Goal: Information Seeking & Learning: Learn about a topic

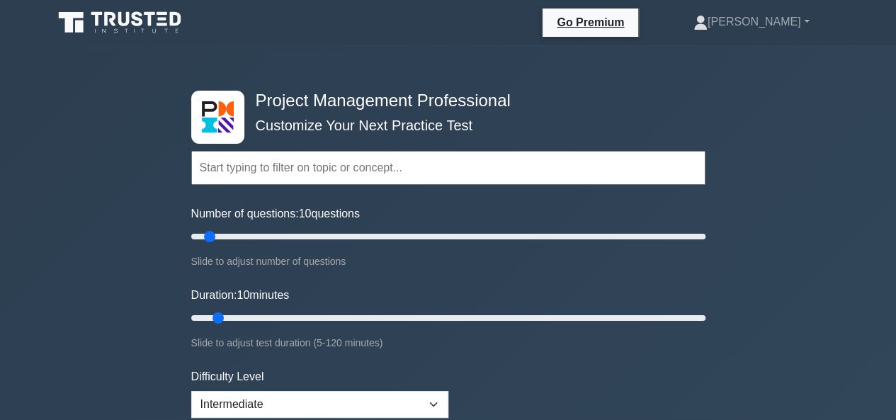
click at [395, 169] on input "text" at bounding box center [448, 168] width 514 height 34
click at [419, 169] on input "text" at bounding box center [448, 168] width 514 height 34
drag, startPoint x: 424, startPoint y: 168, endPoint x: 193, endPoint y: 167, distance: 230.3
click at [197, 169] on input "text" at bounding box center [448, 168] width 514 height 34
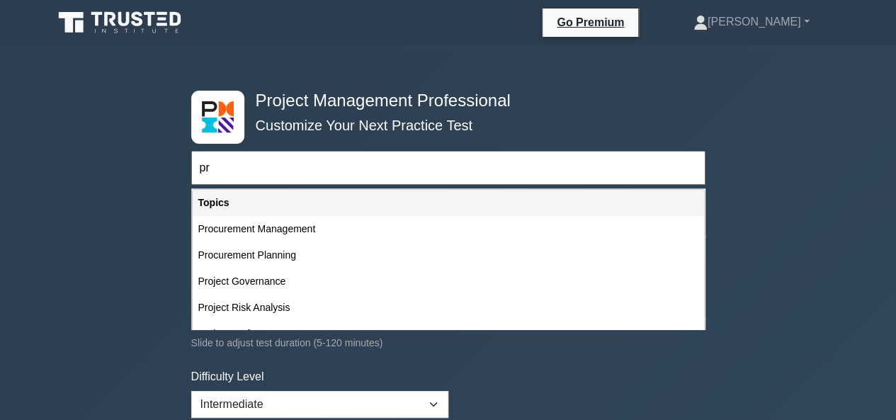
type input "p"
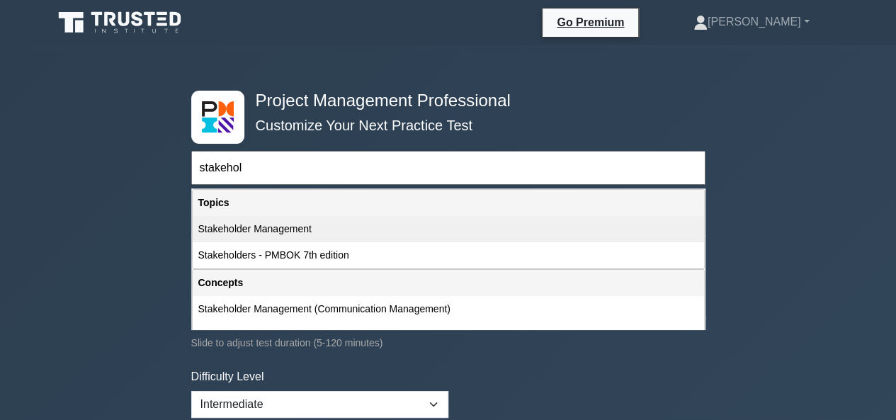
click at [258, 226] on div "Stakeholder Management" at bounding box center [449, 229] width 512 height 26
type input "Stakeholder Management"
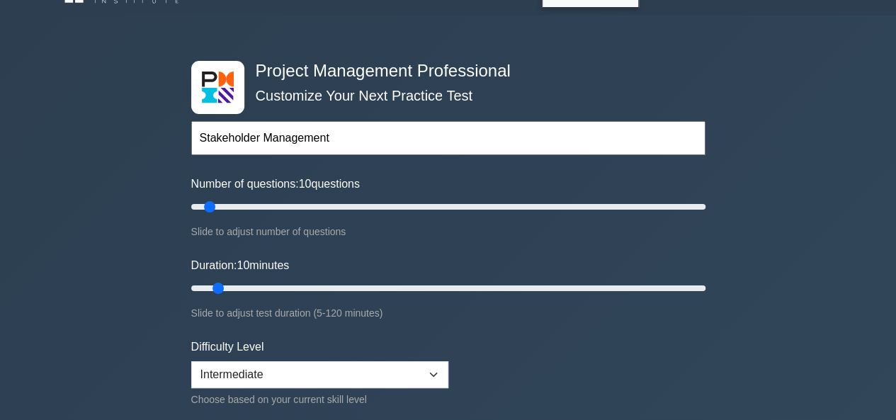
scroll to position [142, 0]
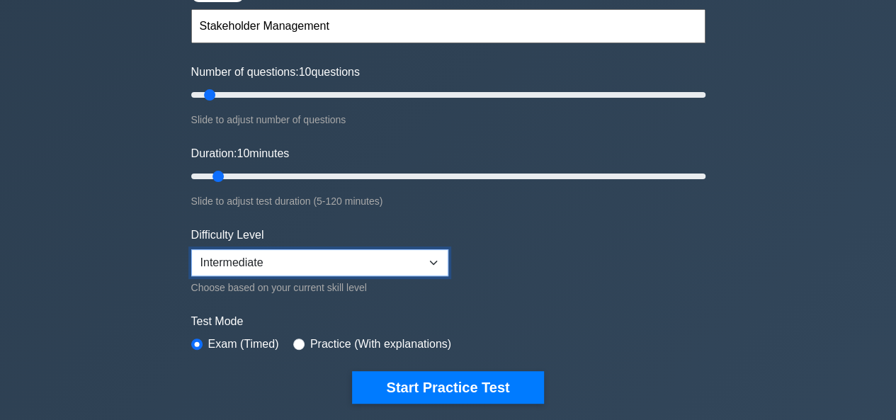
click at [427, 256] on select "Beginner Intermediate Expert" at bounding box center [319, 262] width 257 height 27
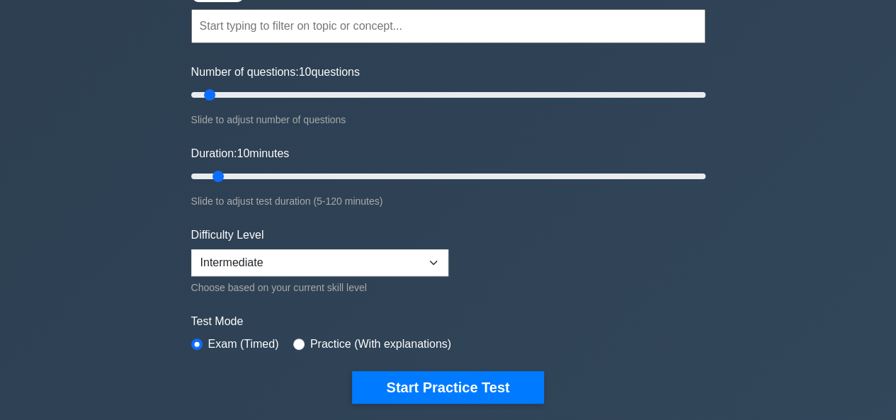
click at [519, 252] on form "Topics Scope Management Time Management Cost Management Quality Management Risk…" at bounding box center [448, 185] width 514 height 438
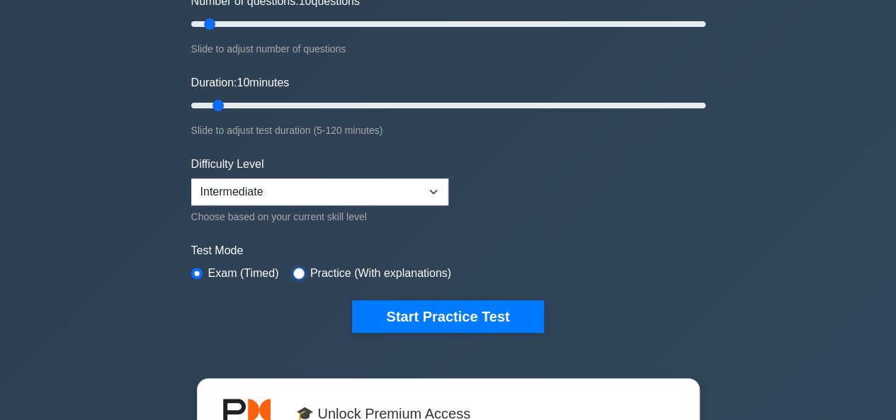
click at [296, 269] on input "radio" at bounding box center [298, 273] width 11 height 11
radio input "true"
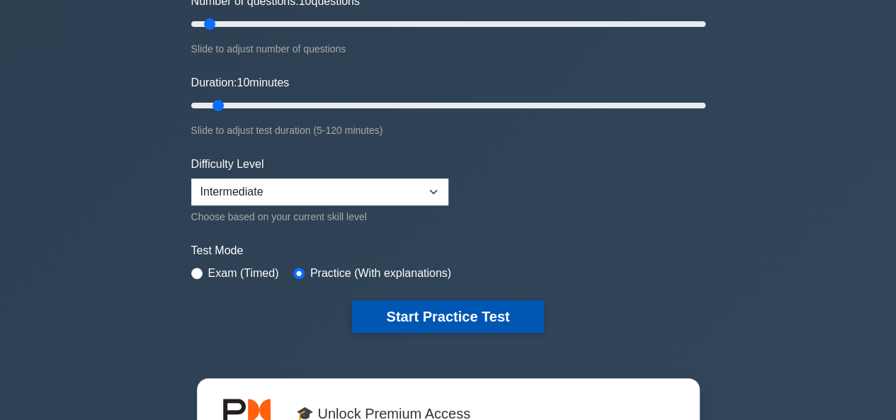
click at [434, 307] on button "Start Practice Test" at bounding box center [447, 316] width 191 height 33
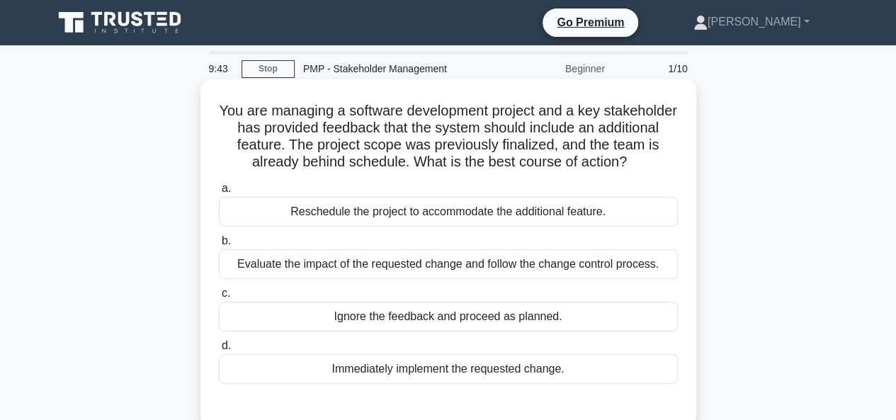
scroll to position [71, 0]
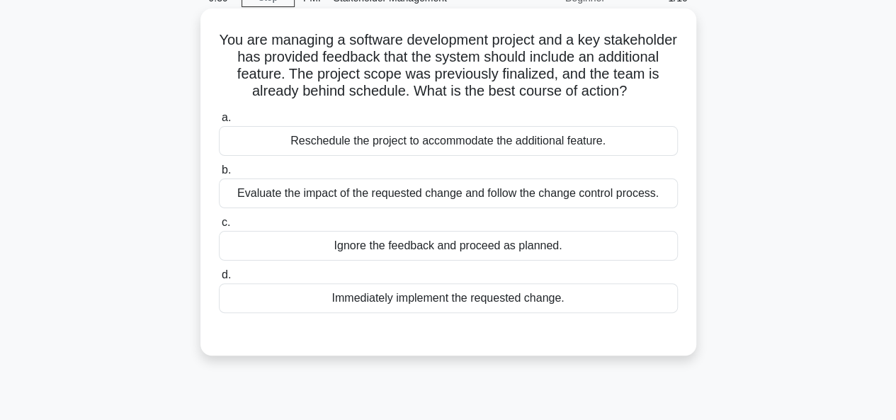
click at [392, 196] on div "Evaluate the impact of the requested change and follow the change control proce…" at bounding box center [448, 194] width 459 height 30
click at [219, 175] on input "b. Evaluate the impact of the requested change and follow the change control pr…" at bounding box center [219, 170] width 0 height 9
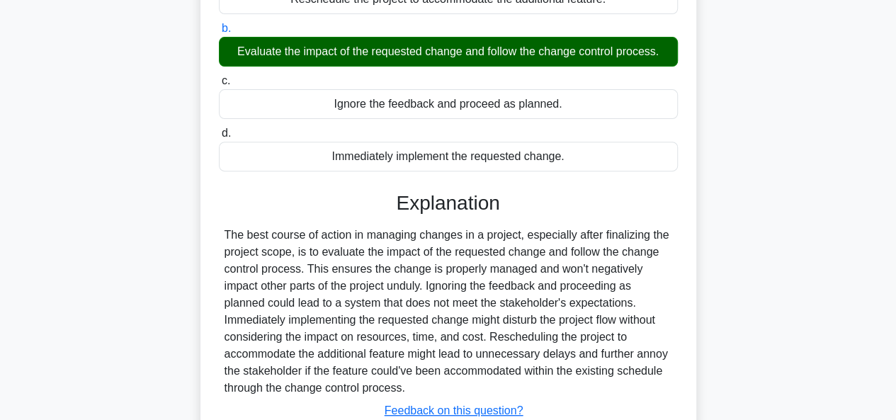
scroll to position [283, 0]
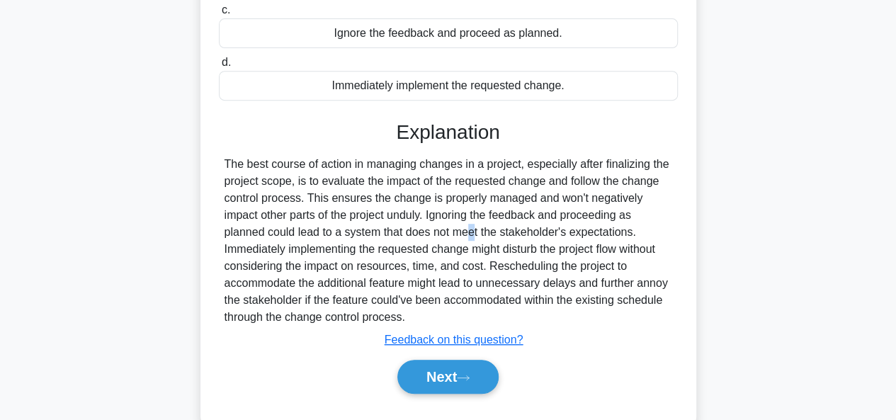
drag, startPoint x: 419, startPoint y: 275, endPoint x: 381, endPoint y: 238, distance: 52.6
click at [381, 238] on div "The best course of action in managing changes in a project, especially after fi…" at bounding box center [449, 241] width 448 height 170
click at [494, 218] on div "The best course of action in managing changes in a project, especially after fi…" at bounding box center [449, 241] width 448 height 170
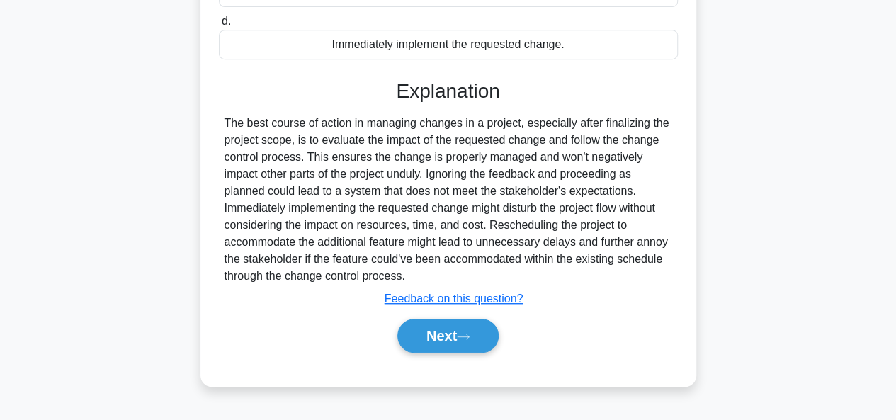
scroll to position [345, 0]
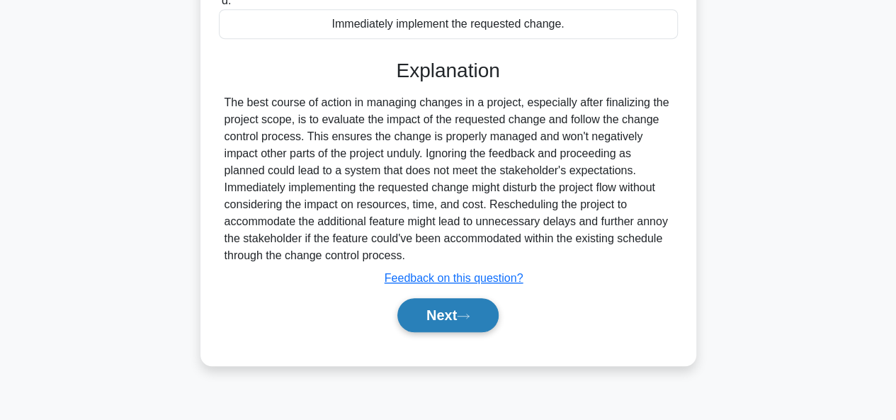
click at [441, 310] on button "Next" at bounding box center [447, 315] width 101 height 34
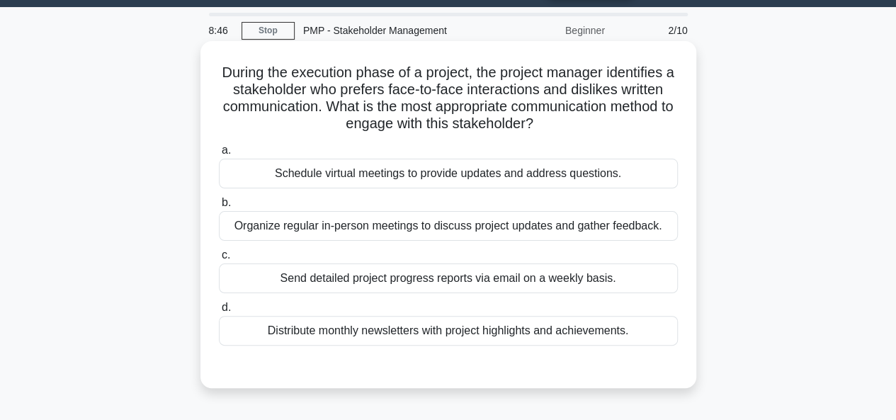
scroll to position [71, 0]
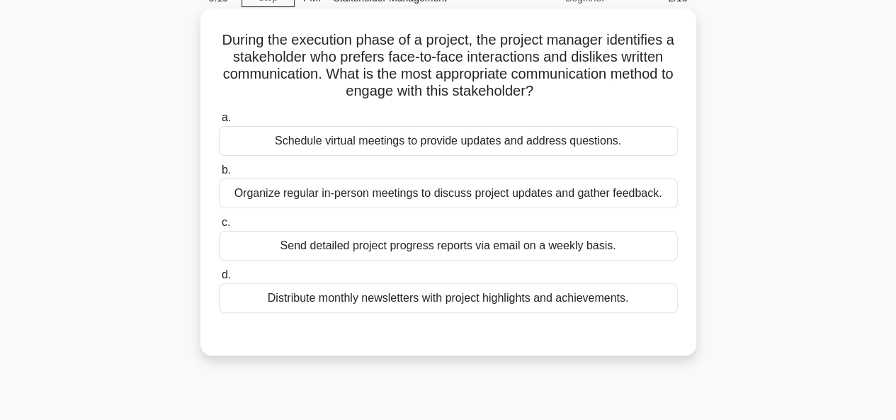
click at [395, 192] on div "Organize regular in-person meetings to discuss project updates and gather feedb…" at bounding box center [448, 194] width 459 height 30
click at [219, 175] on input "b. Organize regular in-person meetings to discuss project updates and gather fe…" at bounding box center [219, 170] width 0 height 9
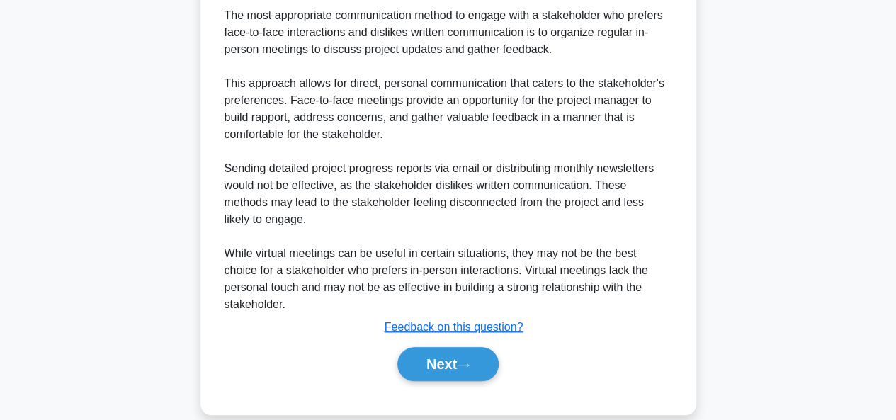
scroll to position [434, 0]
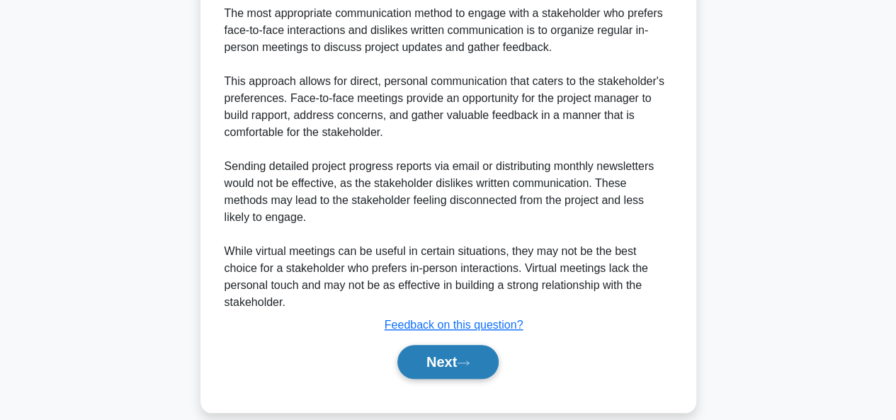
click at [443, 345] on button "Next" at bounding box center [447, 362] width 101 height 34
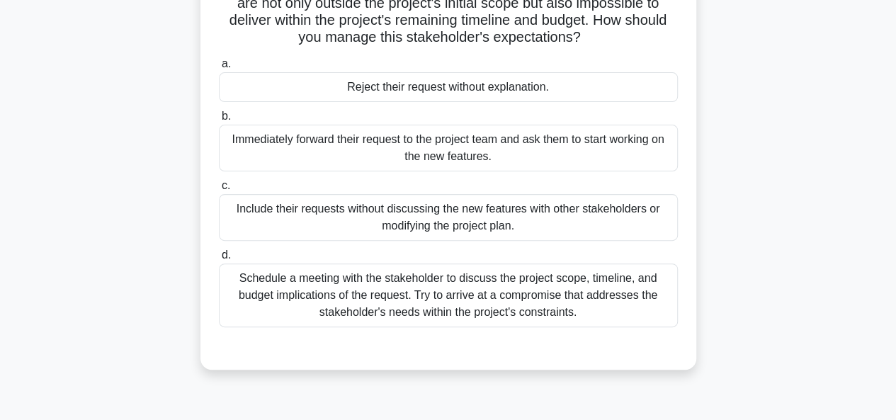
scroll to position [213, 0]
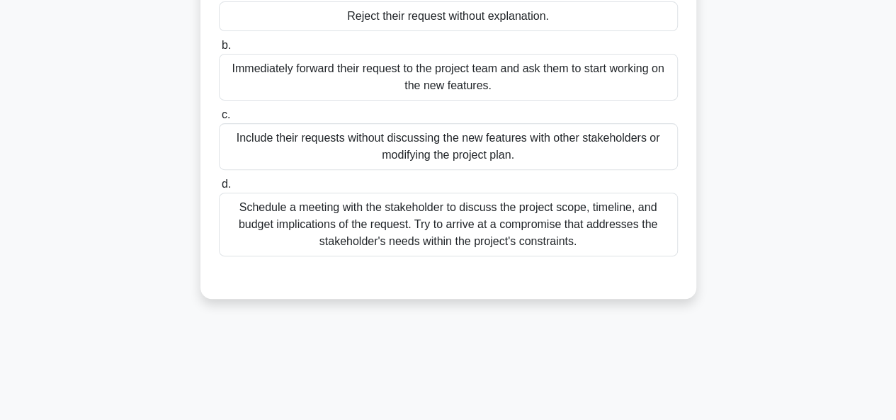
click at [370, 225] on div "Schedule a meeting with the stakeholder to discuss the project scope, timeline,…" at bounding box center [448, 225] width 459 height 64
click at [219, 189] on input "d. Schedule a meeting with the stakeholder to discuss the project scope, timeli…" at bounding box center [219, 184] width 0 height 9
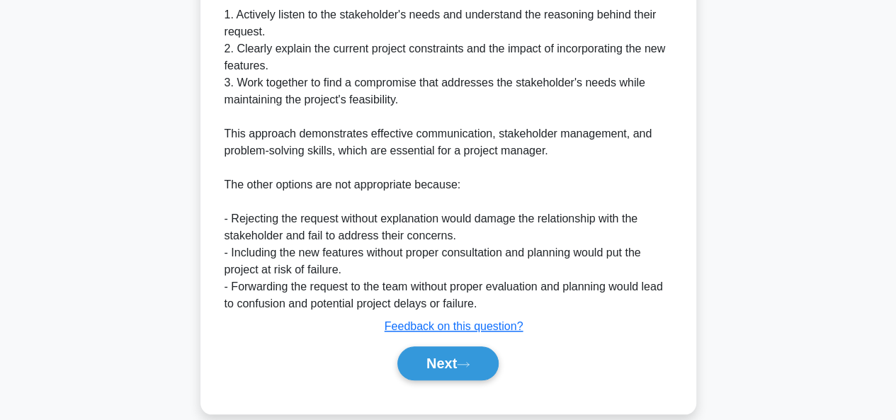
scroll to position [604, 0]
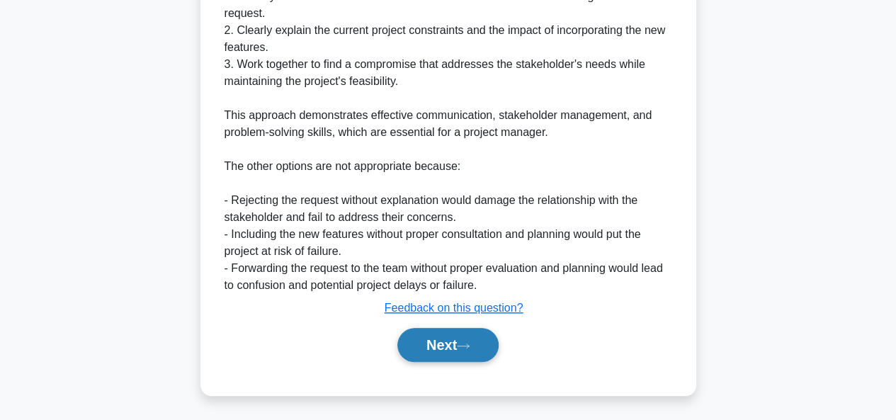
click at [480, 351] on button "Next" at bounding box center [447, 345] width 101 height 34
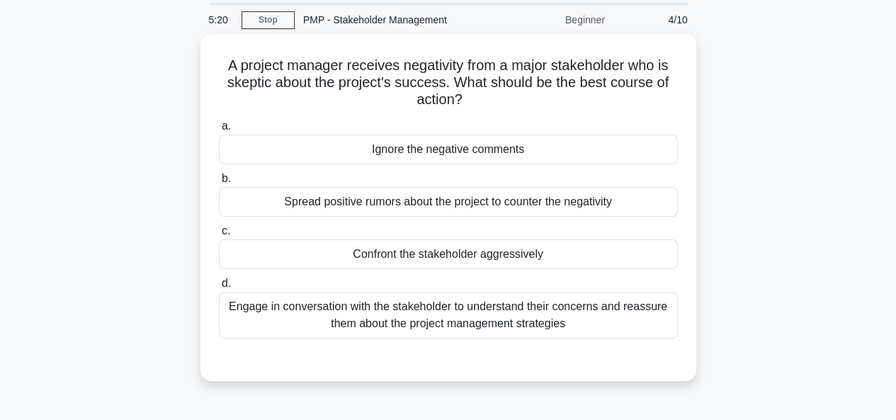
scroll to position [71, 0]
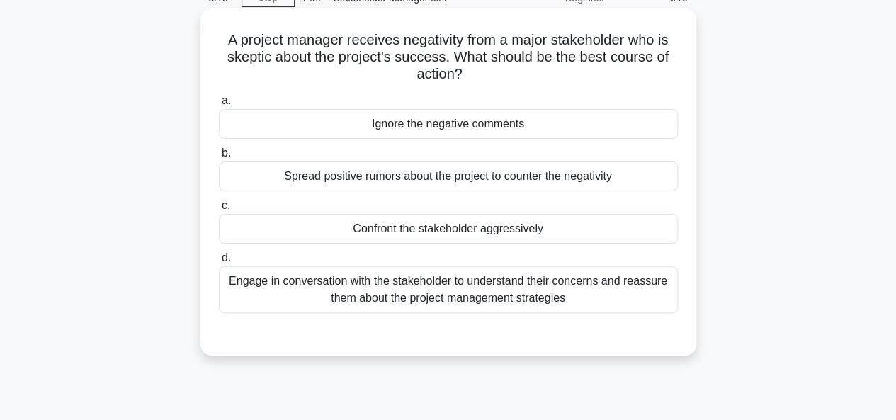
click at [316, 273] on div "Engage in conversation with the stakeholder to understand their concerns and re…" at bounding box center [448, 289] width 459 height 47
click at [219, 263] on input "d. Engage in conversation with the stakeholder to understand their concerns and…" at bounding box center [219, 258] width 0 height 9
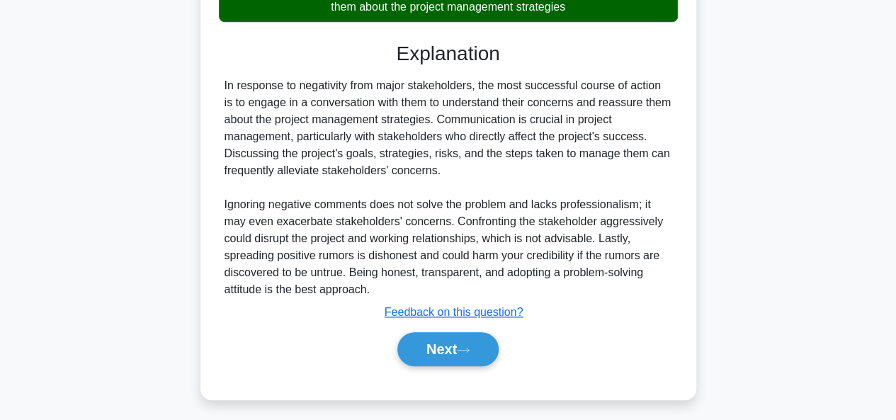
scroll to position [366, 0]
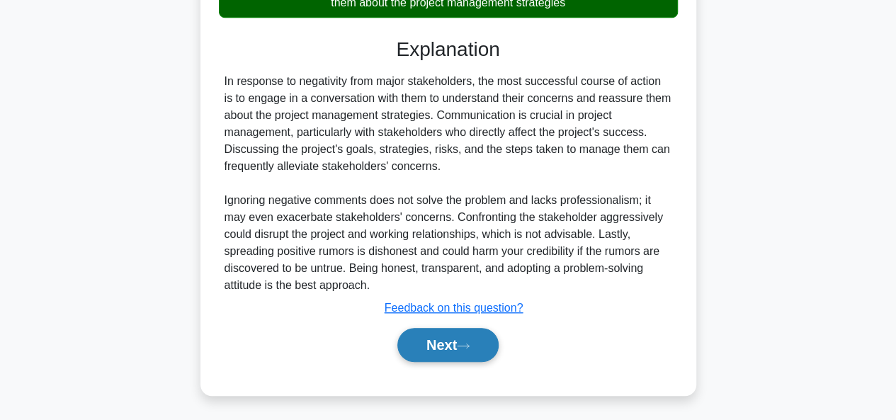
click at [442, 343] on button "Next" at bounding box center [447, 345] width 101 height 34
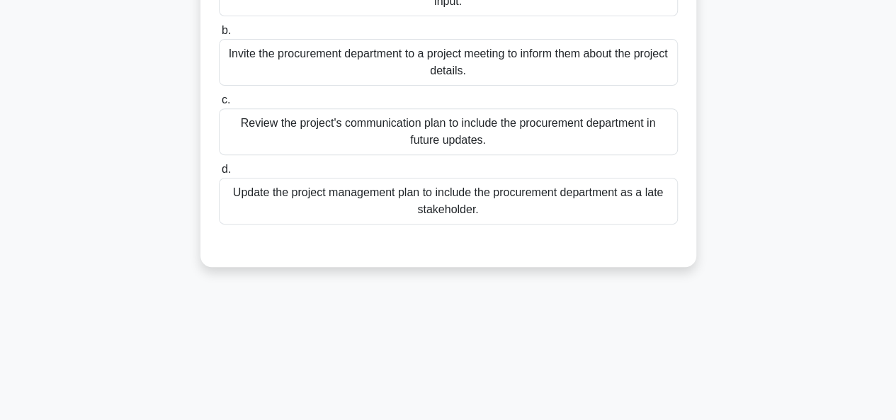
scroll to position [213, 0]
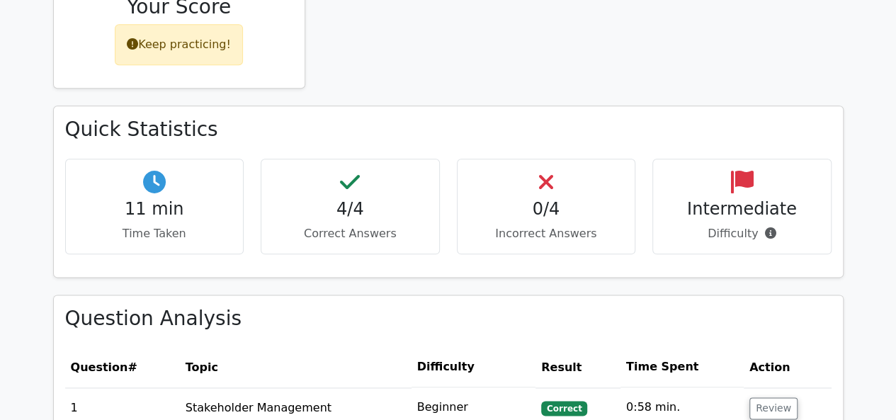
scroll to position [567, 0]
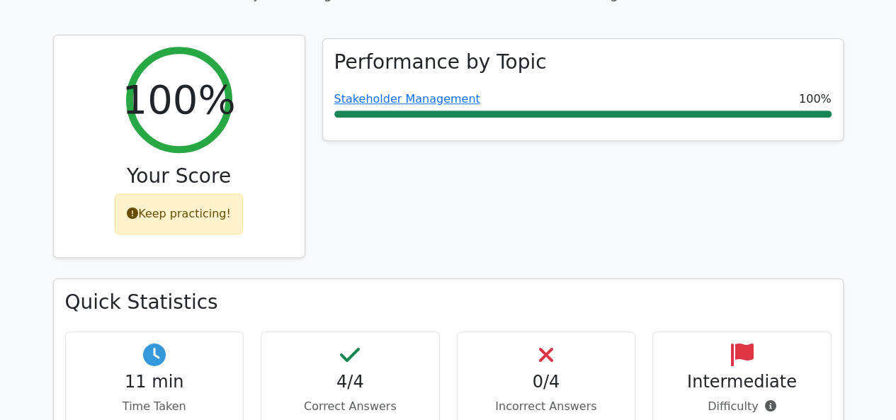
click at [206, 164] on h3 "Your Score" at bounding box center [179, 176] width 228 height 24
click at [194, 193] on div "Keep practicing!" at bounding box center [179, 213] width 128 height 41
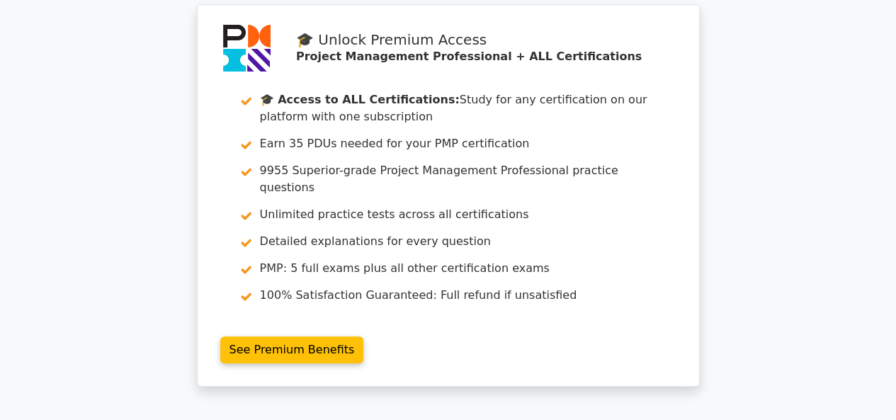
scroll to position [0, 0]
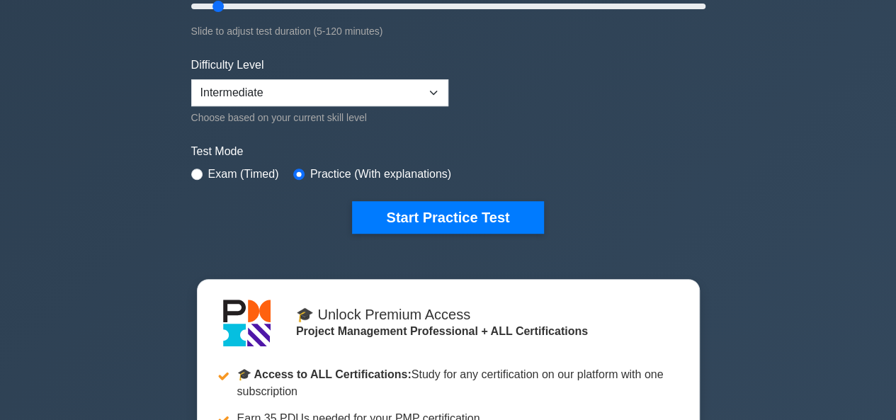
scroll to position [283, 0]
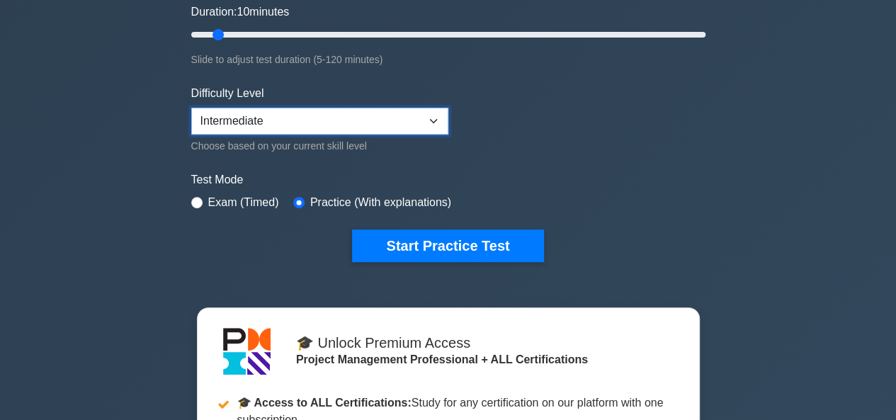
click at [435, 115] on select "Beginner Intermediate Expert" at bounding box center [319, 121] width 257 height 27
select select "expert"
click at [191, 108] on select "Beginner Intermediate Expert" at bounding box center [319, 121] width 257 height 27
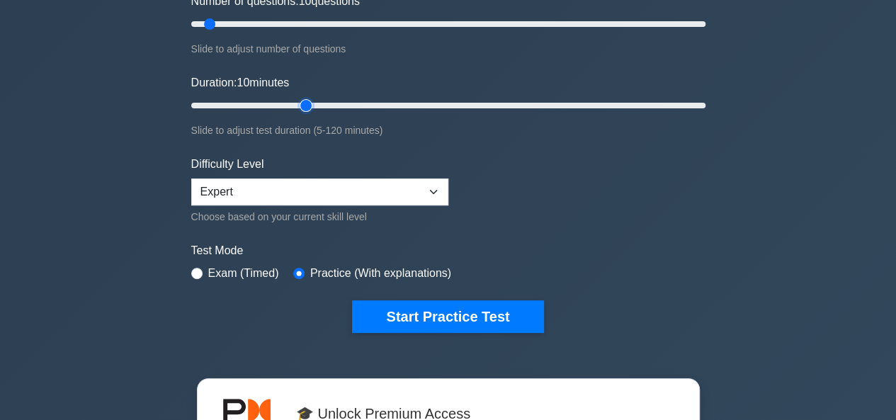
type input "30"
click at [312, 103] on input "Duration: 10 minutes" at bounding box center [448, 105] width 514 height 17
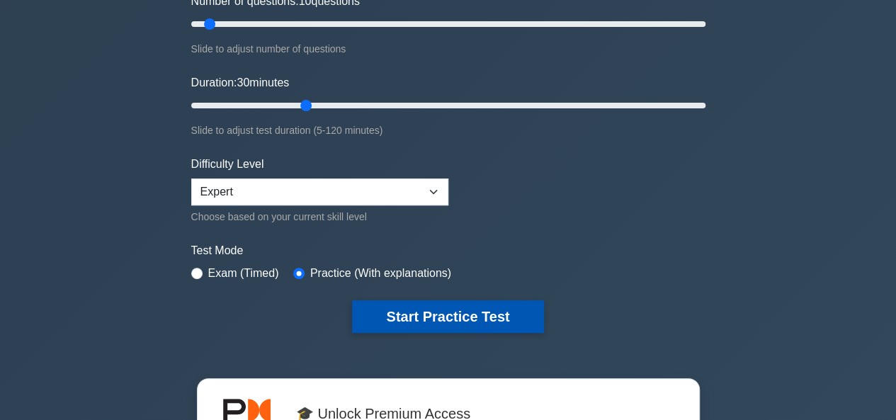
click at [431, 311] on button "Start Practice Test" at bounding box center [447, 316] width 191 height 33
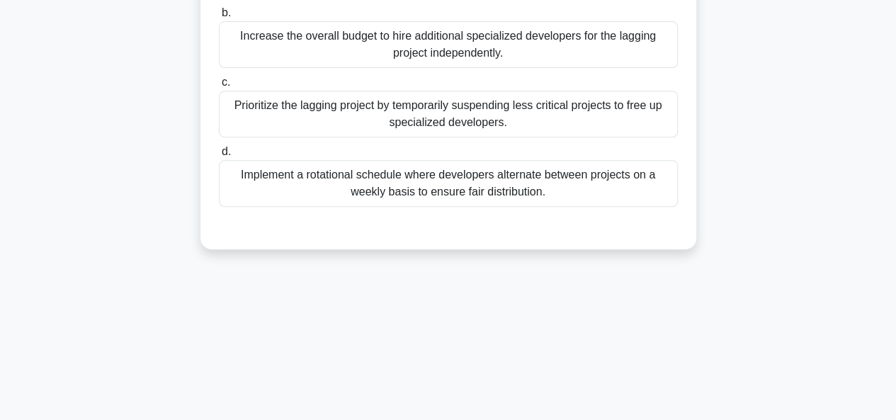
scroll to position [283, 0]
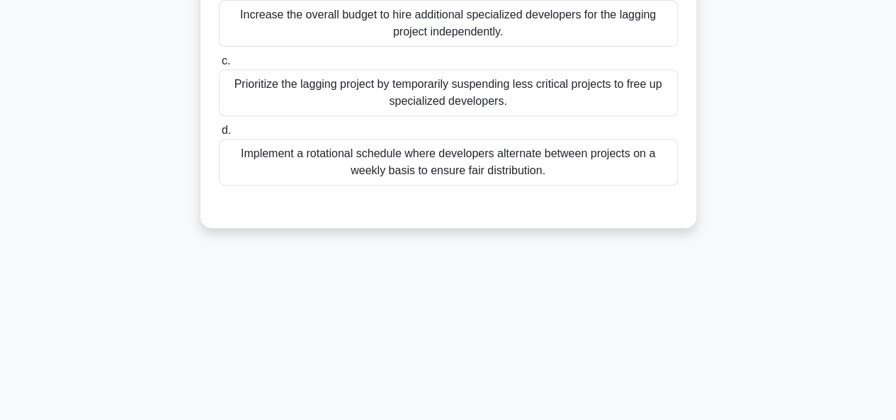
click at [458, 109] on div "Prioritize the lagging project by temporarily suspending less critical projects…" at bounding box center [448, 92] width 459 height 47
click at [219, 66] on input "c. Prioritize the lagging project by temporarily suspending less critical proje…" at bounding box center [219, 61] width 0 height 9
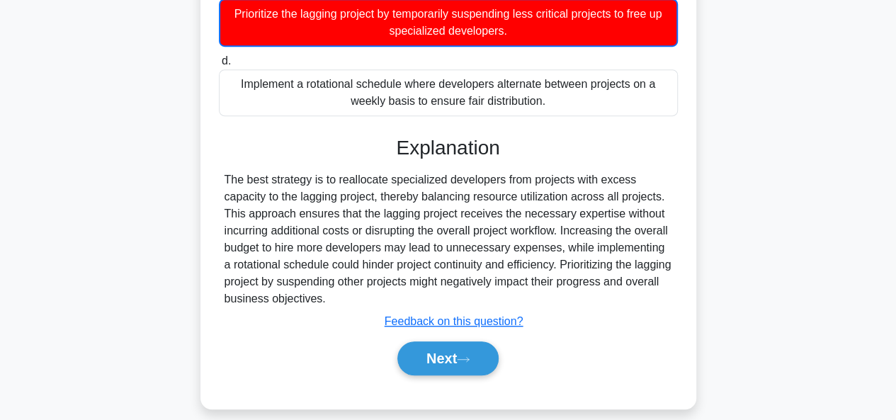
scroll to position [385, 0]
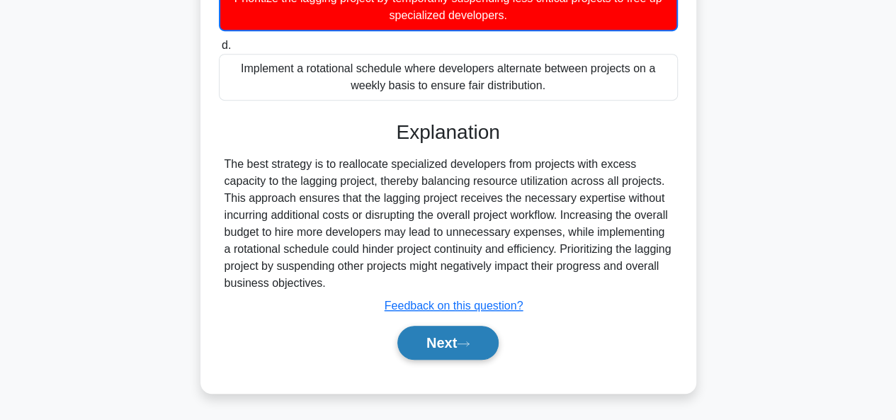
click at [461, 334] on button "Next" at bounding box center [447, 343] width 101 height 34
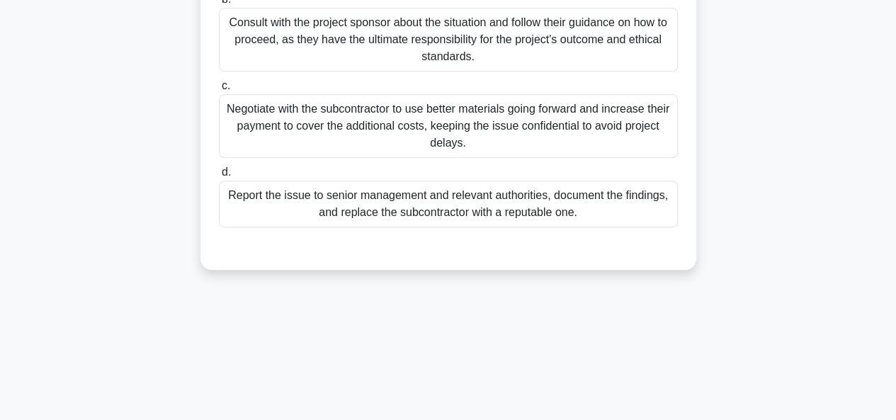
scroll to position [345, 0]
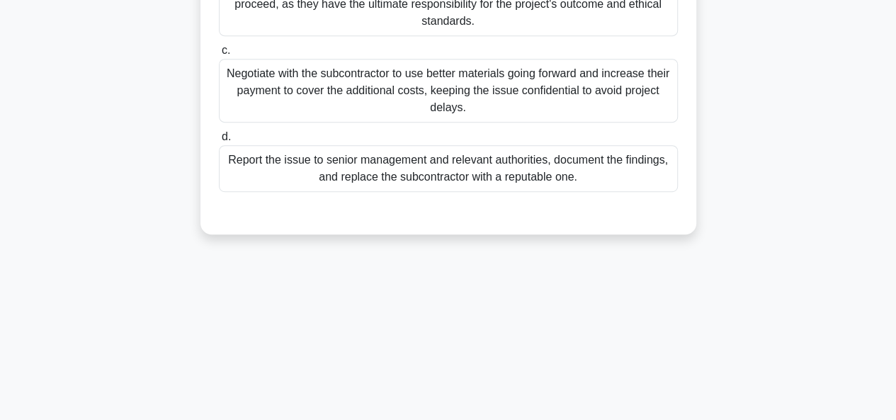
click at [482, 171] on div "Report the issue to senior management and relevant authorities, document the fi…" at bounding box center [448, 168] width 459 height 47
click at [219, 142] on input "d. Report the issue to senior management and relevant authorities, document the…" at bounding box center [219, 136] width 0 height 9
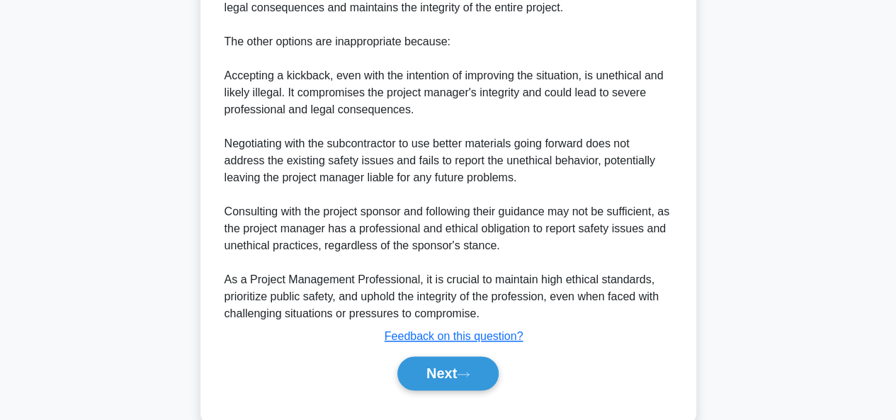
scroll to position [757, 0]
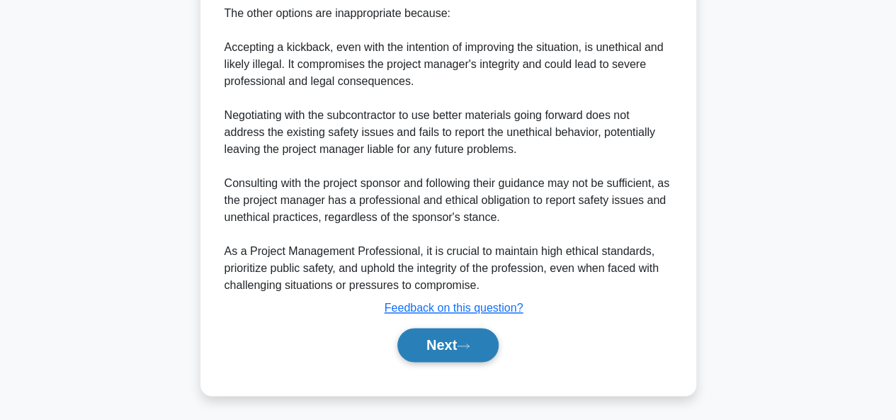
click at [444, 342] on button "Next" at bounding box center [447, 345] width 101 height 34
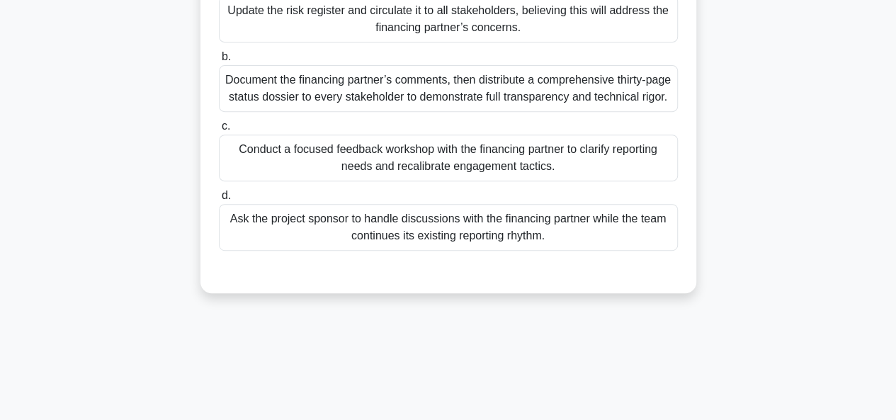
scroll to position [274, 0]
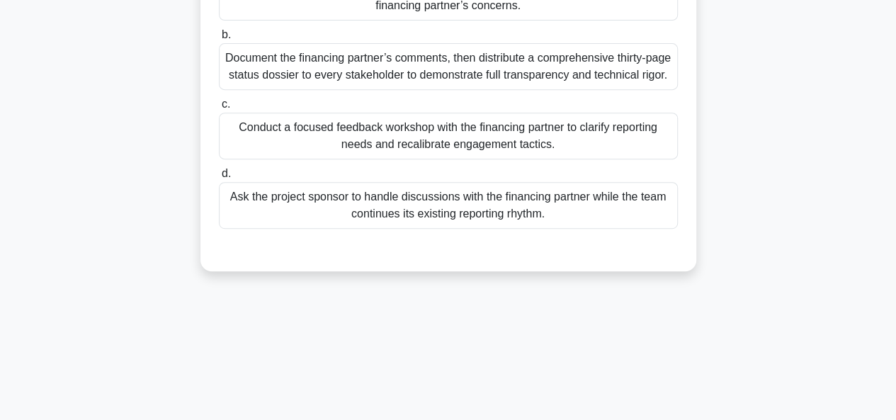
click at [288, 159] on div "Conduct a focused feedback workshop with the financing partner to clarify repor…" at bounding box center [448, 136] width 459 height 47
click at [219, 109] on input "c. Conduct a focused feedback workshop with the financing partner to clarify re…" at bounding box center [219, 104] width 0 height 9
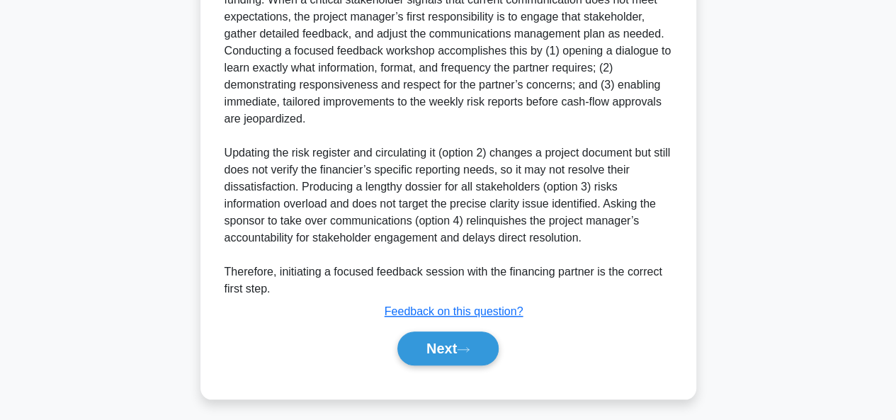
scroll to position [621, 0]
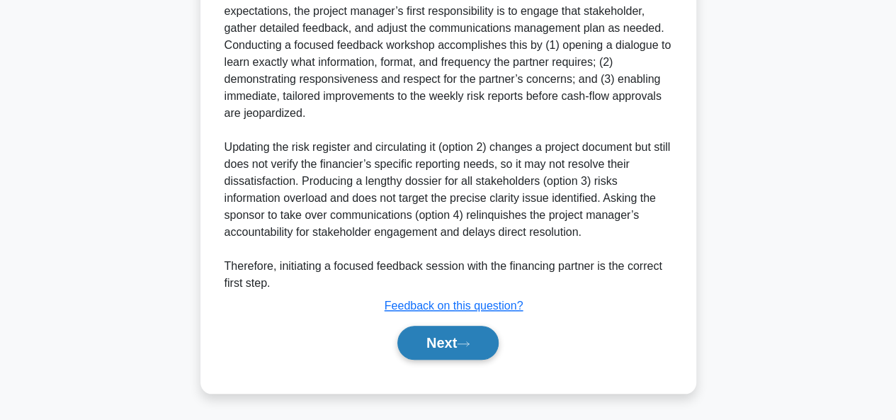
click at [466, 347] on icon at bounding box center [463, 344] width 13 height 8
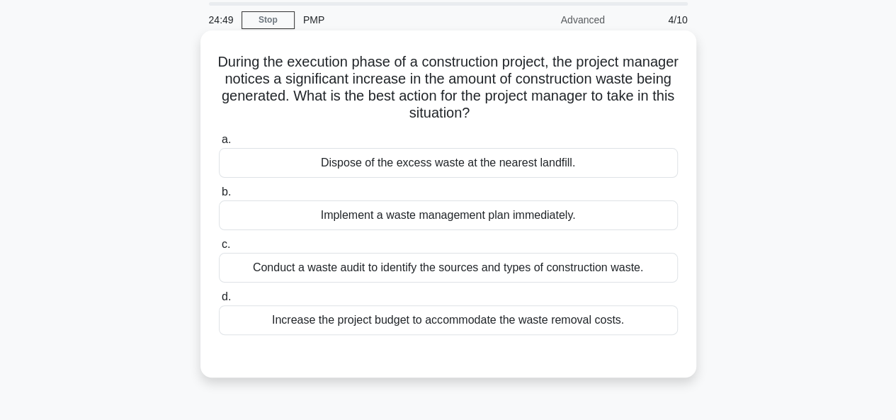
scroll to position [71, 0]
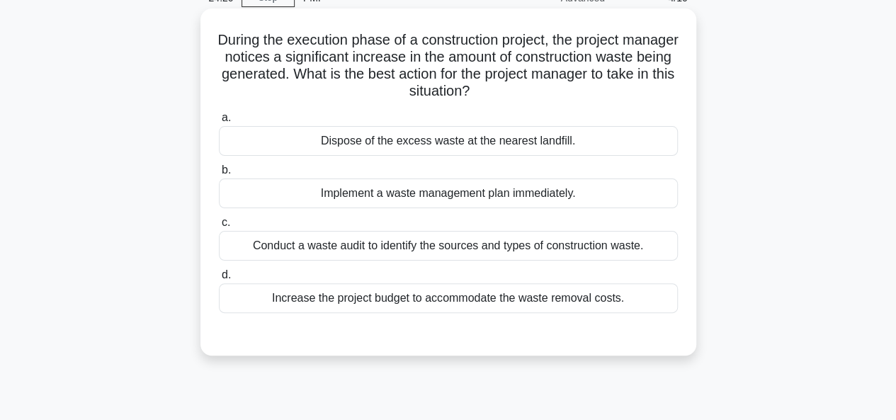
click at [411, 245] on div "Conduct a waste audit to identify the sources and types of construction waste." at bounding box center [448, 246] width 459 height 30
click at [219, 227] on input "c. Conduct a waste audit to identify the sources and types of construction wast…" at bounding box center [219, 222] width 0 height 9
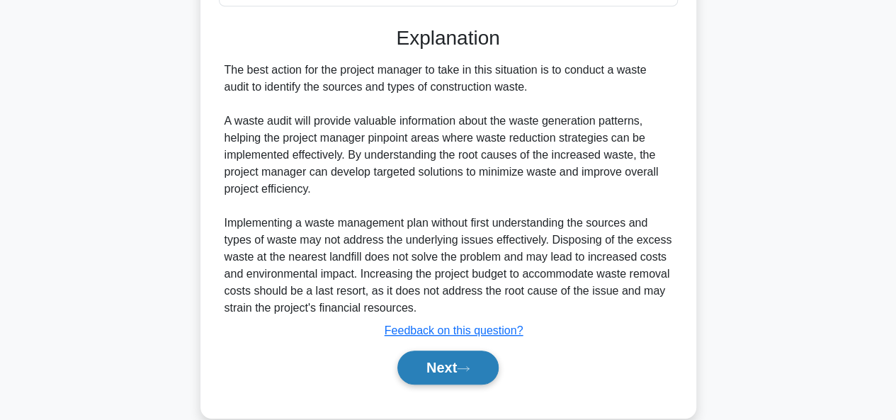
scroll to position [400, 0]
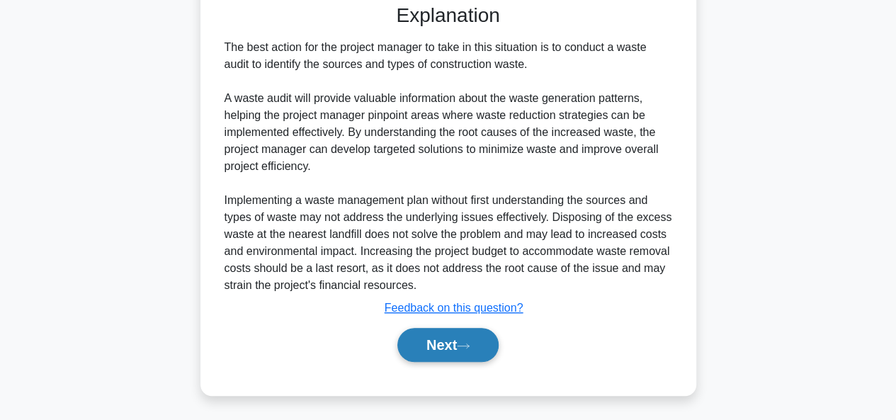
click at [485, 352] on button "Next" at bounding box center [447, 345] width 101 height 34
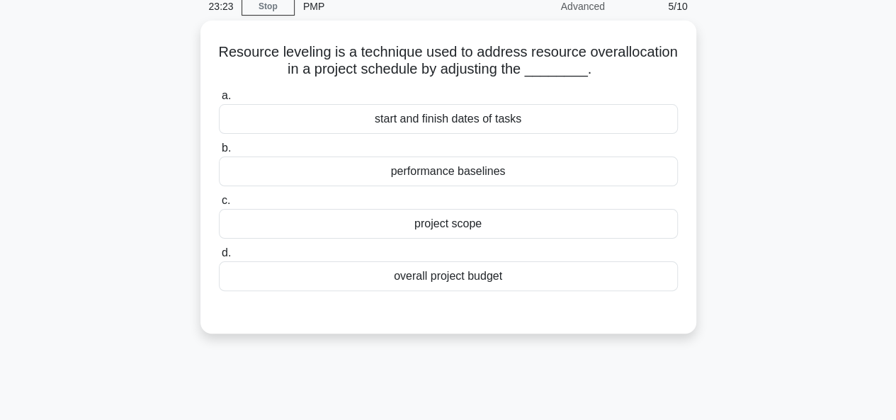
scroll to position [0, 0]
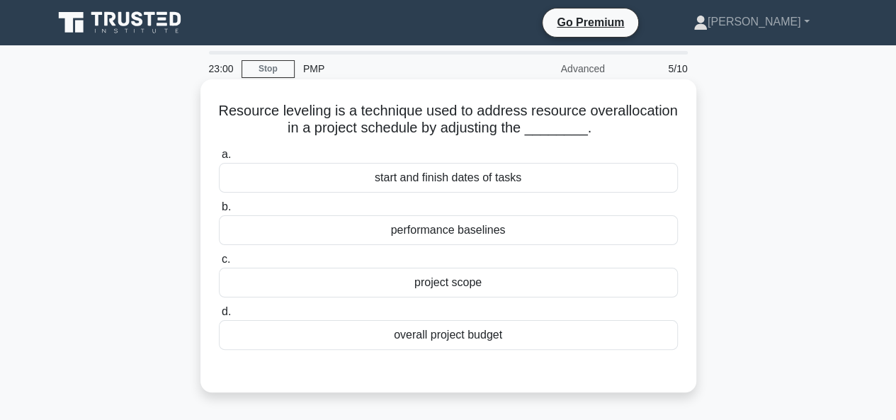
click at [436, 232] on div "performance baselines" at bounding box center [448, 230] width 459 height 30
click at [219, 212] on input "b. performance baselines" at bounding box center [219, 207] width 0 height 9
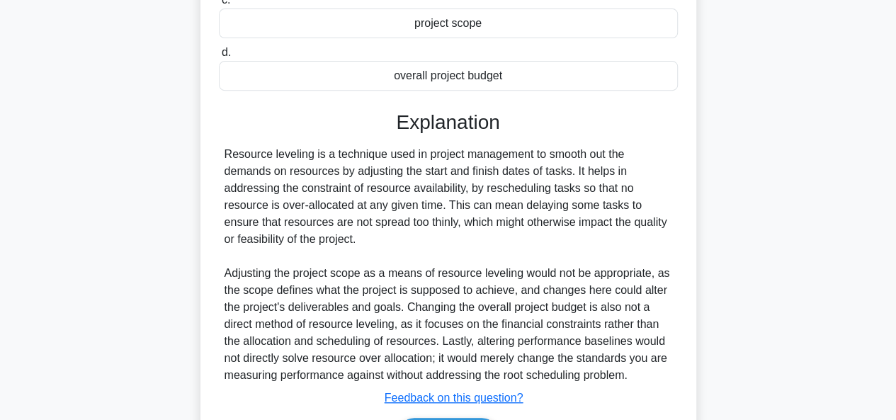
scroll to position [283, 0]
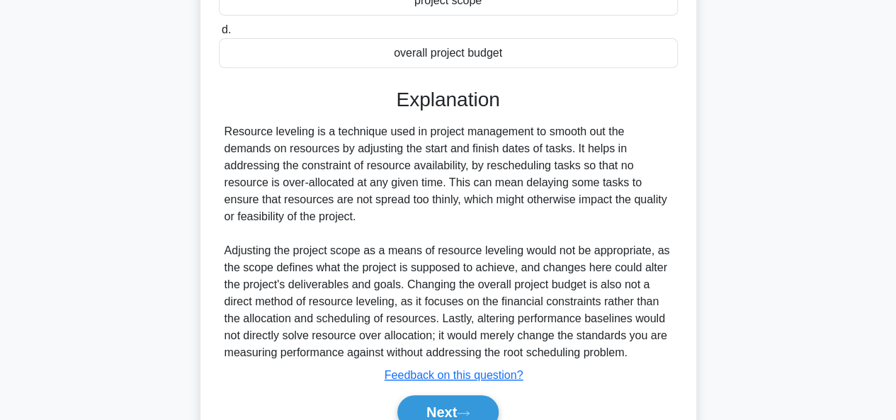
drag, startPoint x: 227, startPoint y: 132, endPoint x: 381, endPoint y: 212, distance: 174.0
click at [381, 212] on div "Resource leveling is a technique used in project management to smooth out the d…" at bounding box center [449, 242] width 448 height 238
copy div "Resource leveling is a technique used in project management to smooth out the d…"
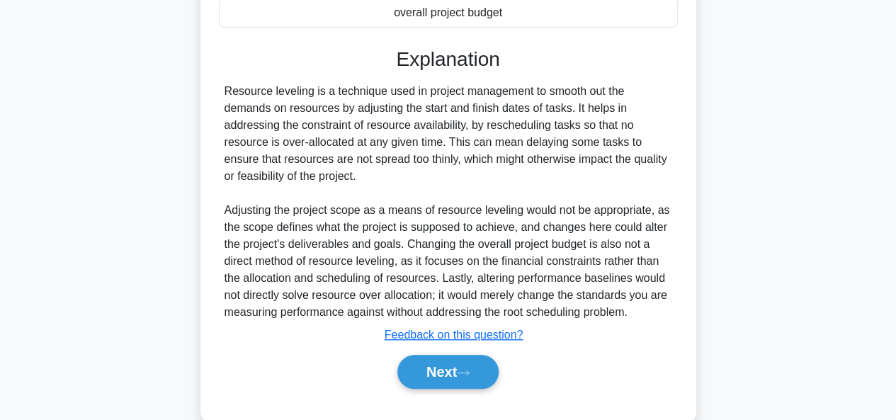
scroll to position [351, 0]
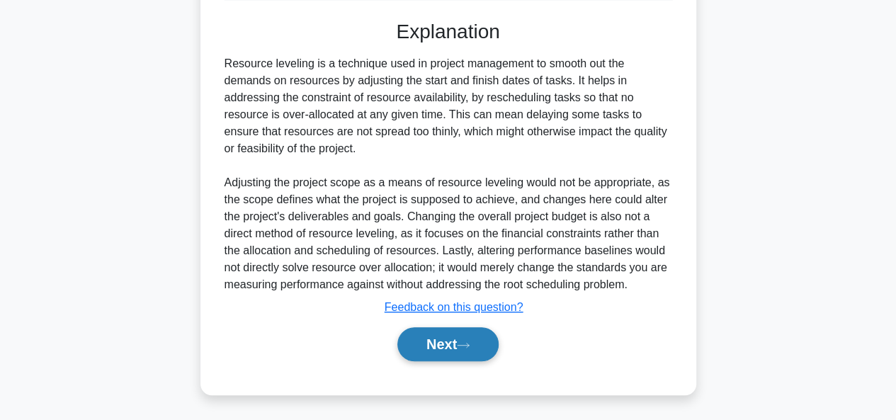
click at [484, 342] on button "Next" at bounding box center [447, 344] width 101 height 34
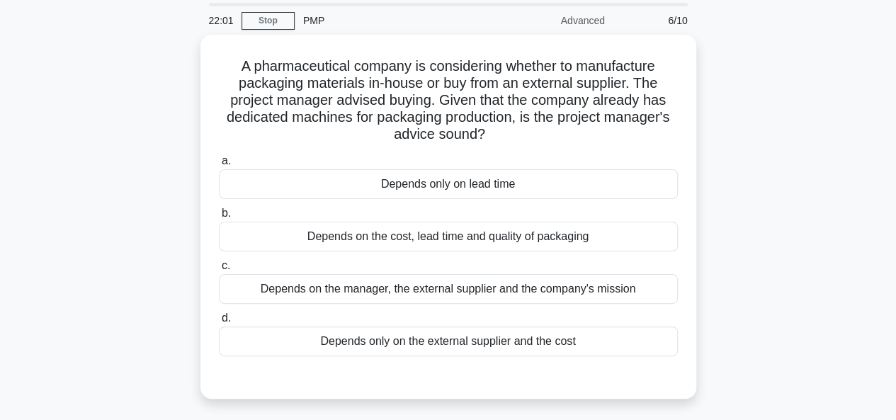
scroll to position [71, 0]
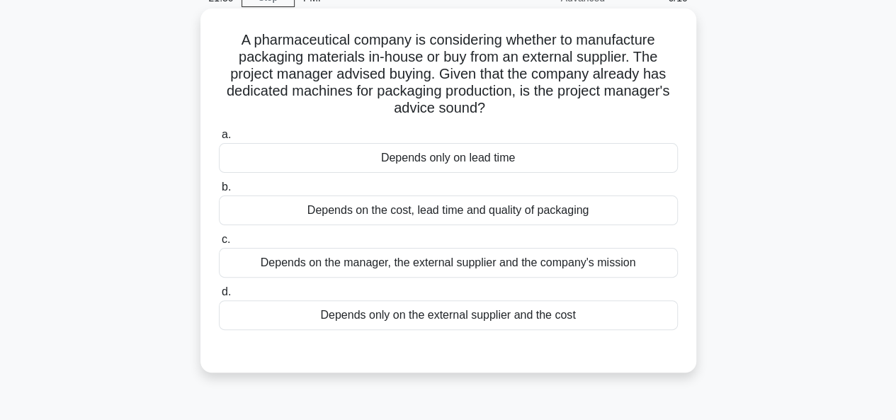
click at [381, 212] on div "Depends on the cost, lead time and quality of packaging" at bounding box center [448, 211] width 459 height 30
click at [219, 192] on input "b. Depends on the cost, lead time and quality of packaging" at bounding box center [219, 187] width 0 height 9
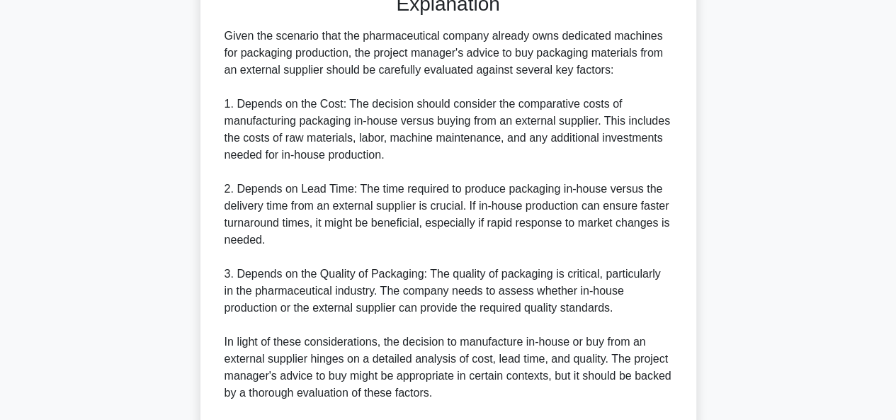
scroll to position [570, 0]
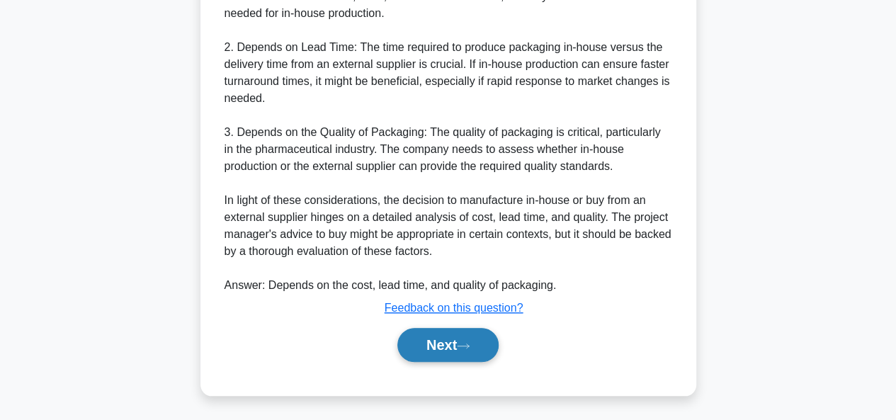
click at [470, 346] on icon at bounding box center [463, 346] width 13 height 8
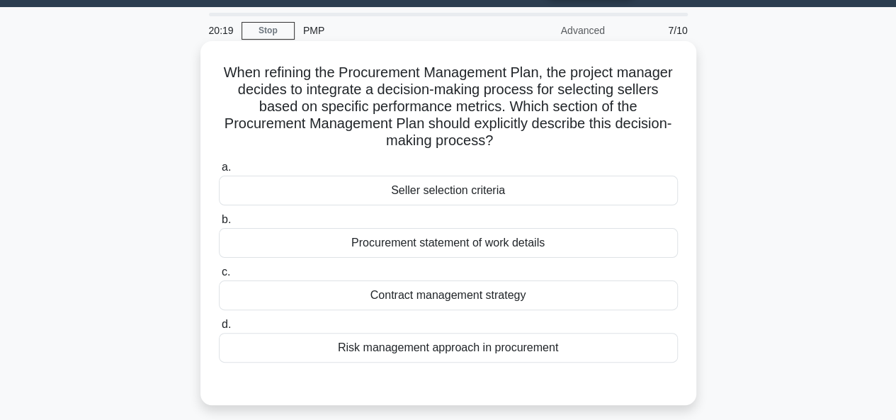
scroll to position [71, 0]
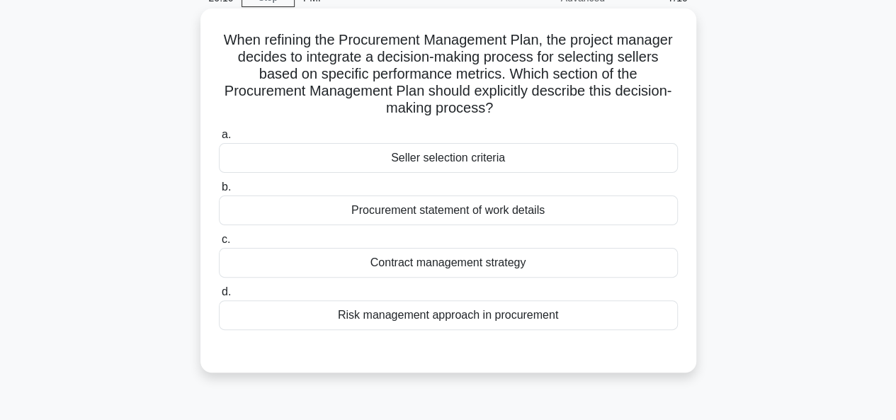
click at [293, 318] on div "Risk management approach in procurement" at bounding box center [448, 315] width 459 height 30
click at [219, 297] on input "d. Risk management approach in procurement" at bounding box center [219, 292] width 0 height 9
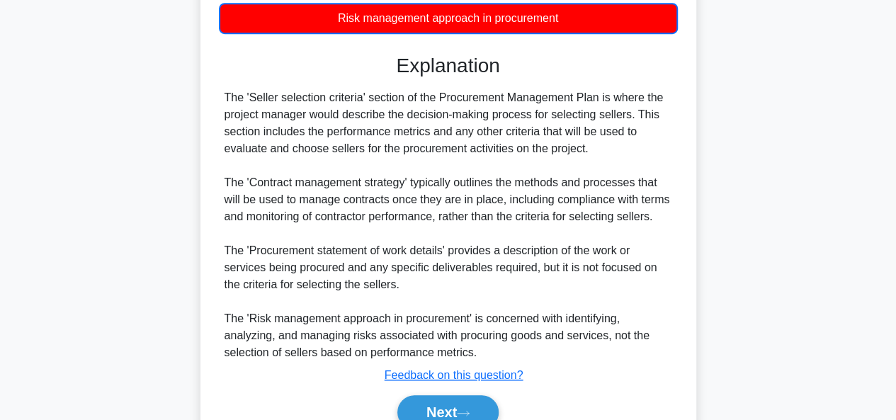
scroll to position [436, 0]
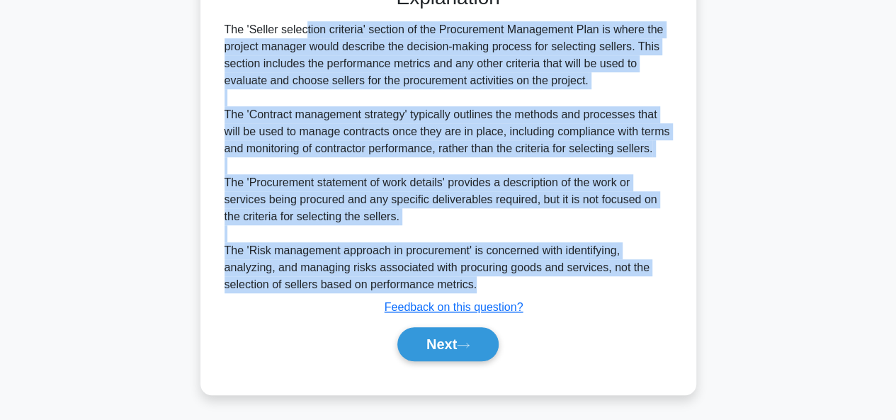
drag, startPoint x: 503, startPoint y: 290, endPoint x: 224, endPoint y: 21, distance: 388.3
click at [225, 21] on div "The 'Seller selection criteria' section of the Procurement Management Plan is w…" at bounding box center [449, 157] width 448 height 272
copy div "The 'Seller selection criteria' section of the Procurement Management Plan is w…"
click at [468, 342] on icon at bounding box center [463, 346] width 13 height 8
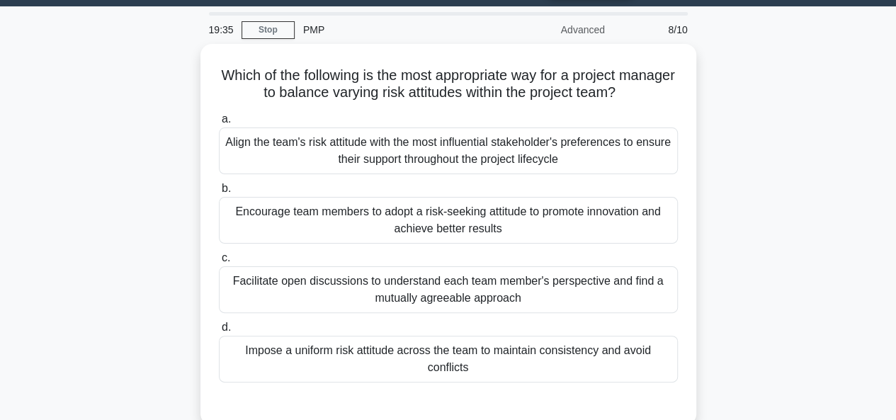
scroll to position [71, 0]
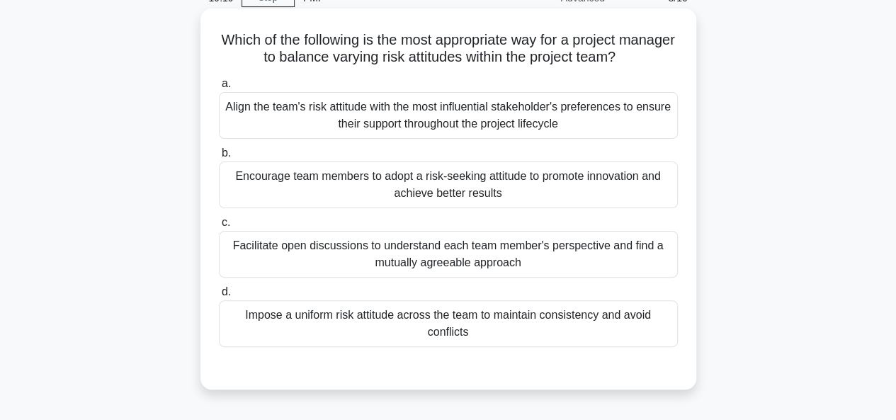
click at [305, 259] on div "Facilitate open discussions to understand each team member's perspective and fi…" at bounding box center [448, 254] width 459 height 47
click at [219, 227] on input "c. Facilitate open discussions to understand each team member's perspective and…" at bounding box center [219, 222] width 0 height 9
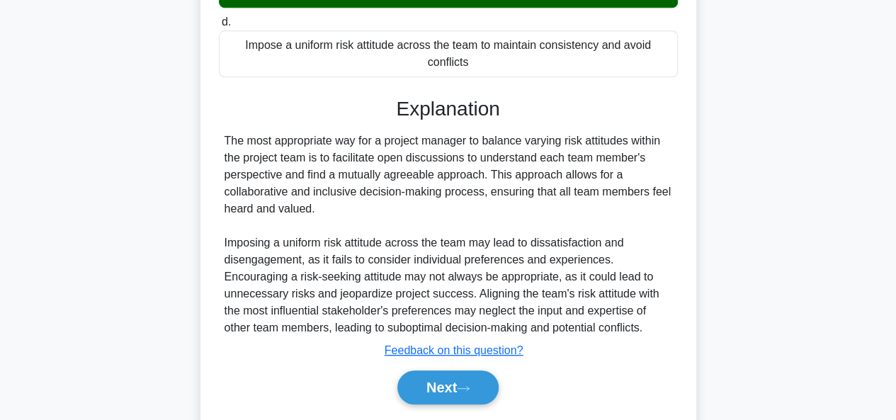
scroll to position [354, 0]
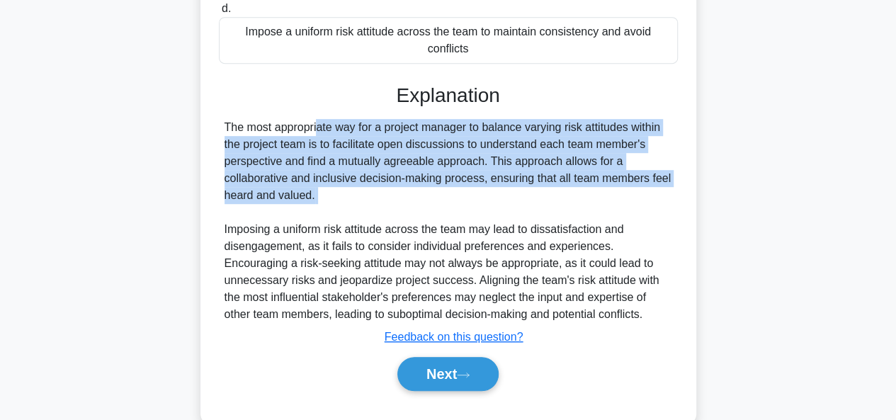
drag, startPoint x: 225, startPoint y: 123, endPoint x: 322, endPoint y: 205, distance: 127.1
click at [322, 205] on div "The most appropriate way for a project manager to balance varying risk attitude…" at bounding box center [449, 221] width 448 height 204
copy div "The most appropriate way for a project manager to balance varying risk attitude…"
click at [443, 371] on button "Next" at bounding box center [447, 374] width 101 height 34
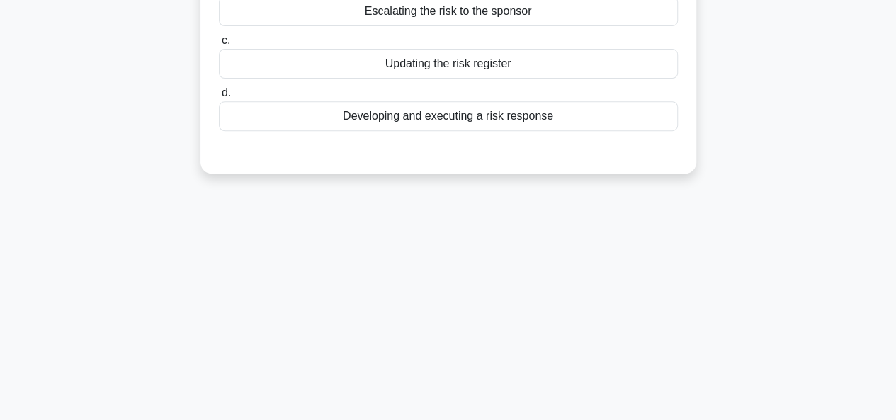
scroll to position [62, 0]
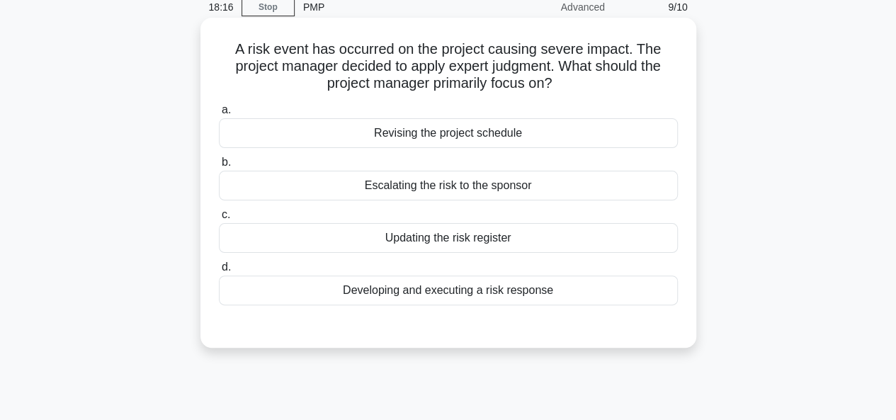
click at [371, 237] on div "Updating the risk register" at bounding box center [448, 238] width 459 height 30
click at [219, 220] on input "c. Updating the risk register" at bounding box center [219, 214] width 0 height 9
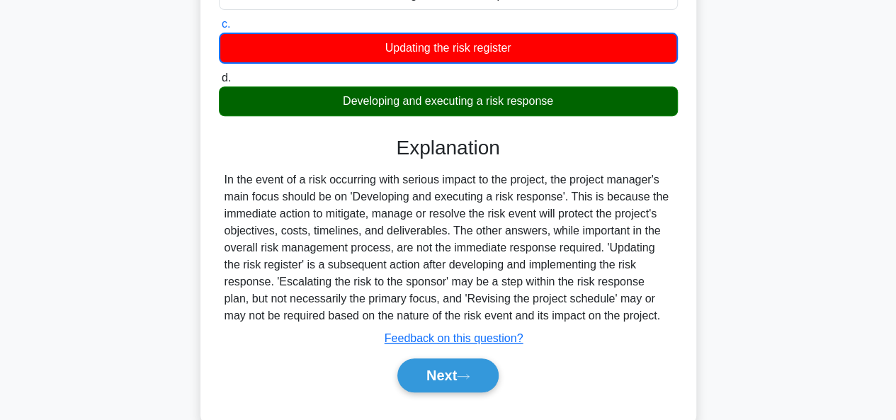
scroll to position [274, 0]
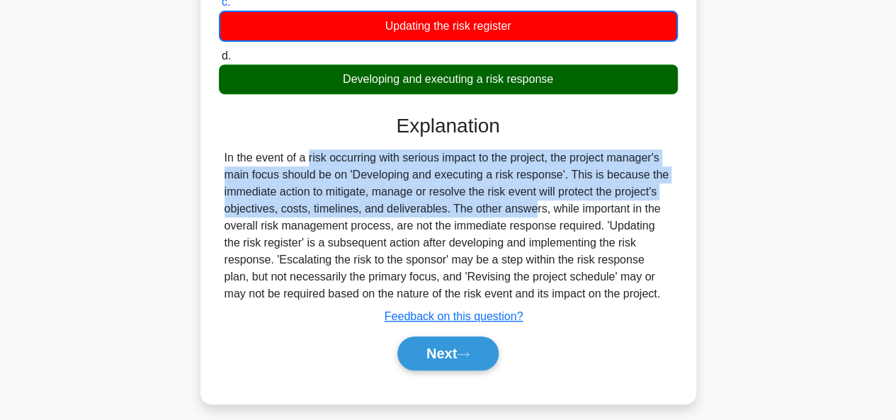
drag, startPoint x: 226, startPoint y: 156, endPoint x: 441, endPoint y: 207, distance: 221.3
click at [441, 207] on div "In the event of a risk occurring with serious impact to the project, the projec…" at bounding box center [449, 225] width 448 height 153
copy div "n the event of a risk occurring with serious impact to the project, the project…"
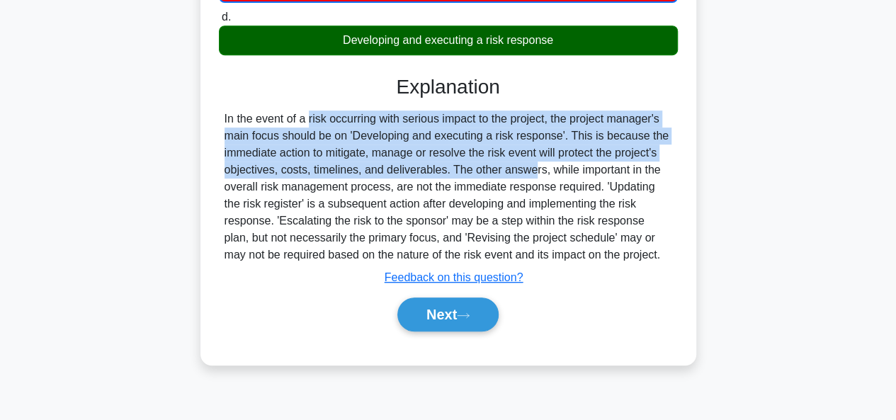
scroll to position [345, 0]
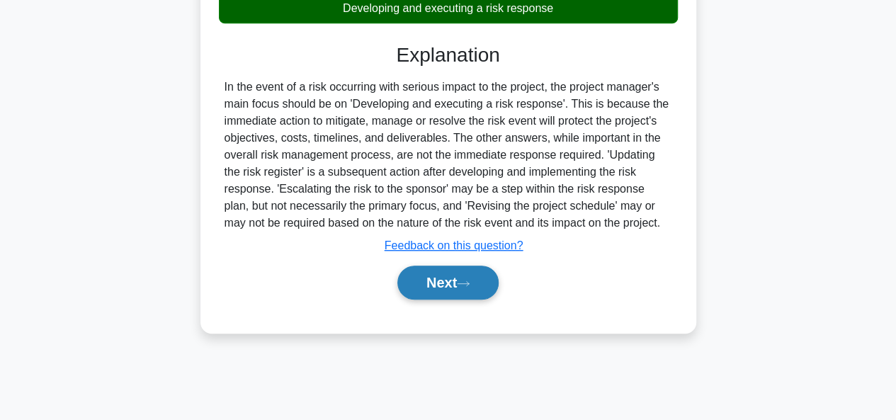
click at [437, 264] on div "Next" at bounding box center [448, 282] width 459 height 45
click at [443, 278] on button "Next" at bounding box center [447, 283] width 101 height 34
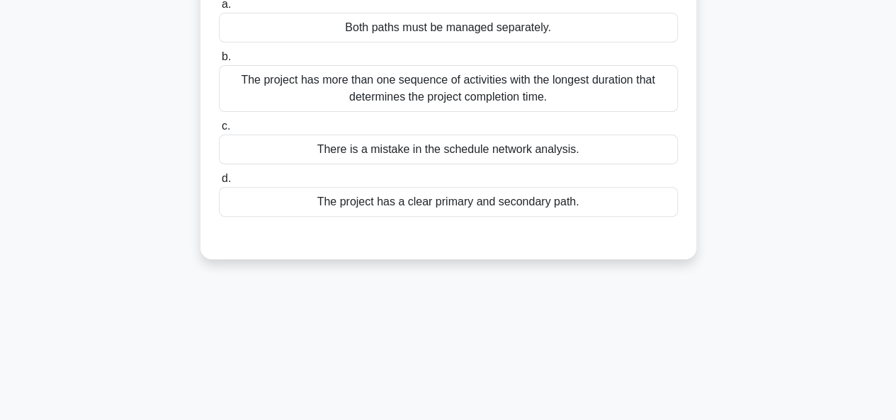
scroll to position [62, 0]
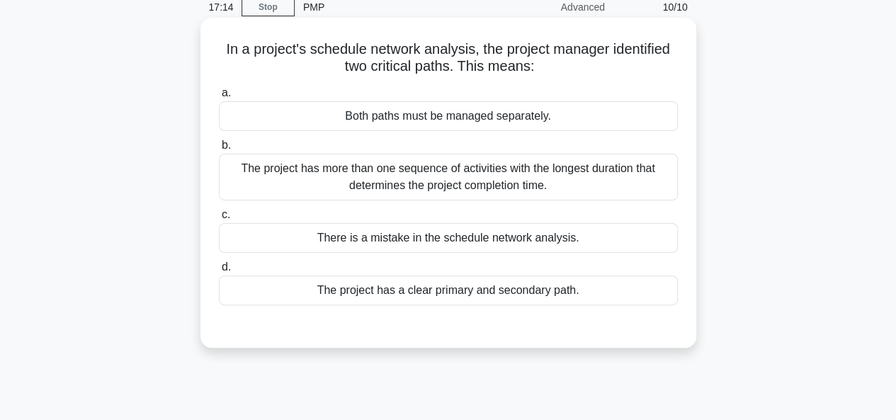
click at [312, 186] on div "The project has more than one sequence of activities with the longest duration …" at bounding box center [448, 177] width 459 height 47
click at [219, 150] on input "b. The project has more than one sequence of activities with the longest durati…" at bounding box center [219, 145] width 0 height 9
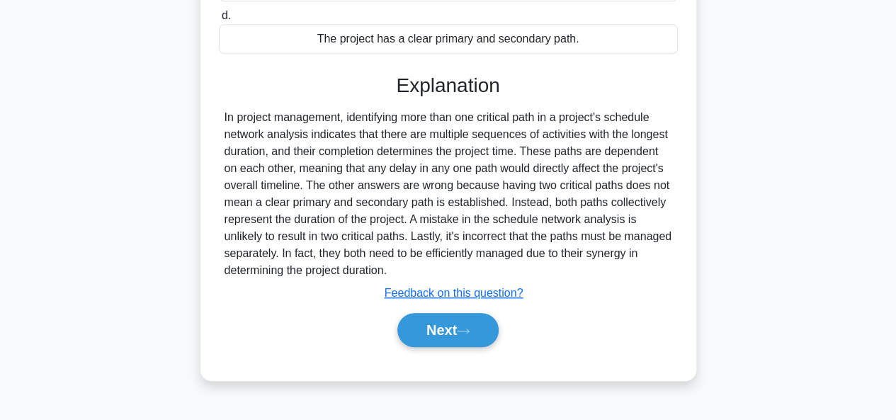
scroll to position [345, 0]
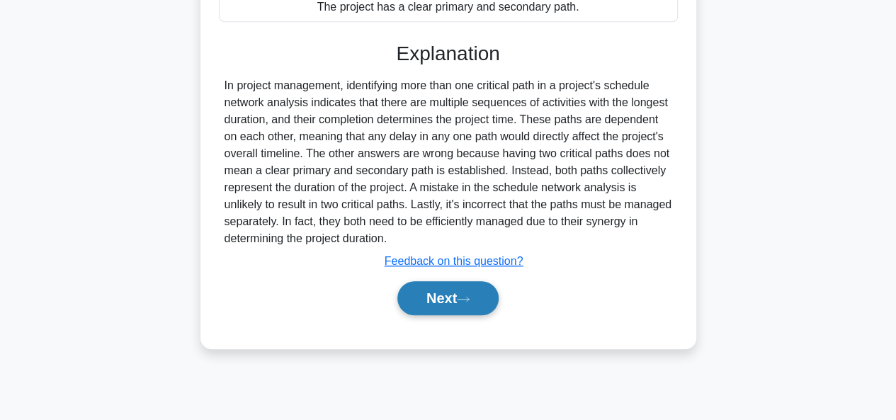
click at [450, 300] on button "Next" at bounding box center [447, 298] width 101 height 34
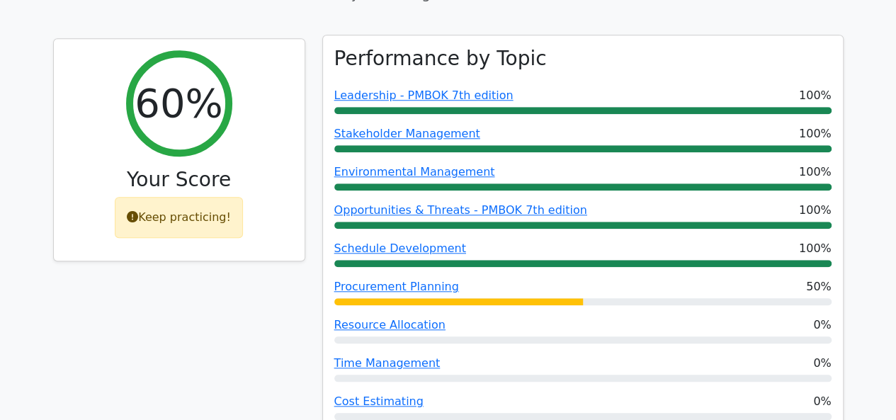
scroll to position [850, 0]
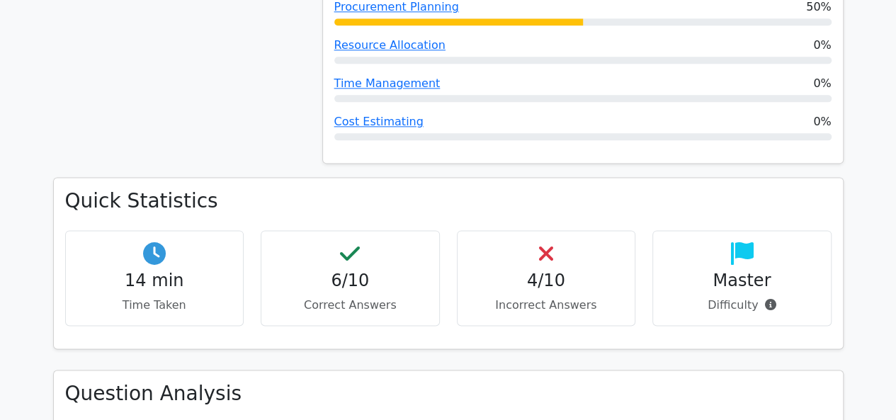
click at [541, 297] on p "Incorrect Answers" at bounding box center [546, 305] width 155 height 17
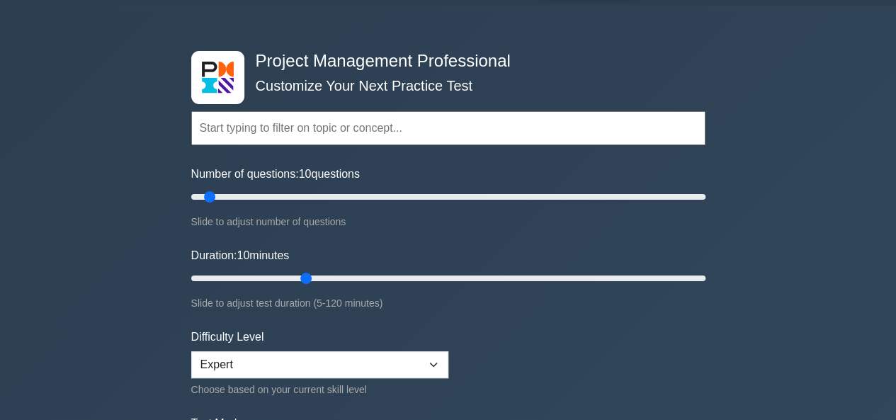
scroll to position [71, 0]
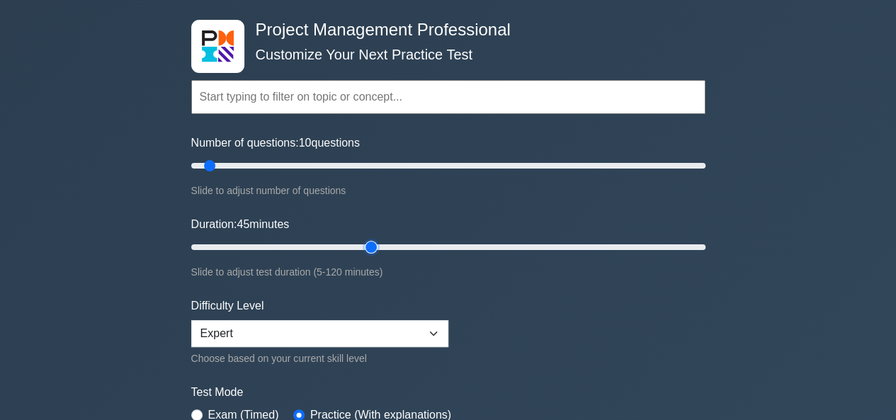
click at [373, 248] on input "Duration: 45 minutes" at bounding box center [448, 247] width 514 height 17
click at [337, 249] on input "Duration: 45 minutes" at bounding box center [448, 247] width 514 height 17
click at [297, 243] on input "Duration: 35 minutes" at bounding box center [448, 247] width 514 height 17
click at [281, 248] on input "Duration: 30 minutes" at bounding box center [448, 247] width 514 height 17
click at [274, 243] on input "Duration: 25 minutes" at bounding box center [448, 247] width 514 height 17
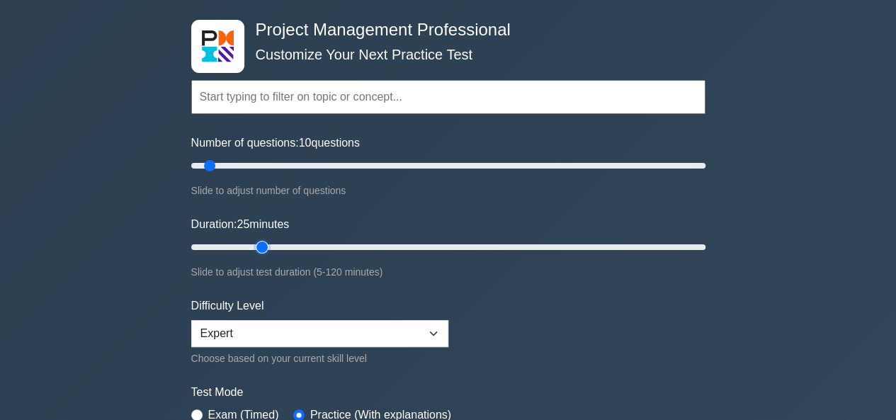
click at [265, 244] on input "Duration: 25 minutes" at bounding box center [448, 247] width 514 height 17
click at [244, 246] on input "Duration: 15 minutes" at bounding box center [448, 247] width 514 height 17
click at [233, 245] on input "Duration: 15 minutes" at bounding box center [448, 247] width 514 height 17
click at [230, 244] on input "Duration: 15 minutes" at bounding box center [448, 247] width 514 height 17
click at [231, 244] on input "Duration: 15 minutes" at bounding box center [448, 247] width 514 height 17
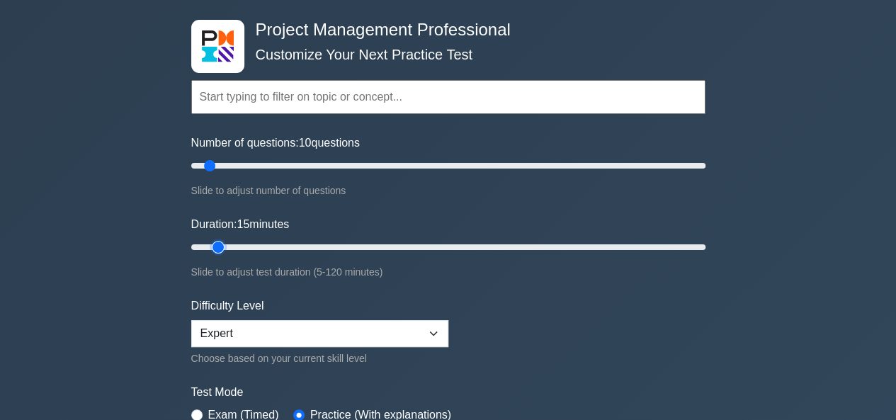
click at [227, 244] on input "Duration: 15 minutes" at bounding box center [448, 247] width 514 height 17
click at [228, 245] on input "Duration: 10 minutes" at bounding box center [448, 247] width 514 height 17
type input "10"
click at [225, 247] on input "Duration: 10 minutes" at bounding box center [448, 247] width 514 height 17
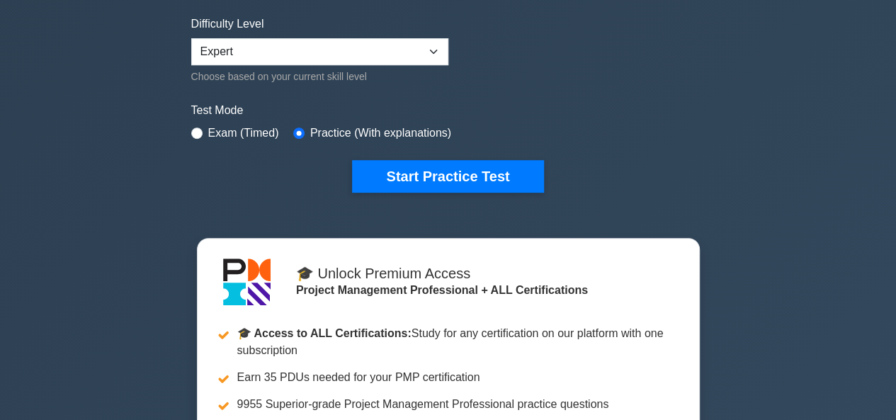
scroll to position [354, 0]
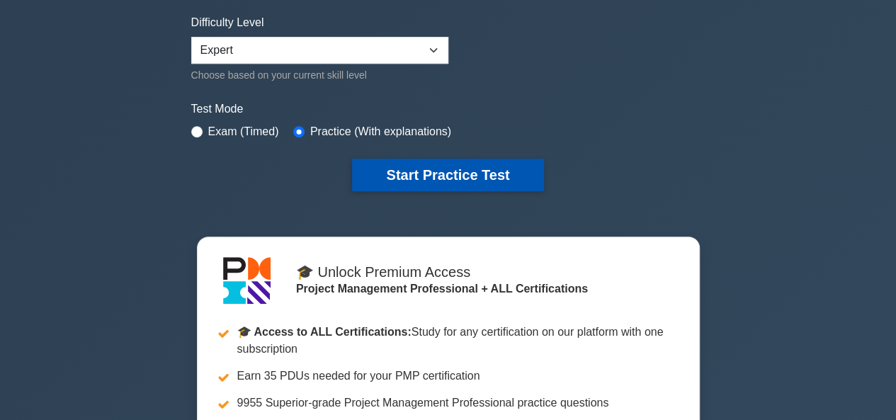
click at [446, 171] on button "Start Practice Test" at bounding box center [447, 175] width 191 height 33
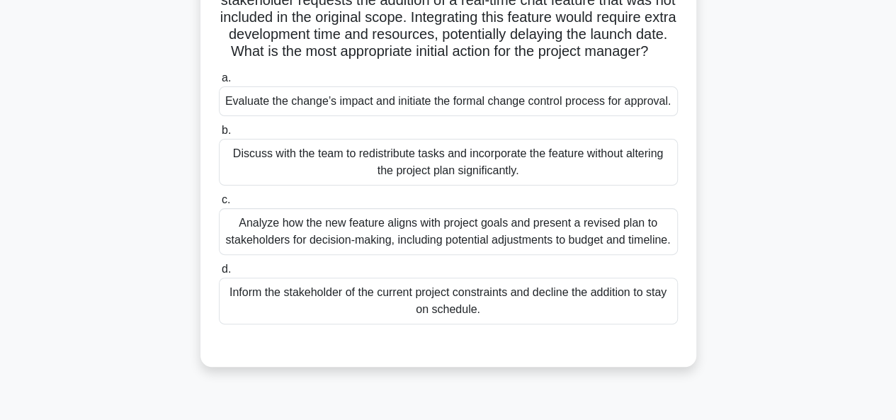
scroll to position [142, 0]
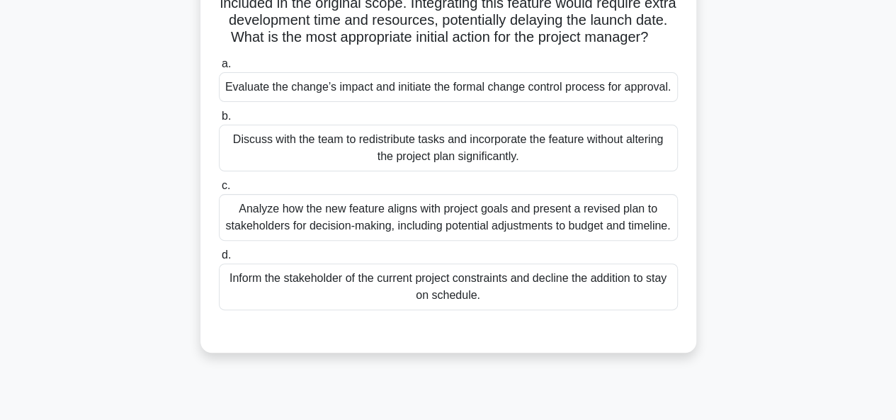
click at [369, 102] on div "Evaluate the change’s impact and initiate the formal change control process for…" at bounding box center [448, 87] width 459 height 30
click at [219, 69] on input "a. Evaluate the change’s impact and initiate the formal change control process …" at bounding box center [219, 64] width 0 height 9
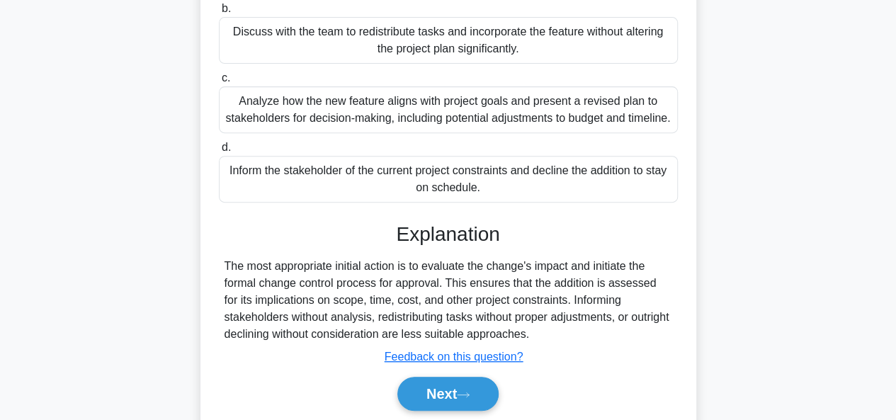
scroll to position [349, 0]
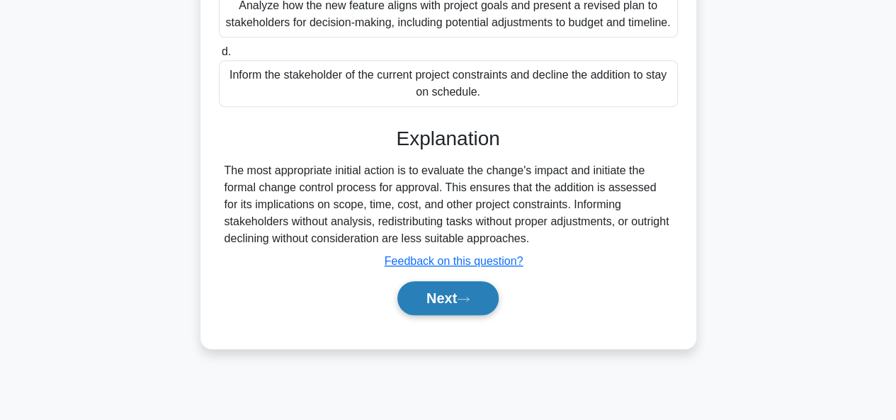
click at [464, 315] on button "Next" at bounding box center [447, 298] width 101 height 34
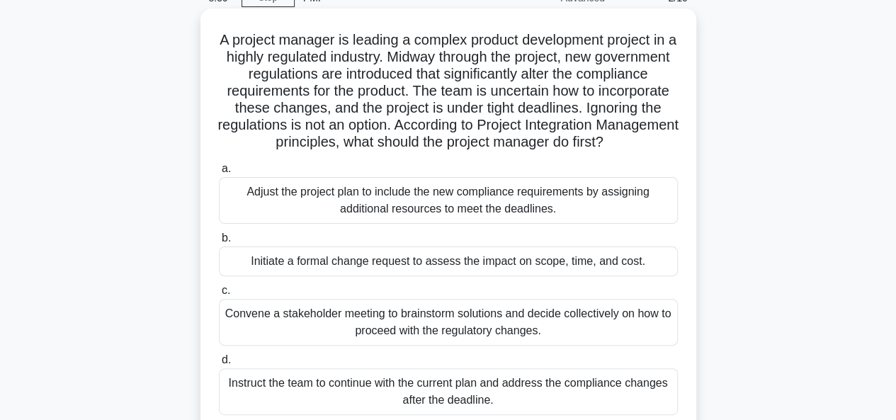
scroll to position [142, 0]
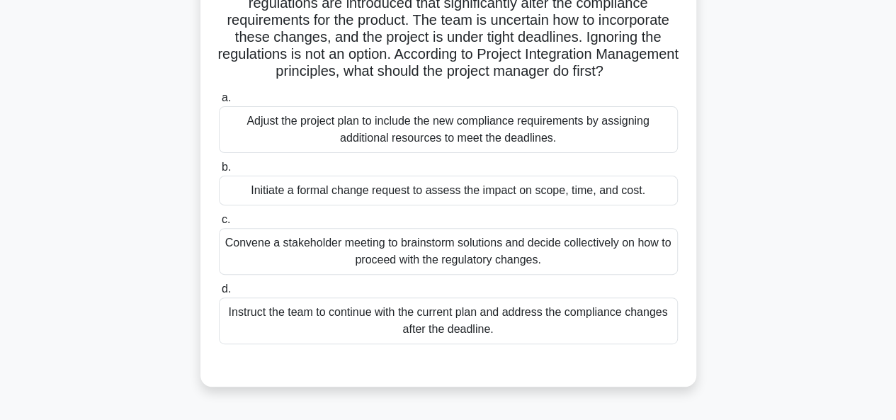
drag, startPoint x: 329, startPoint y: 210, endPoint x: 651, endPoint y: 205, distance: 321.7
click at [651, 205] on div "Initiate a formal change request to assess the impact on scope, time, and cost." at bounding box center [448, 191] width 459 height 30
click at [553, 229] on label "c. Convene a stakeholder meeting to brainstorm solutions and decide collectivel…" at bounding box center [448, 243] width 459 height 64
click at [219, 225] on input "c. Convene a stakeholder meeting to brainstorm solutions and decide collectivel…" at bounding box center [219, 219] width 0 height 9
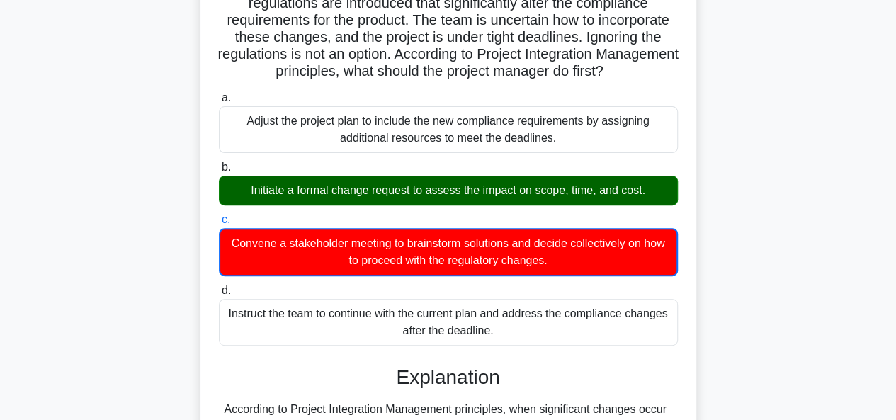
click at [427, 205] on div "Initiate a formal change request to assess the impact on scope, time, and cost." at bounding box center [448, 191] width 459 height 30
click at [219, 172] on input "b. Initiate a formal change request to assess the impact on scope, time, and co…" at bounding box center [219, 167] width 0 height 9
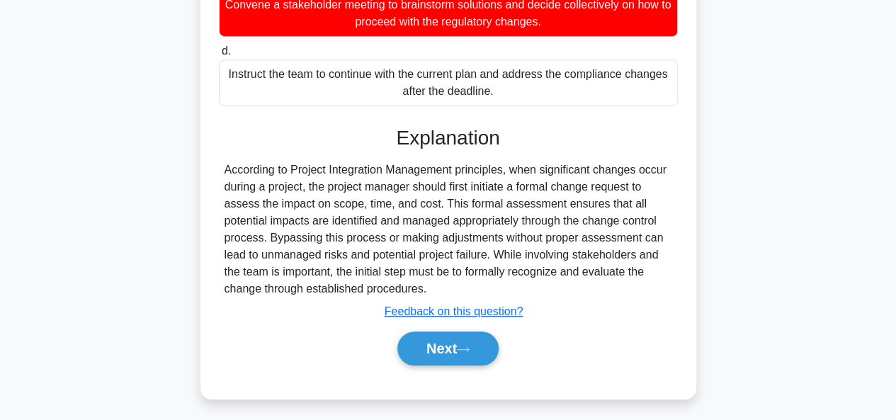
scroll to position [400, 0]
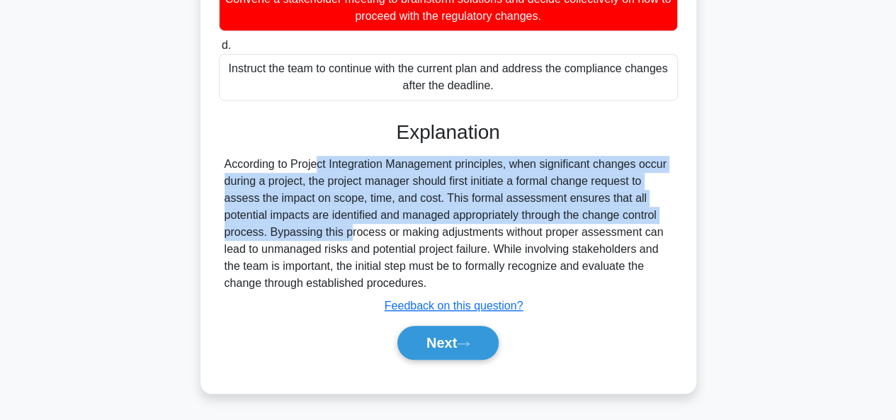
drag, startPoint x: 230, startPoint y: 162, endPoint x: 264, endPoint y: 236, distance: 81.8
click at [264, 236] on div "According to Project Integration Management principles, when significant change…" at bounding box center [449, 224] width 448 height 136
copy div "ccording to Project Integration Management principles, when significant changes…"
click at [485, 346] on button "Next" at bounding box center [447, 343] width 101 height 34
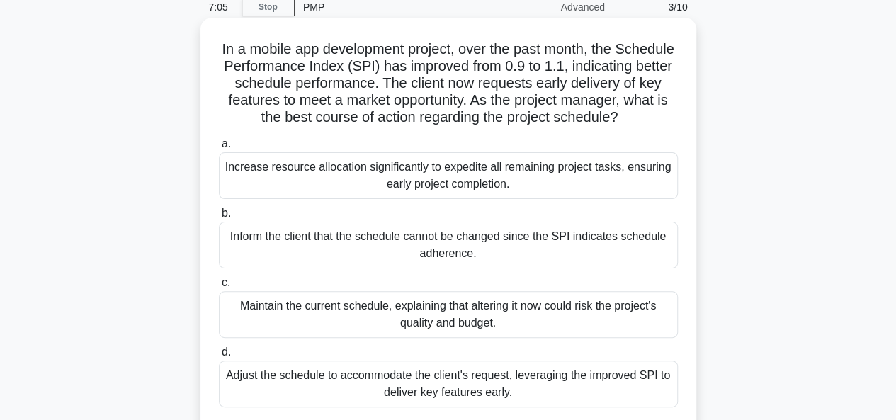
scroll to position [132, 0]
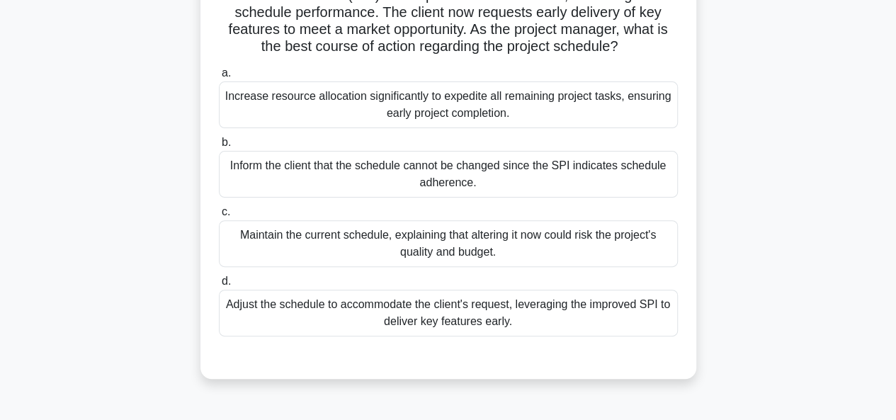
click at [446, 266] on div "Maintain the current schedule, explaining that altering it now could risk the p…" at bounding box center [448, 243] width 459 height 47
click at [219, 217] on input "c. Maintain the current schedule, explaining that altering it now could risk th…" at bounding box center [219, 212] width 0 height 9
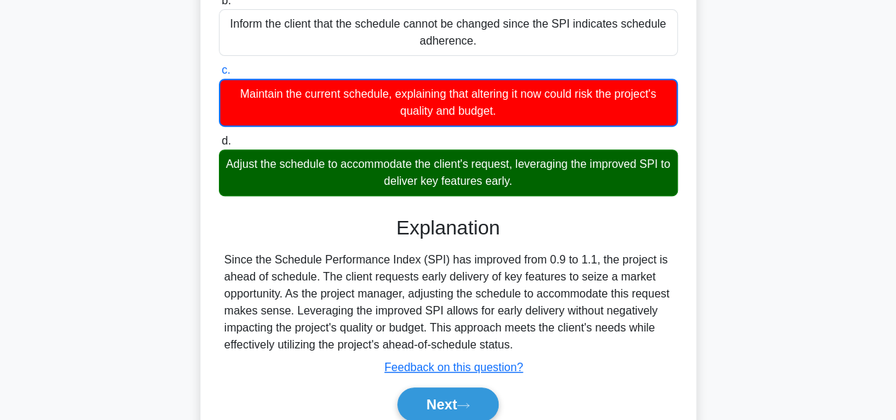
scroll to position [345, 0]
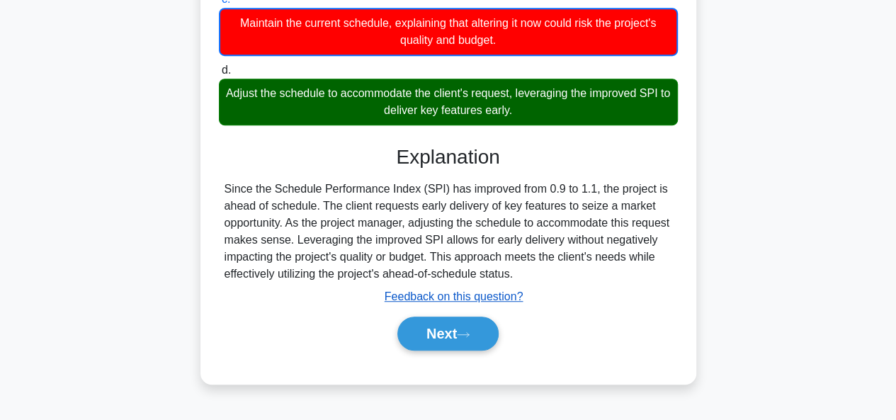
click at [468, 303] on u "Feedback on this question?" at bounding box center [454, 296] width 139 height 12
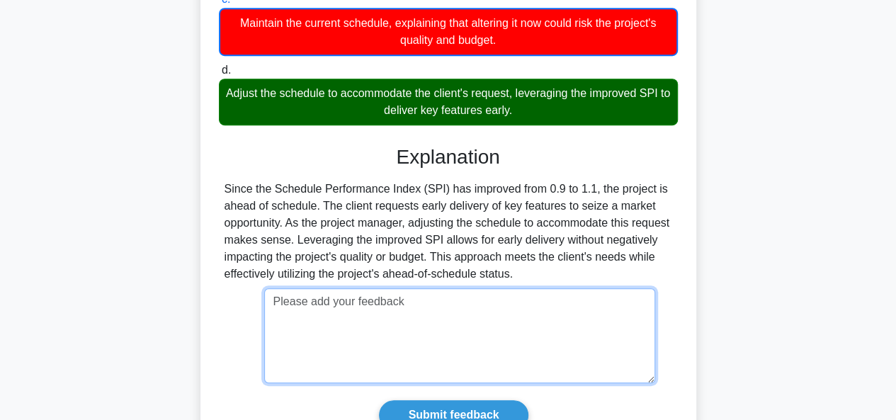
click at [356, 355] on textarea at bounding box center [459, 335] width 391 height 95
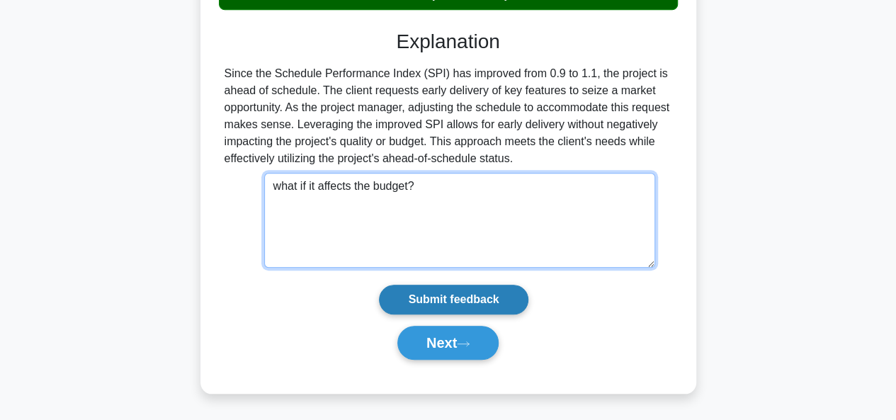
type textarea "what if it affects the budget?"
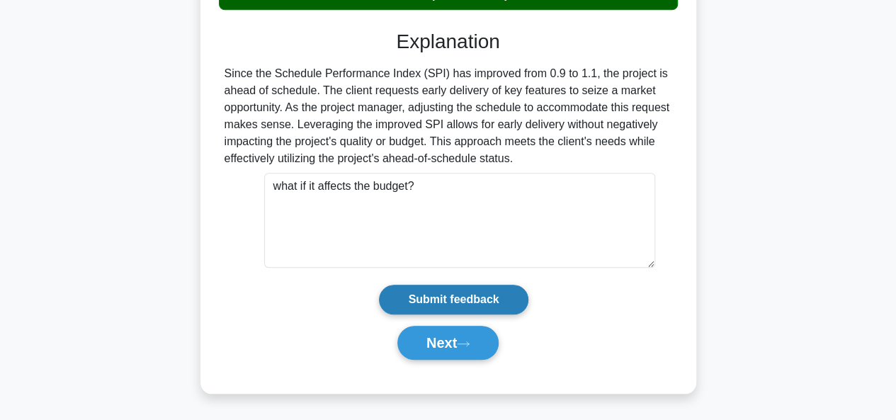
click at [490, 303] on input "Submit feedback" at bounding box center [453, 300] width 149 height 30
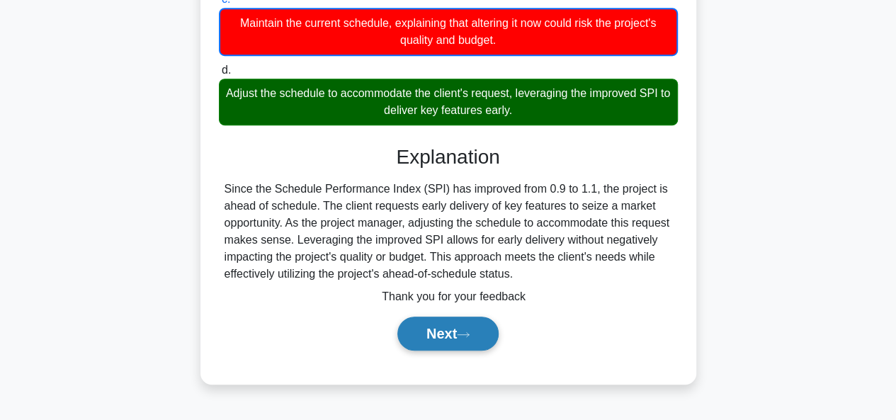
click at [464, 339] on icon at bounding box center [463, 335] width 13 height 8
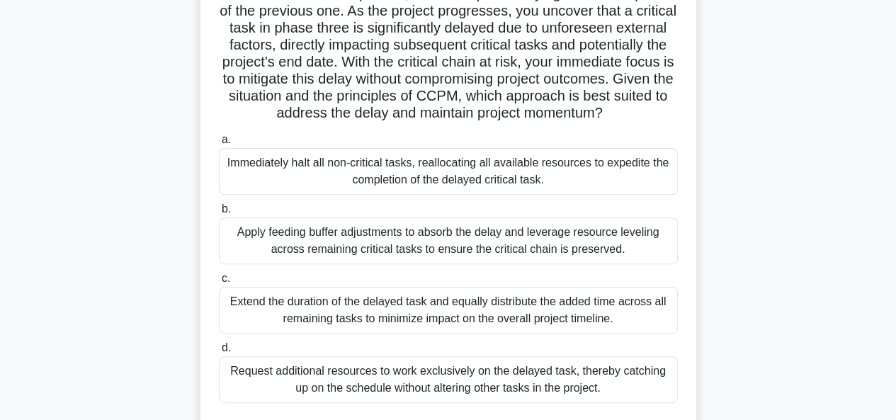
scroll to position [132, 0]
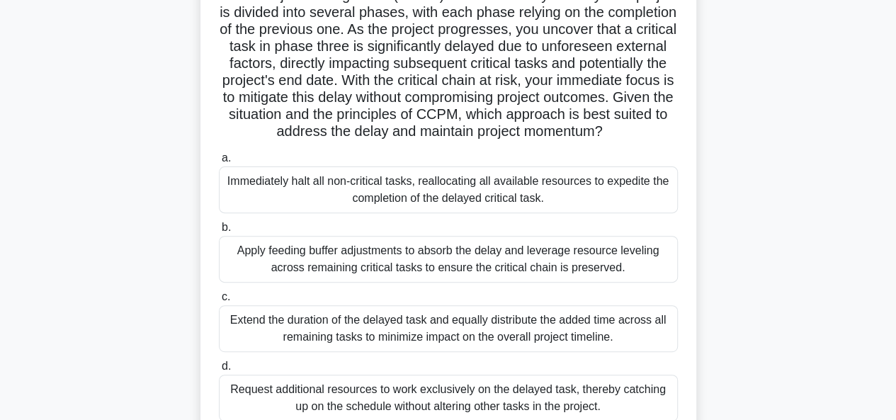
click at [557, 206] on div "Immediately halt all non-critical tasks, reallocating all available resources t…" at bounding box center [448, 190] width 459 height 47
click at [219, 163] on input "a. Immediately halt all non-critical tasks, reallocating all available resource…" at bounding box center [219, 158] width 0 height 9
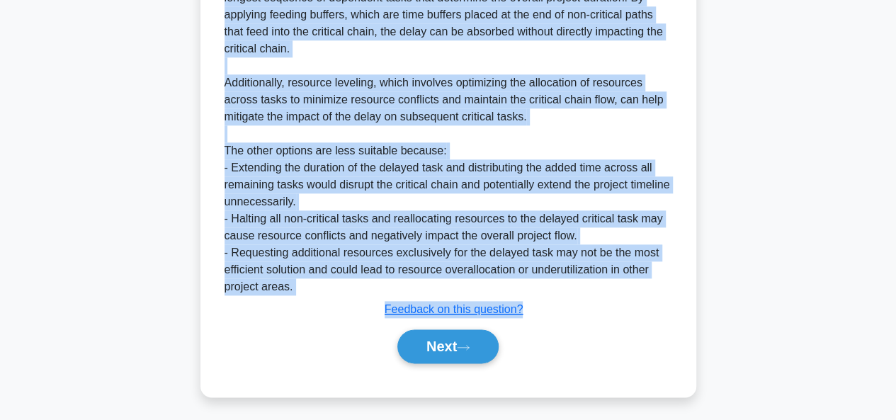
scroll to position [743, 0]
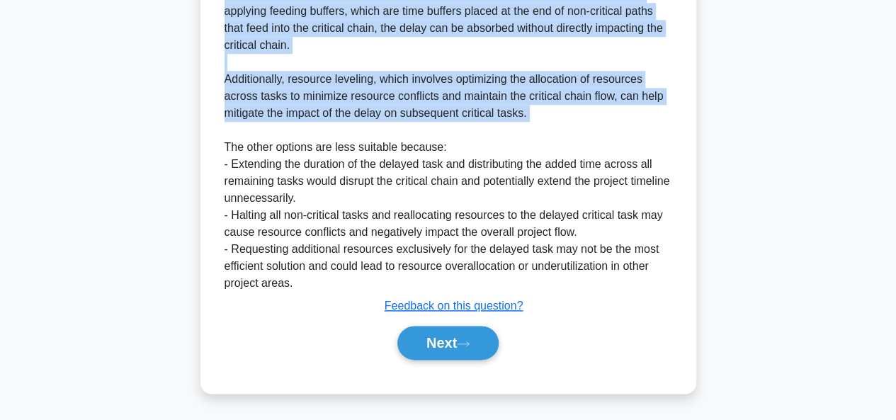
drag, startPoint x: 224, startPoint y: 146, endPoint x: 558, endPoint y: 127, distance: 335.0
click at [558, 127] on div "The best approach to address the delay while adhering to Critical Chain Project…" at bounding box center [449, 88] width 448 height 408
copy div "The best approach to address the delay while adhering to Critical Chain Project…"
click at [467, 336] on button "Next" at bounding box center [447, 343] width 101 height 34
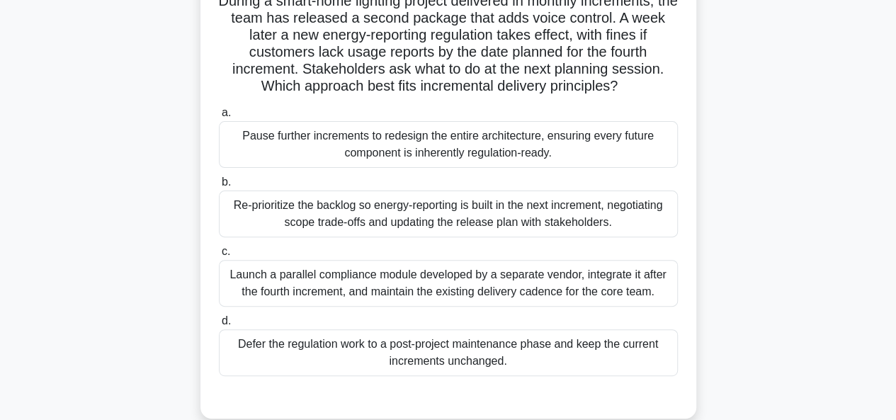
scroll to position [142, 0]
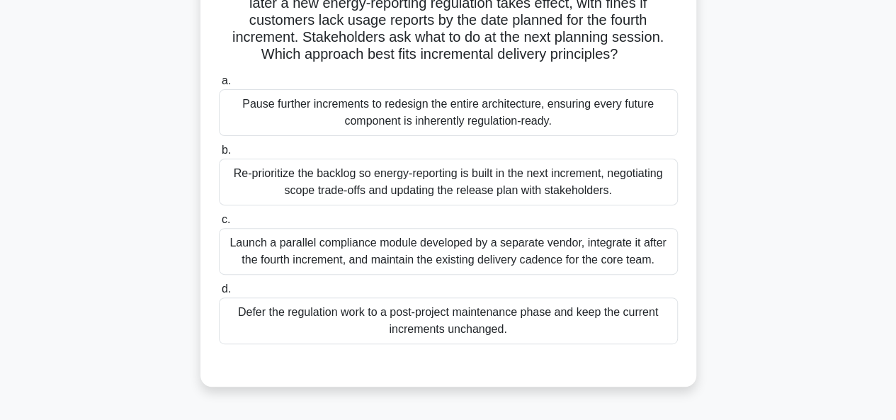
click at [482, 196] on div "Re-prioritize the backlog so energy-reporting is built in the next increment, n…" at bounding box center [448, 182] width 459 height 47
click at [219, 155] on input "b. Re-prioritize the backlog so energy-reporting is built in the next increment…" at bounding box center [219, 150] width 0 height 9
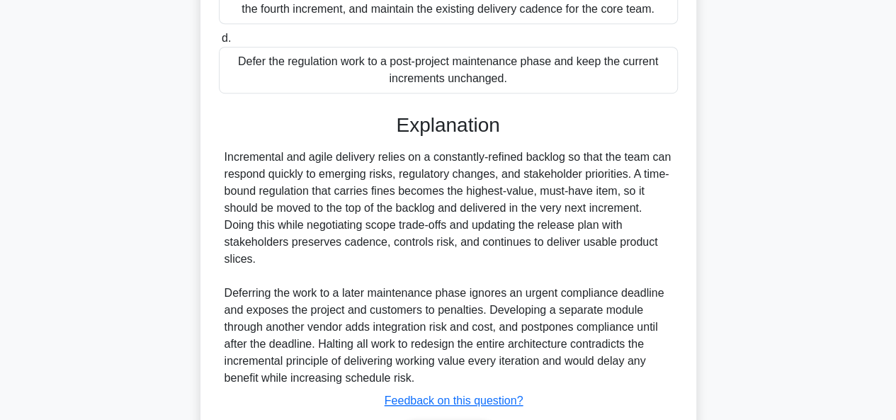
scroll to position [425, 0]
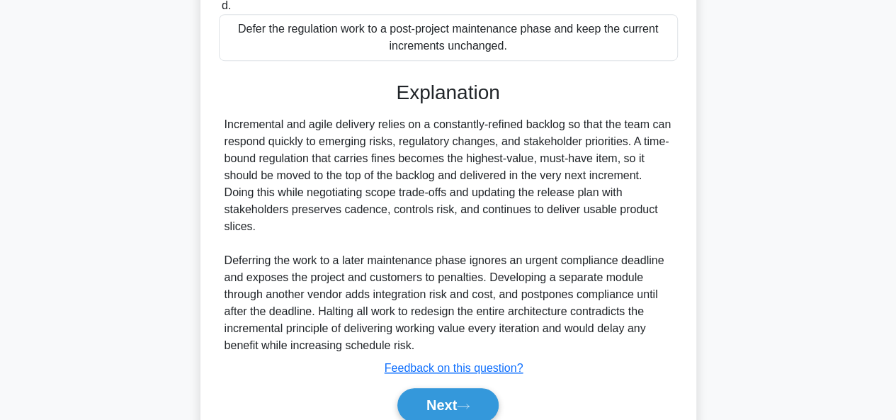
drag, startPoint x: 225, startPoint y: 123, endPoint x: 260, endPoint y: 223, distance: 106.4
click at [260, 223] on div "Incremental and agile delivery relies on a constantly-refined backlog so that t…" at bounding box center [449, 235] width 448 height 238
copy div "ncremental and agile delivery relies on a constantly-refined backlog so that th…"
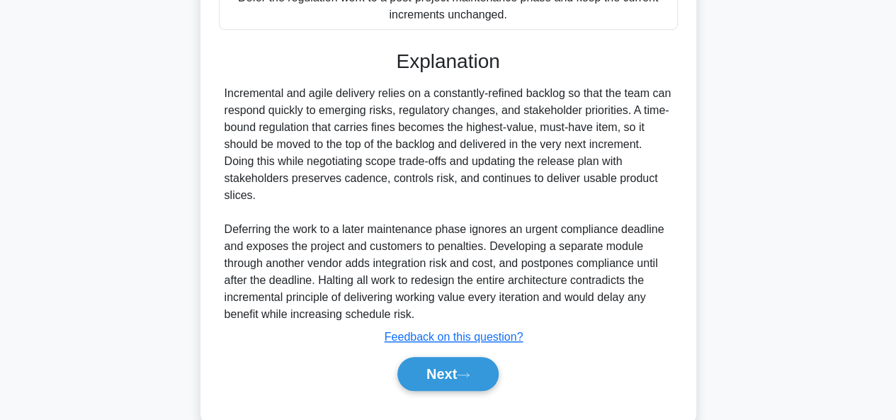
scroll to position [485, 0]
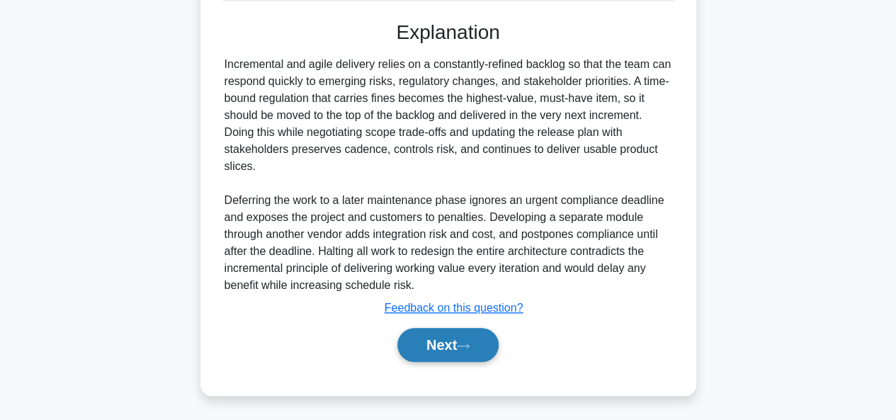
click at [472, 338] on button "Next" at bounding box center [447, 345] width 101 height 34
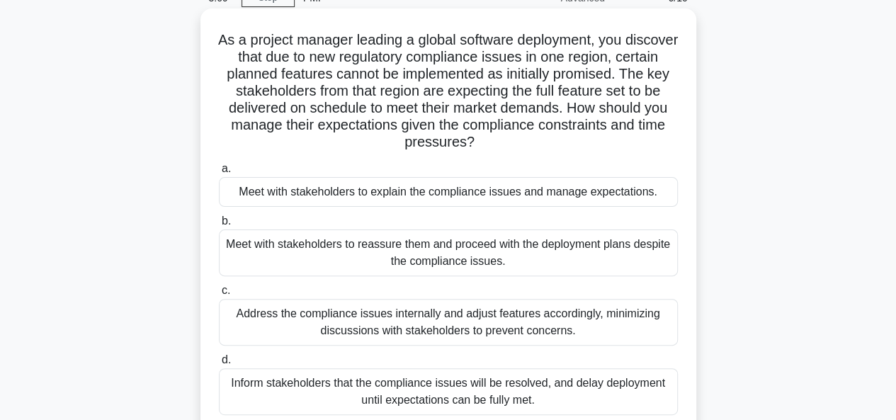
scroll to position [142, 0]
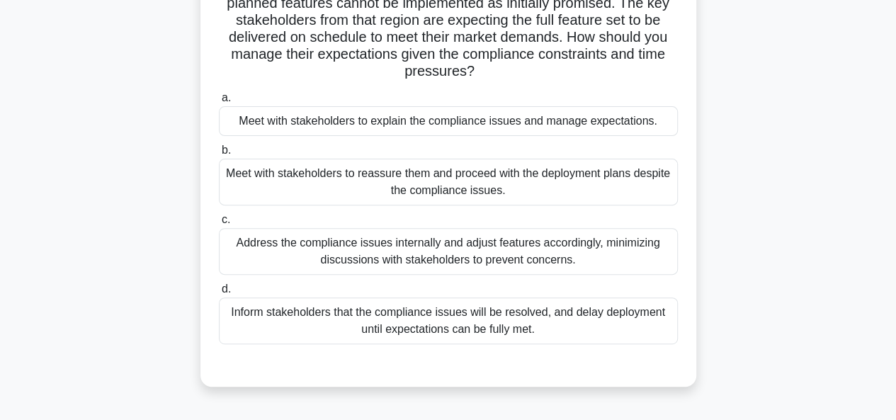
click at [444, 256] on div "Address the compliance issues internally and adjust features accordingly, minim…" at bounding box center [448, 251] width 459 height 47
click at [219, 225] on input "c. Address the compliance issues internally and adjust features accordingly, mi…" at bounding box center [219, 219] width 0 height 9
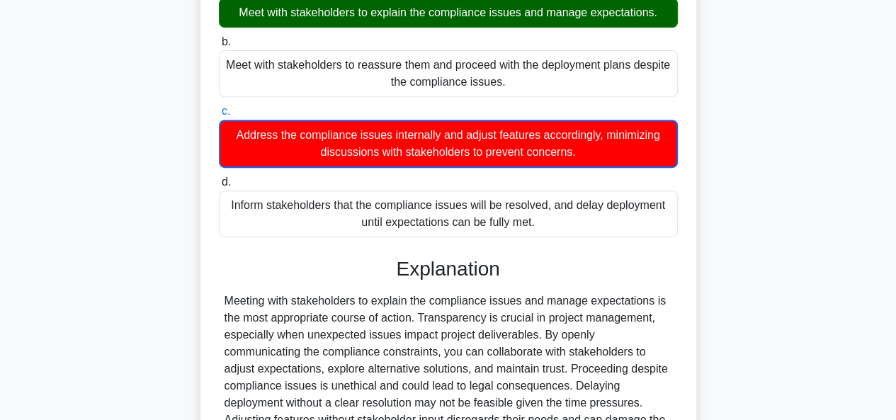
scroll to position [332, 0]
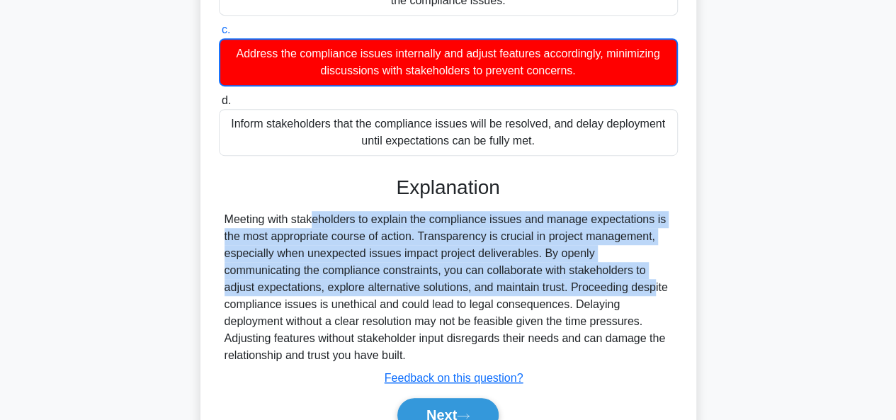
drag, startPoint x: 227, startPoint y: 219, endPoint x: 462, endPoint y: 284, distance: 244.1
click at [462, 284] on div "Meeting with stakeholders to explain the compliance issues and manage expectati…" at bounding box center [449, 287] width 448 height 153
copy div "Meeting with stakeholders to explain the compliance issues and manage expectati…"
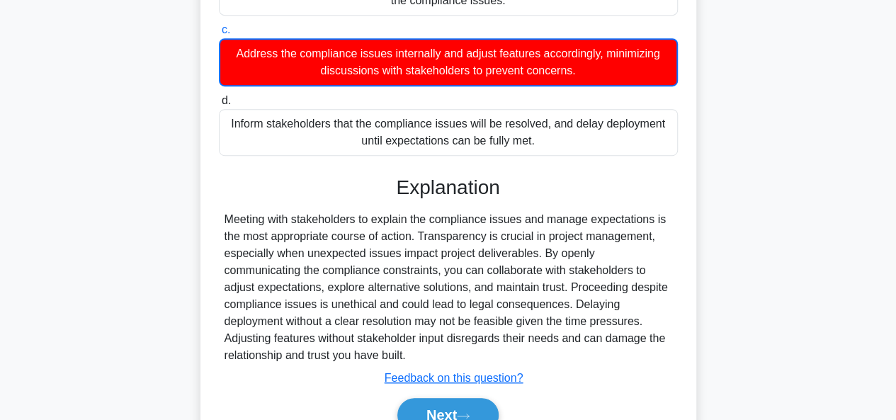
drag, startPoint x: 522, startPoint y: 304, endPoint x: 543, endPoint y: 310, distance: 21.3
click at [523, 305] on div "Meeting with stakeholders to explain the compliance issues and manage expectati…" at bounding box center [449, 287] width 448 height 153
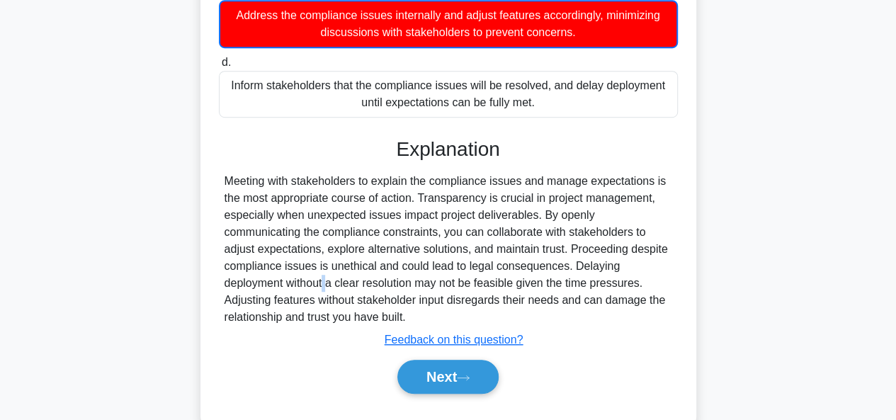
scroll to position [402, 0]
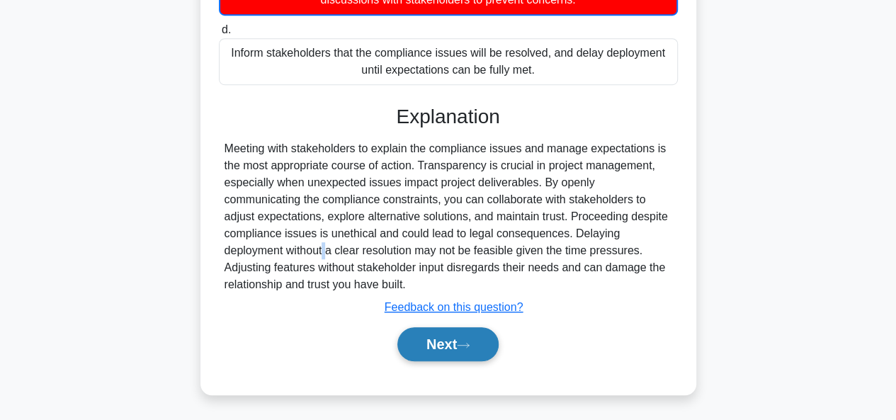
click at [463, 342] on icon at bounding box center [463, 346] width 13 height 8
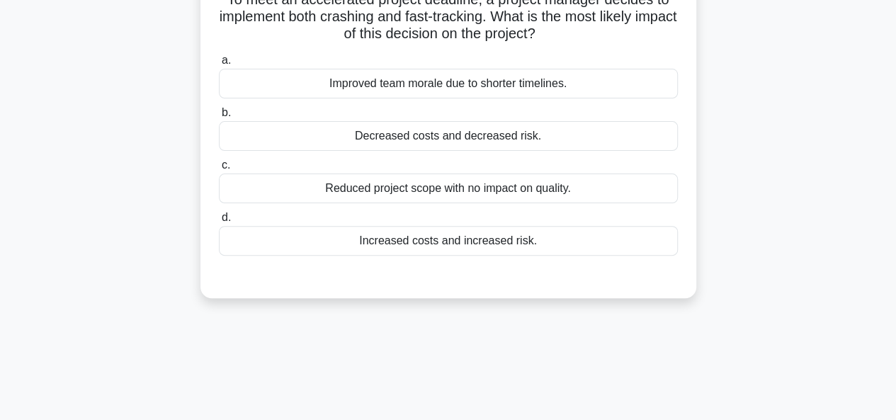
scroll to position [62, 0]
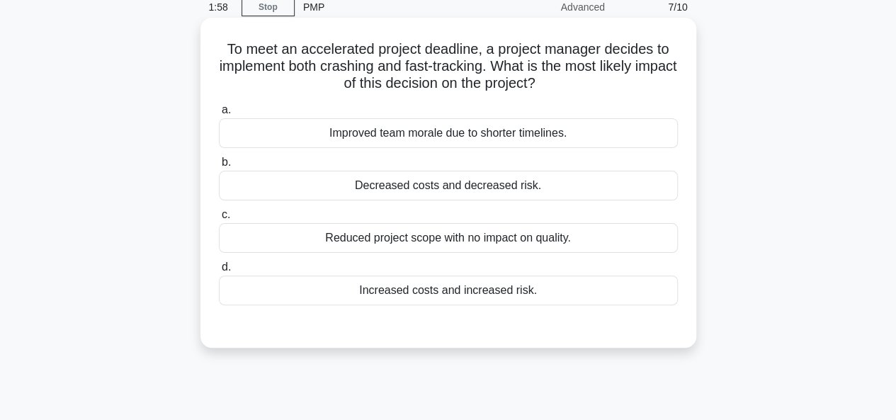
click at [400, 293] on div "Increased costs and increased risk." at bounding box center [448, 291] width 459 height 30
click at [219, 272] on input "d. Increased costs and increased risk." at bounding box center [219, 267] width 0 height 9
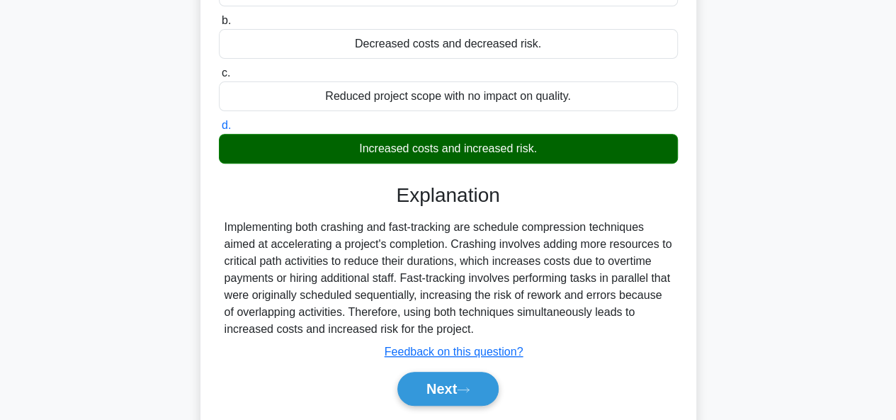
scroll to position [274, 0]
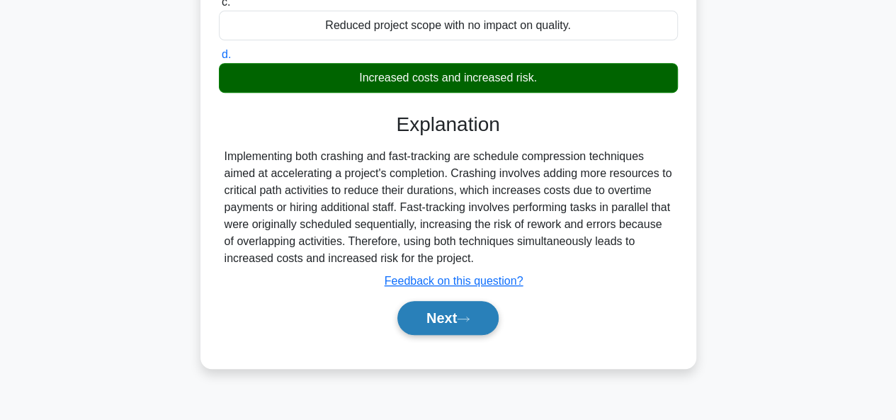
click at [433, 318] on button "Next" at bounding box center [447, 318] width 101 height 34
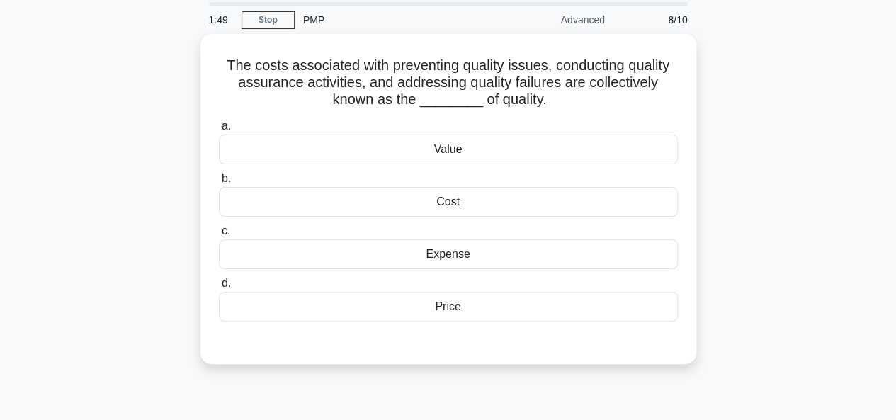
scroll to position [71, 0]
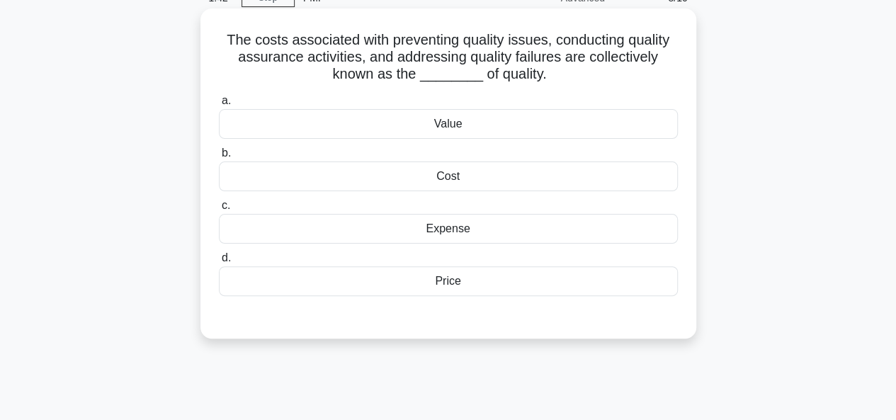
click at [285, 167] on div "Cost" at bounding box center [448, 177] width 459 height 30
click at [219, 158] on input "b. Cost" at bounding box center [219, 153] width 0 height 9
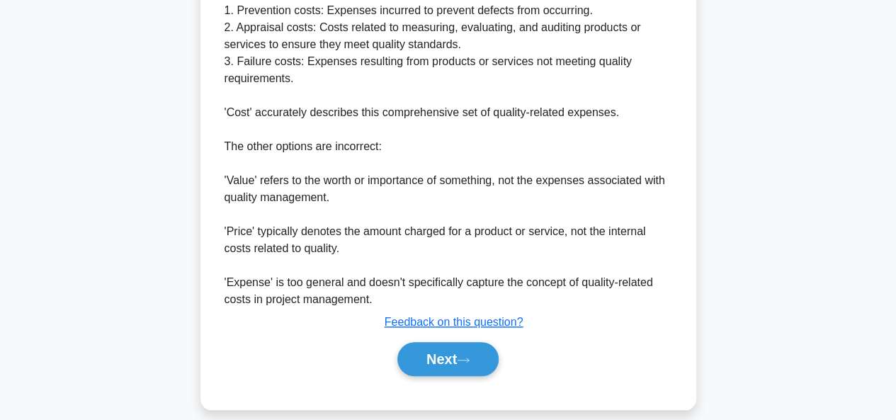
scroll to position [536, 0]
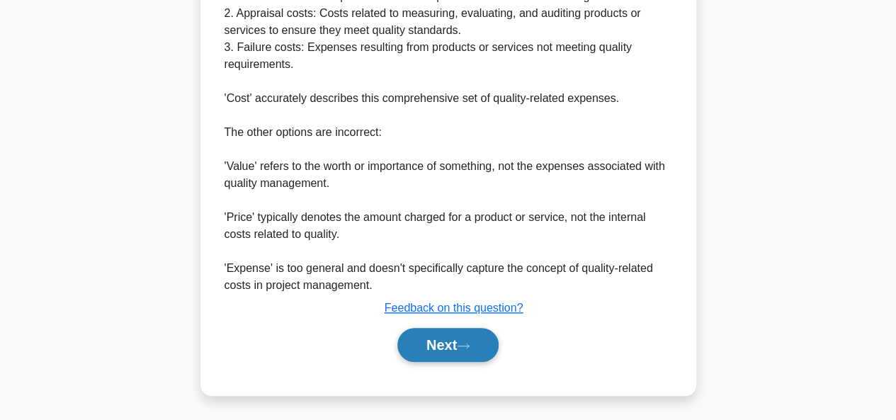
click at [444, 348] on button "Next" at bounding box center [447, 345] width 101 height 34
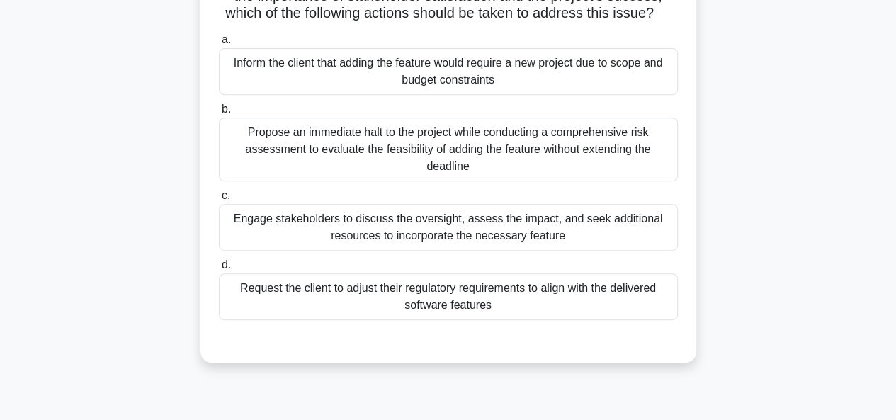
scroll to position [283, 0]
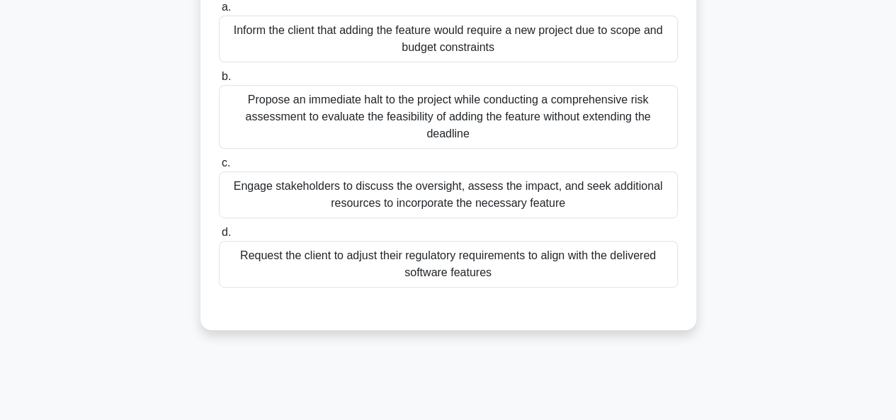
click at [441, 218] on div "Engage stakeholders to discuss the oversight, assess the impact, and seek addit…" at bounding box center [448, 194] width 459 height 47
click at [219, 168] on input "c. Engage stakeholders to discuss the oversight, assess the impact, and seek ad…" at bounding box center [219, 163] width 0 height 9
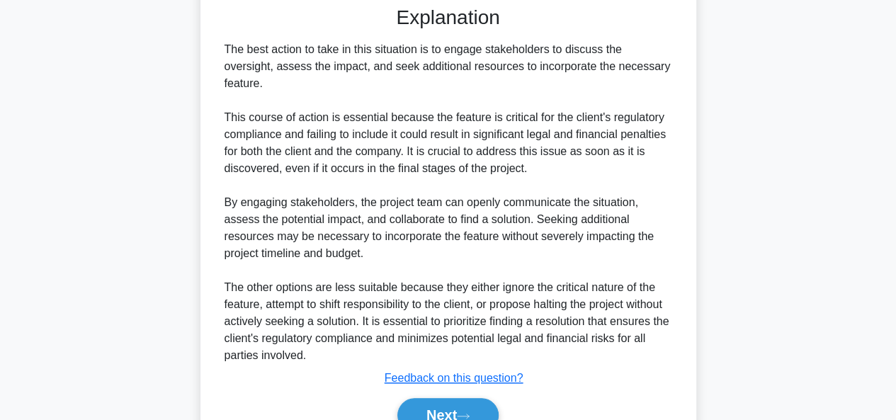
scroll to position [672, 0]
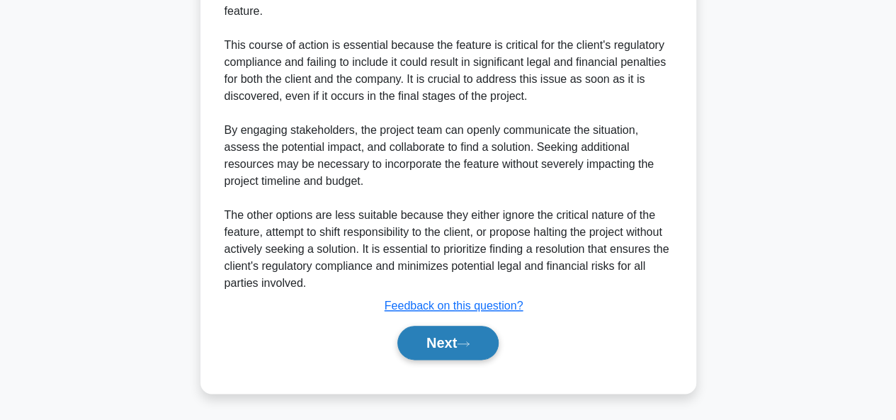
click at [446, 340] on button "Next" at bounding box center [447, 343] width 101 height 34
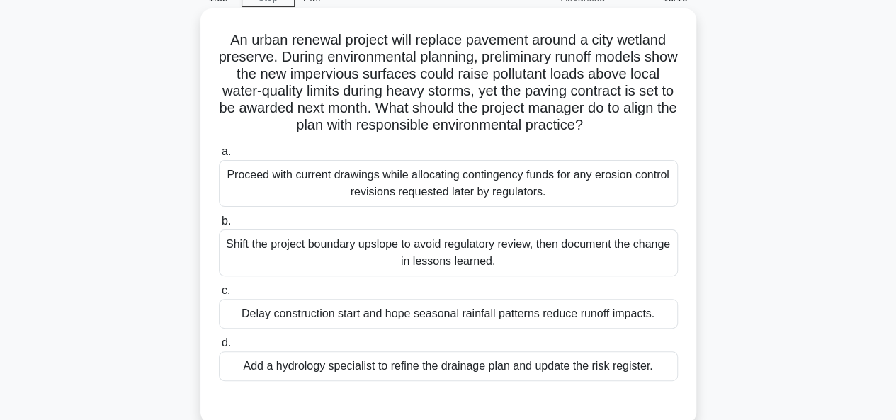
scroll to position [142, 0]
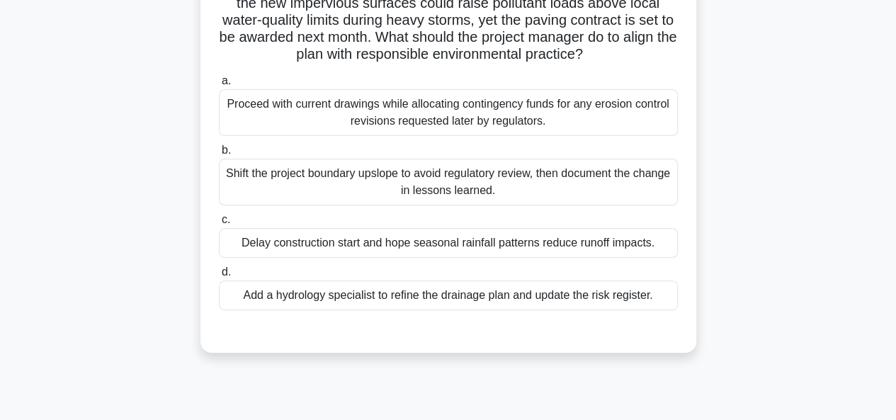
click at [405, 300] on div "Add a hydrology specialist to refine the drainage plan and update the risk regi…" at bounding box center [448, 296] width 459 height 30
click at [219, 277] on input "d. Add a hydrology specialist to refine the drainage plan and update the risk r…" at bounding box center [219, 272] width 0 height 9
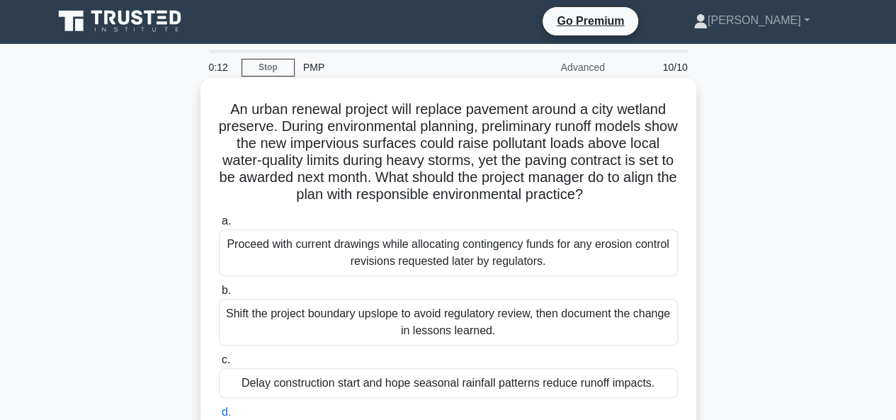
scroll to position [0, 0]
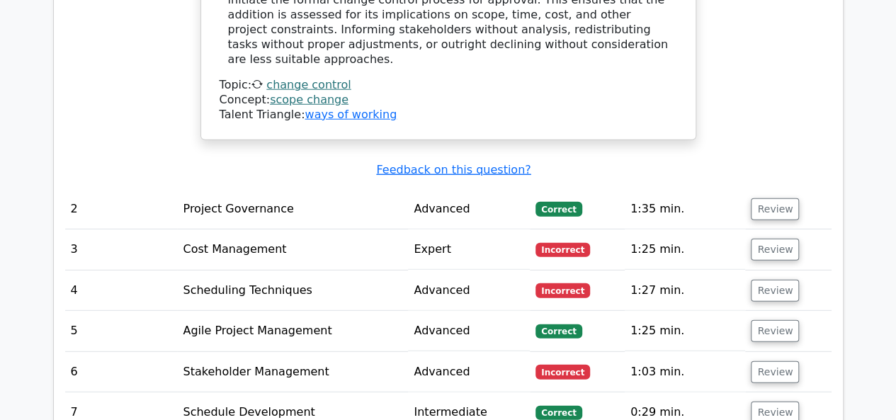
scroll to position [1842, 0]
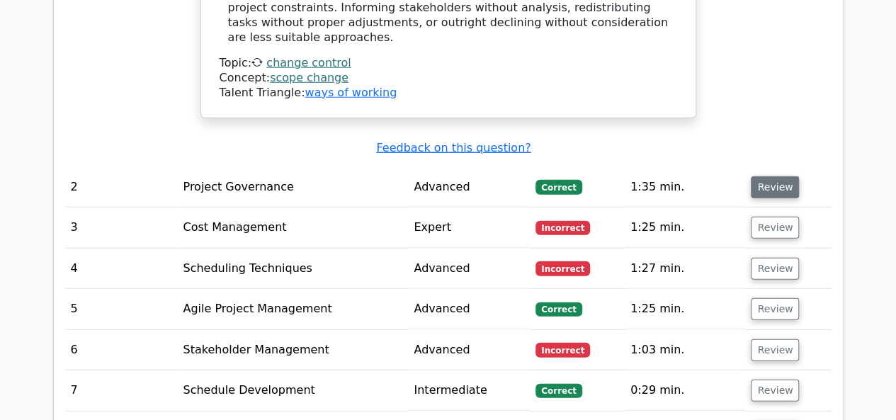
click at [768, 176] on button "Review" at bounding box center [775, 187] width 48 height 22
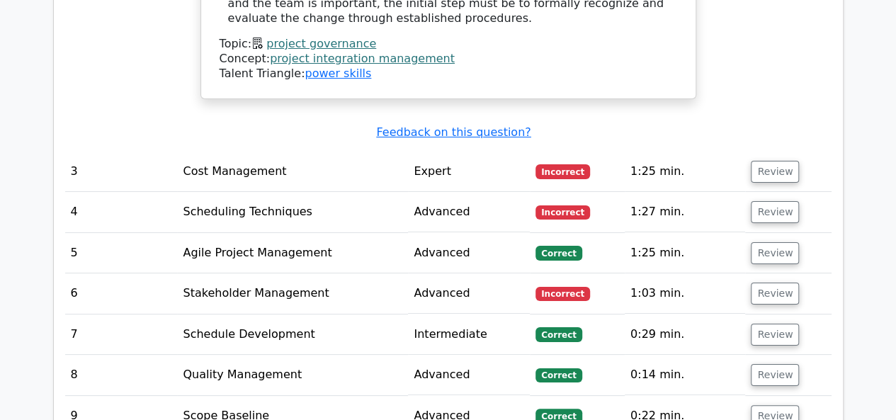
scroll to position [2622, 0]
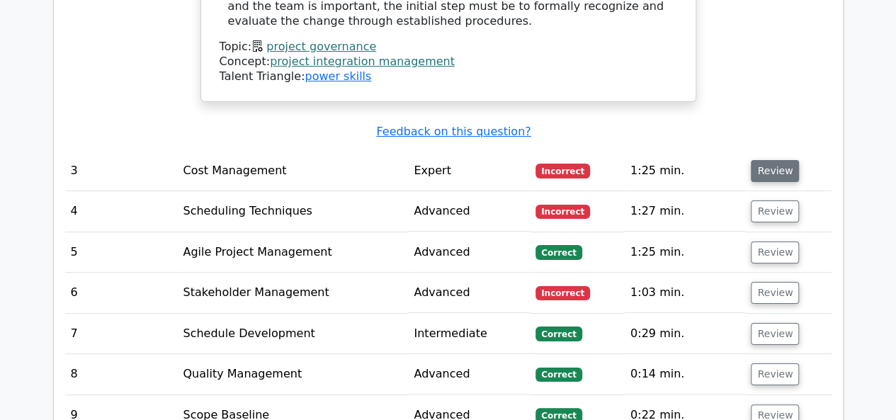
click at [777, 160] on button "Review" at bounding box center [775, 171] width 48 height 22
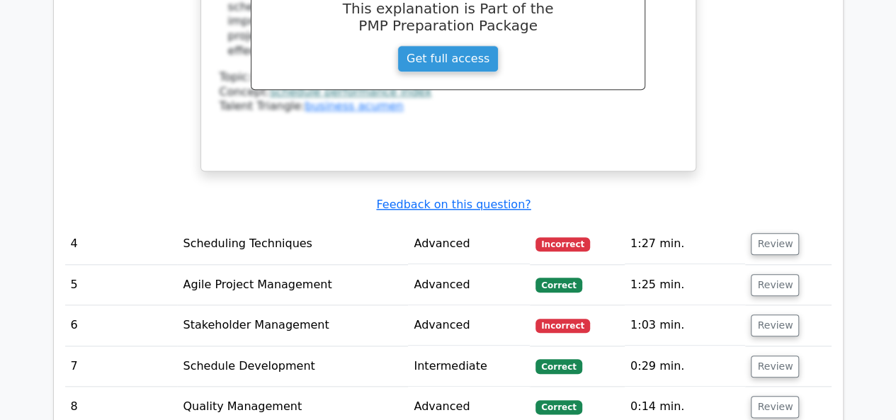
scroll to position [3330, 0]
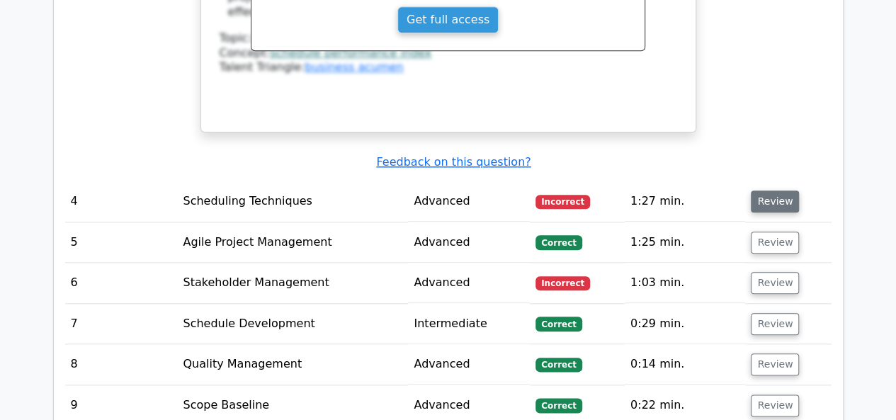
click at [764, 191] on button "Review" at bounding box center [775, 202] width 48 height 22
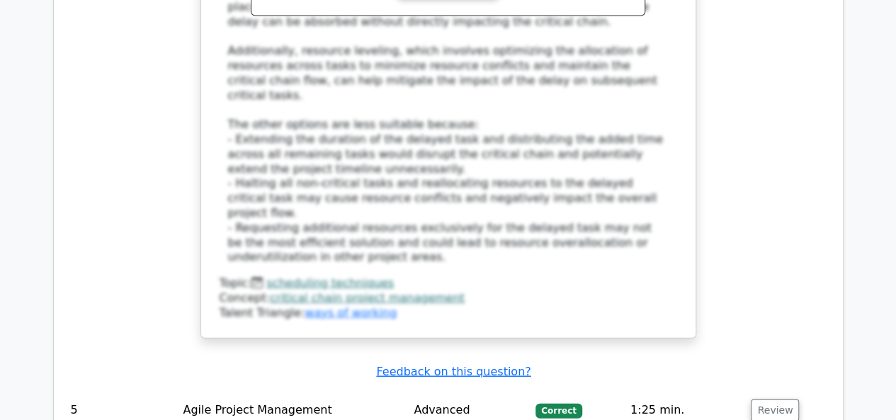
scroll to position [4322, 0]
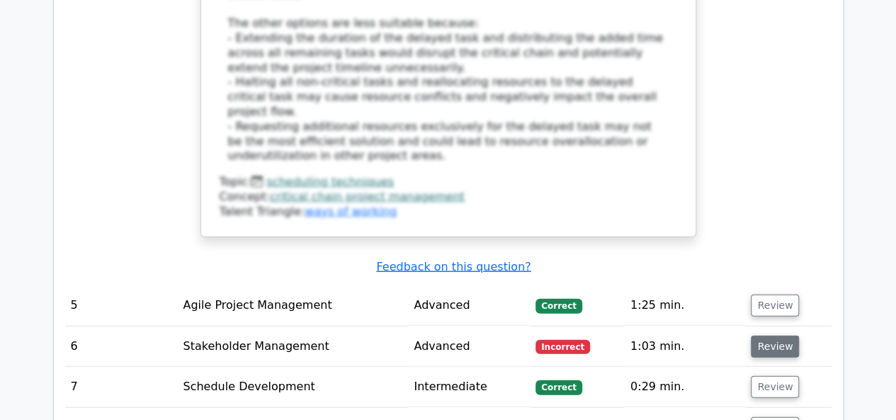
click at [767, 336] on button "Review" at bounding box center [775, 347] width 48 height 22
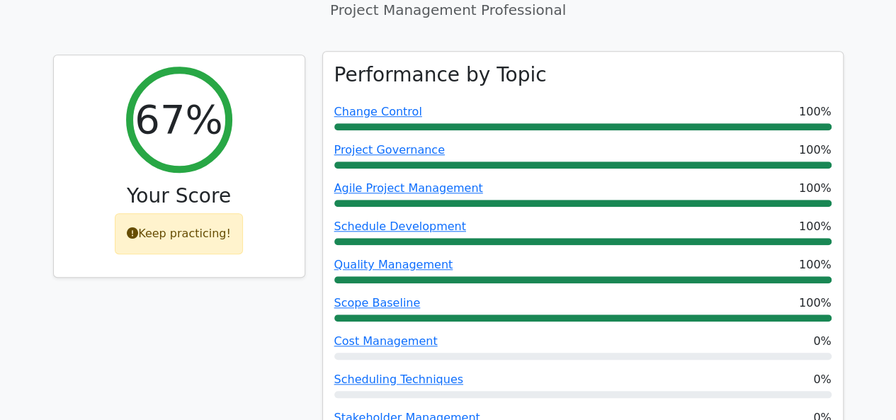
scroll to position [638, 0]
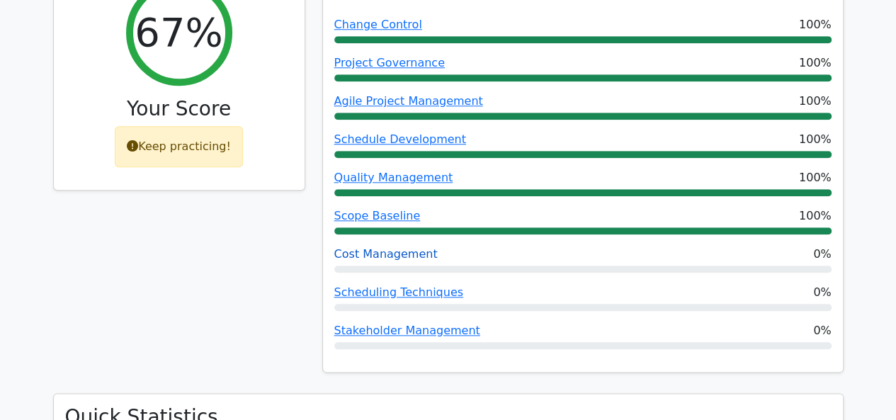
click at [410, 247] on link "Cost Management" at bounding box center [385, 253] width 103 height 13
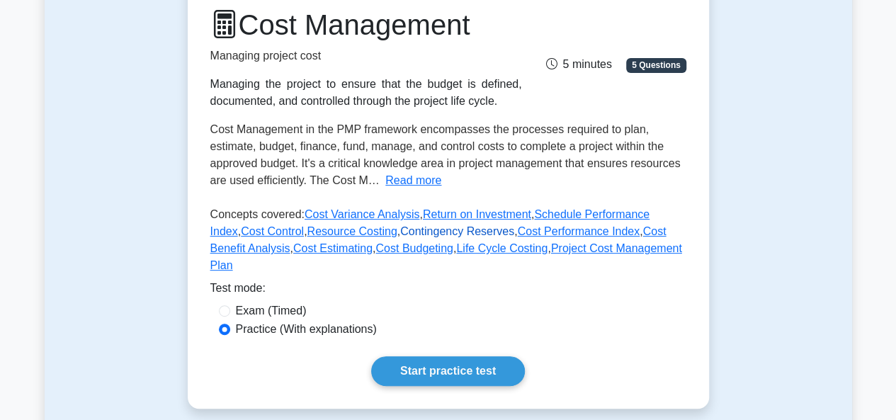
scroll to position [213, 0]
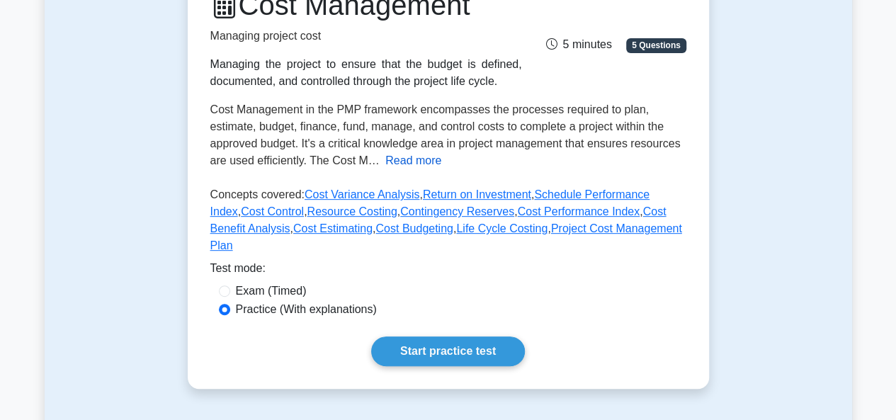
click at [421, 164] on button "Read more" at bounding box center [413, 160] width 56 height 17
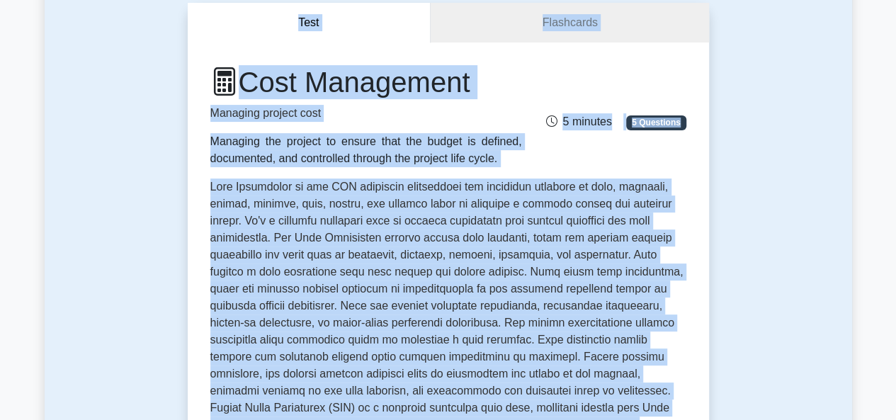
scroll to position [132, 0]
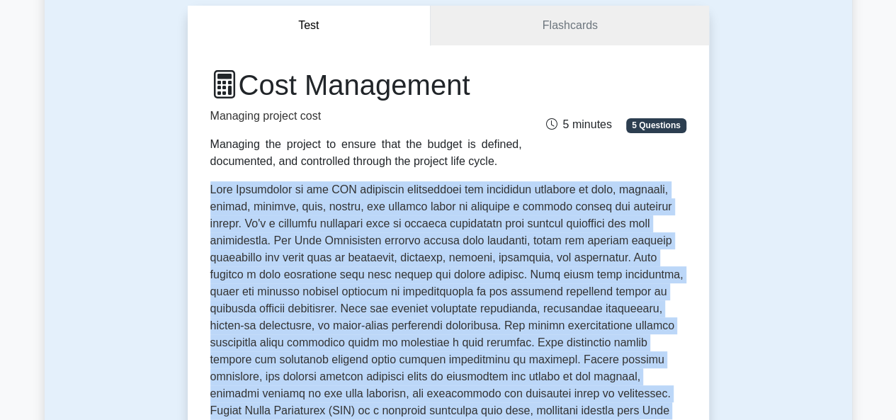
drag, startPoint x: 679, startPoint y: 256, endPoint x: 207, endPoint y: 196, distance: 476.4
click at [207, 196] on div "Cost Management Managing project cost Managing the project to ensure that the b…" at bounding box center [448, 410] width 521 height 730
copy span "Cost Management in the PMP framework encompasses the processes required to plan…"
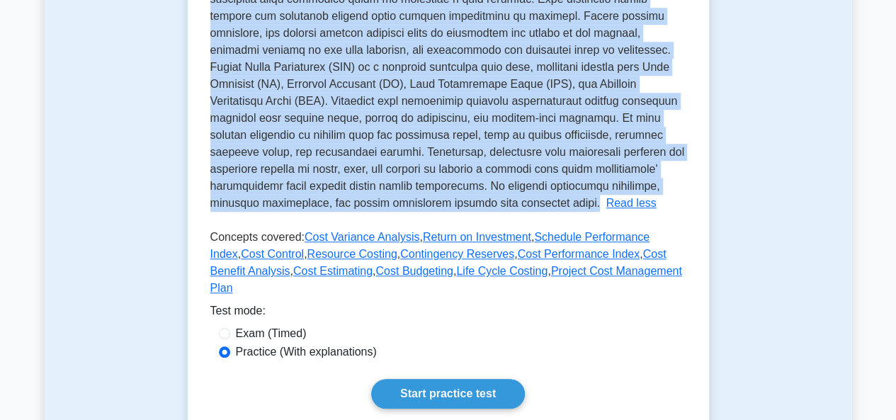
scroll to position [558, 0]
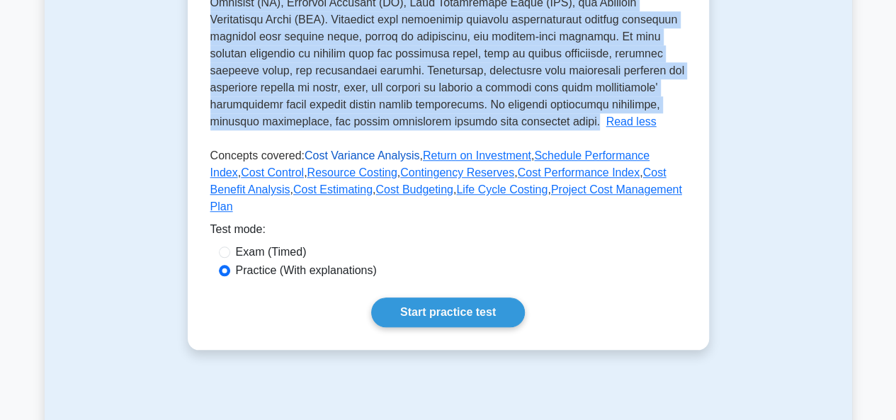
click at [351, 162] on link "Cost Variance Analysis" at bounding box center [362, 155] width 115 height 12
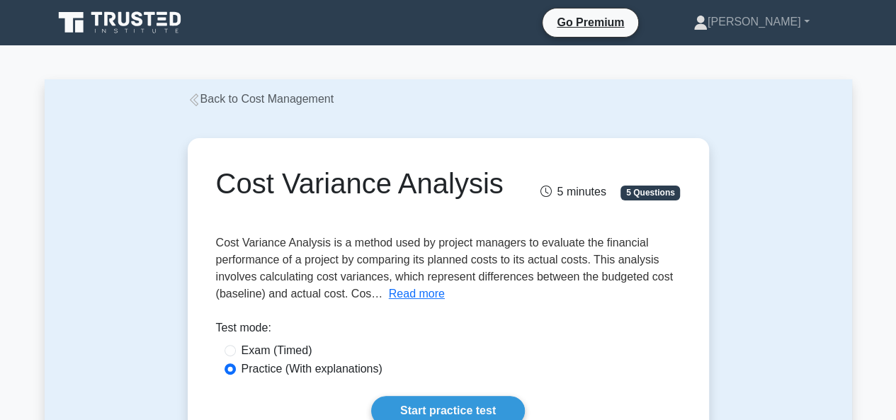
click at [216, 244] on span "Cost Variance Analysis is a method used by project managers to evaluate the fin…" at bounding box center [444, 268] width 457 height 63
click at [398, 294] on button "Read more" at bounding box center [417, 294] width 56 height 17
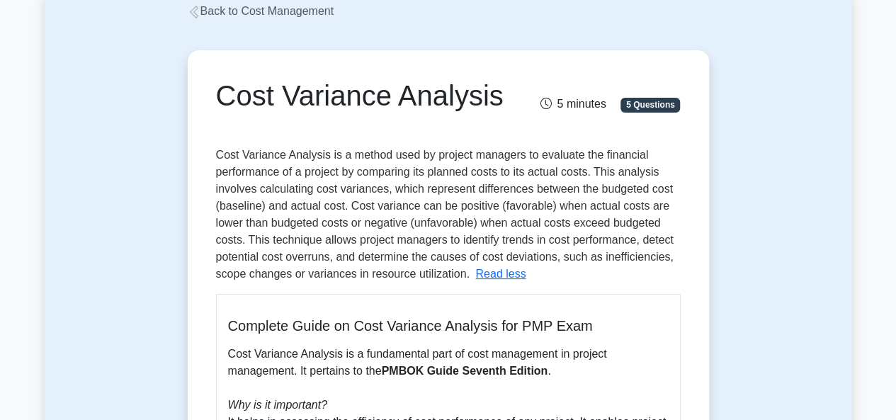
scroll to position [142, 0]
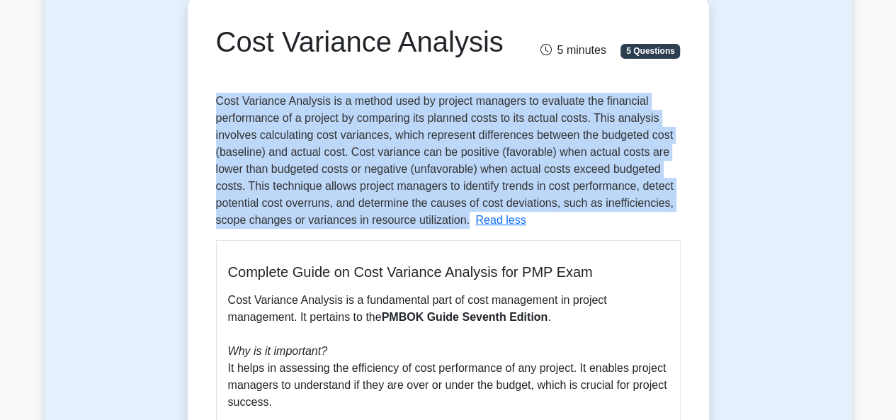
drag, startPoint x: 465, startPoint y: 220, endPoint x: 208, endPoint y: 108, distance: 280.8
copy span "Cost Variance Analysis is a method used by project managers to evaluate the fin…"
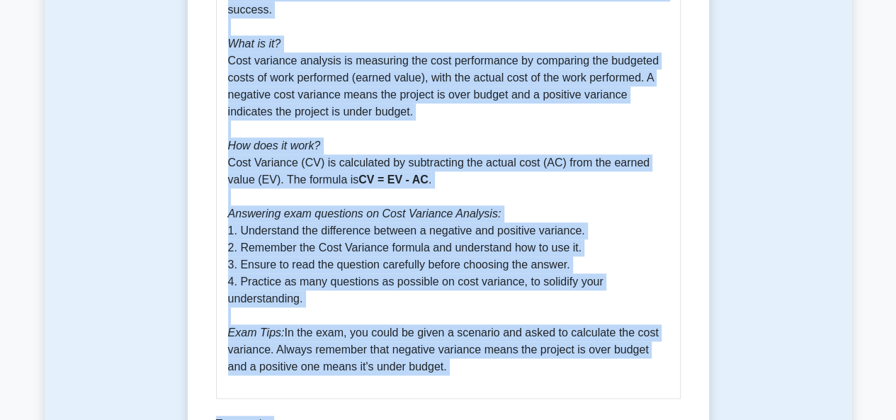
scroll to position [755, 0]
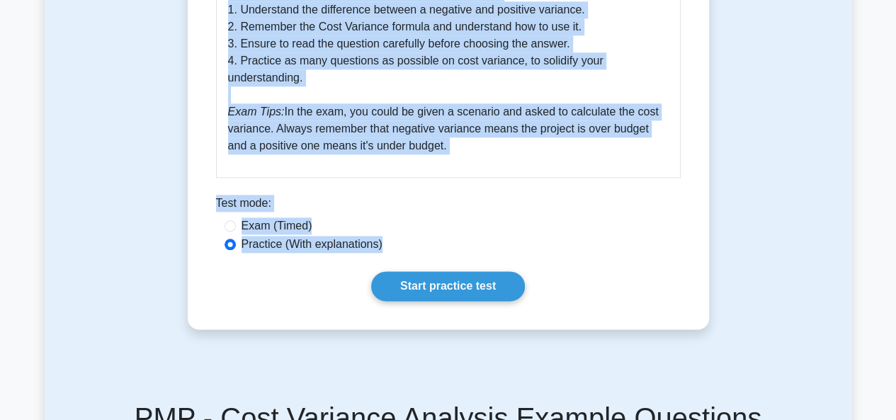
drag, startPoint x: 229, startPoint y: 86, endPoint x: 457, endPoint y: 147, distance: 236.0
copy p "Cost Variance Analysis is a fundamental part of cost management in project mana…"
click at [450, 281] on link "Start practice test" at bounding box center [448, 286] width 154 height 30
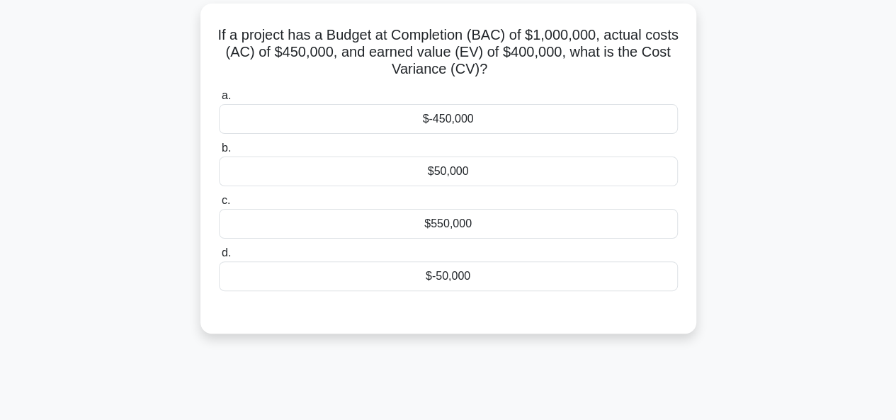
scroll to position [71, 0]
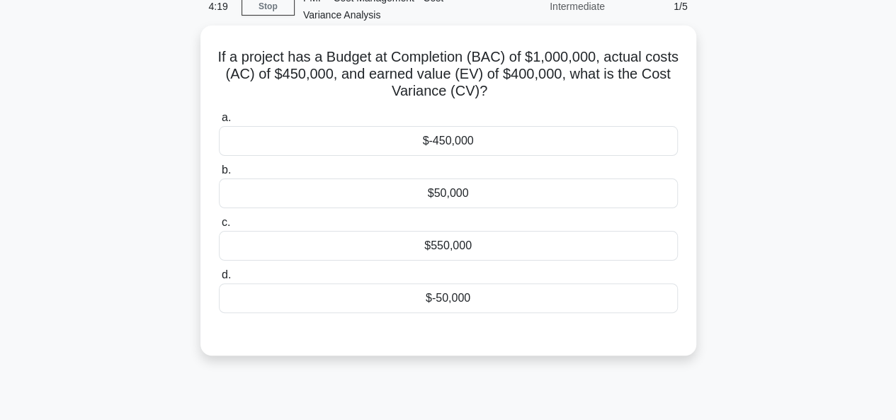
click at [413, 196] on div "$50,000" at bounding box center [448, 194] width 459 height 30
click at [219, 175] on input "b. $50,000" at bounding box center [219, 170] width 0 height 9
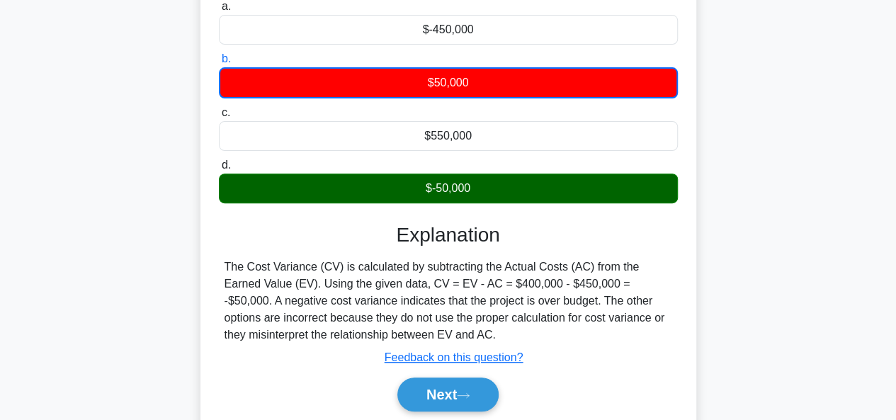
scroll to position [213, 0]
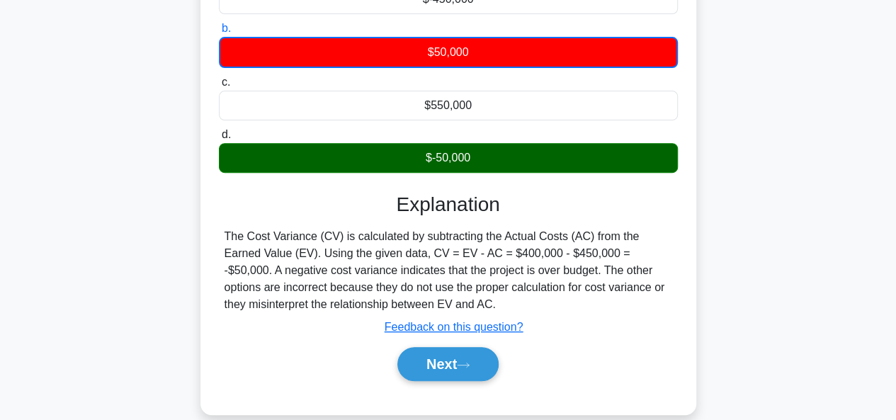
drag, startPoint x: 225, startPoint y: 232, endPoint x: 492, endPoint y: 303, distance: 276.3
click at [492, 303] on div "The Cost Variance (CV) is calculated by subtracting the Actual Costs (AC) from …" at bounding box center [449, 270] width 448 height 85
copy div "The Cost Variance (CV) is calculated by subtracting the Actual Costs (AC) from …"
click at [445, 371] on button "Next" at bounding box center [447, 364] width 101 height 34
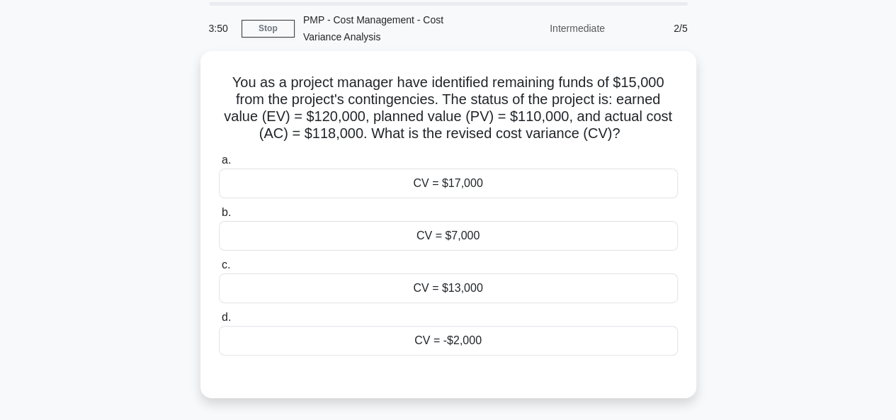
scroll to position [71, 0]
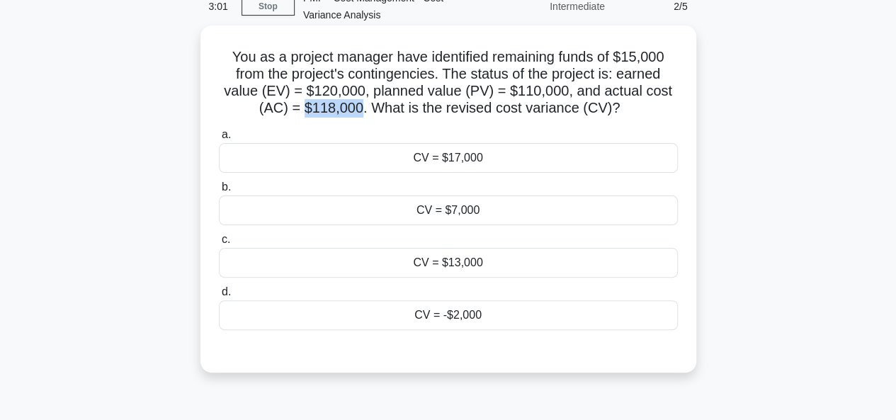
drag, startPoint x: 309, startPoint y: 107, endPoint x: 357, endPoint y: 109, distance: 48.2
click at [357, 109] on h5 "You as a project manager have identified remaining funds of $15,000 from the pr…" at bounding box center [449, 82] width 462 height 69
click at [422, 308] on div "CV = -$2,000" at bounding box center [448, 315] width 459 height 30
click at [219, 297] on input "d. CV = -$2,000" at bounding box center [219, 292] width 0 height 9
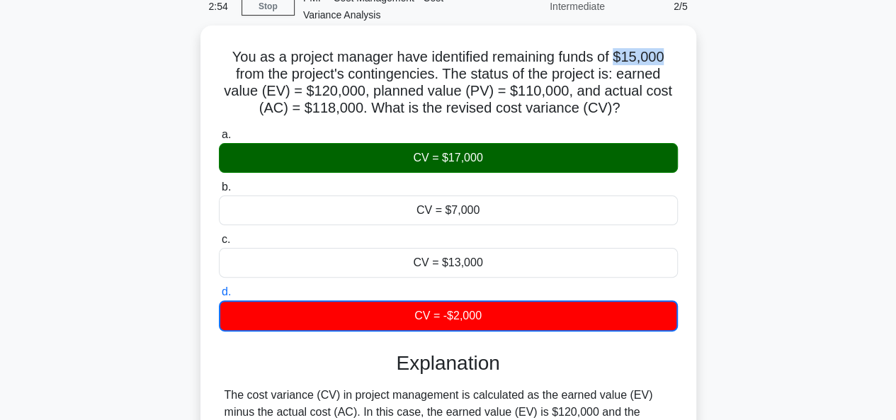
drag, startPoint x: 618, startPoint y: 58, endPoint x: 634, endPoint y: 114, distance: 58.3
click at [677, 60] on h5 "You as a project manager have identified remaining funds of $15,000 from the pr…" at bounding box center [449, 82] width 462 height 69
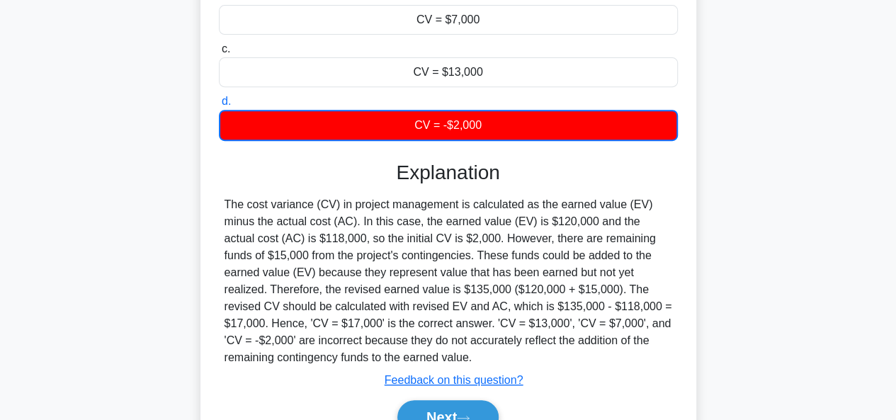
scroll to position [283, 0]
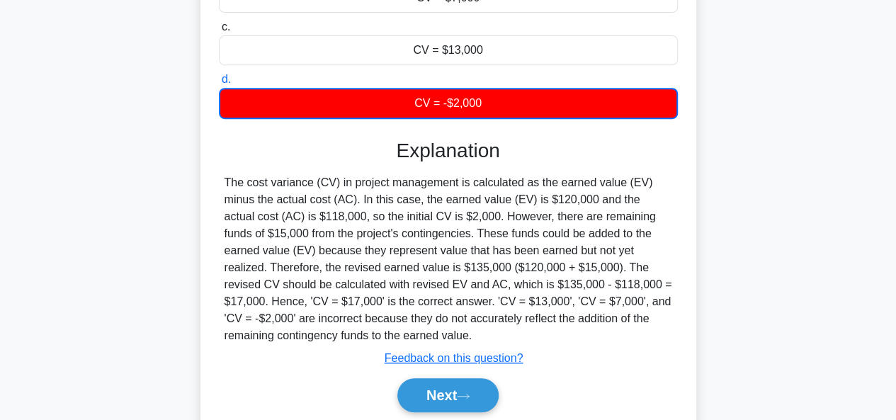
drag, startPoint x: 300, startPoint y: 199, endPoint x: 461, endPoint y: 213, distance: 160.8
click at [300, 198] on div "The cost variance (CV) in project management is calculated as the earned value …" at bounding box center [449, 259] width 448 height 170
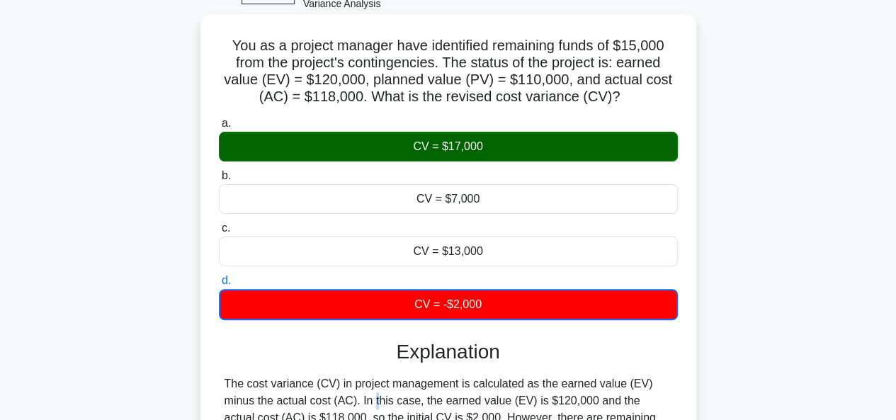
scroll to position [0, 0]
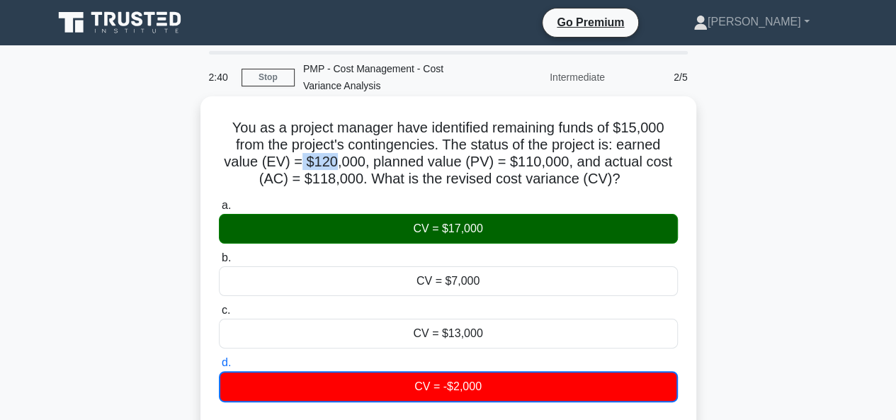
drag, startPoint x: 302, startPoint y: 164, endPoint x: 339, endPoint y: 167, distance: 37.0
click at [339, 167] on h5 "You as a project manager have identified remaining funds of $15,000 from the pr…" at bounding box center [449, 153] width 462 height 69
click at [317, 179] on h5 "You as a project manager have identified remaining funds of $15,000 from the pr…" at bounding box center [449, 153] width 462 height 69
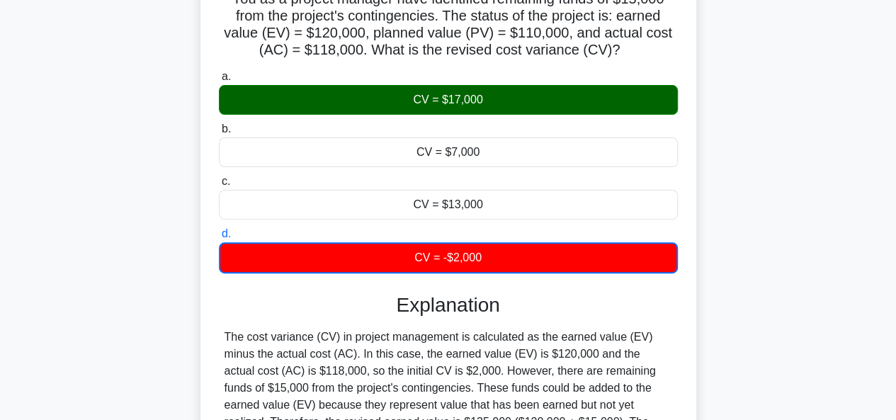
scroll to position [283, 0]
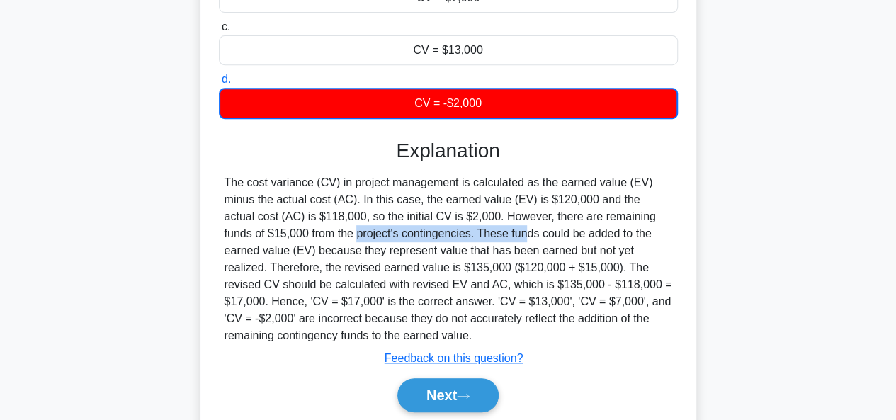
drag, startPoint x: 215, startPoint y: 229, endPoint x: 397, endPoint y: 233, distance: 181.4
click at [396, 233] on div "You as a project manager have identified remaining funds of $15,000 from the pr…" at bounding box center [448, 129] width 485 height 621
click at [390, 264] on div "The cost variance (CV) in project management is calculated as the earned value …" at bounding box center [449, 259] width 448 height 170
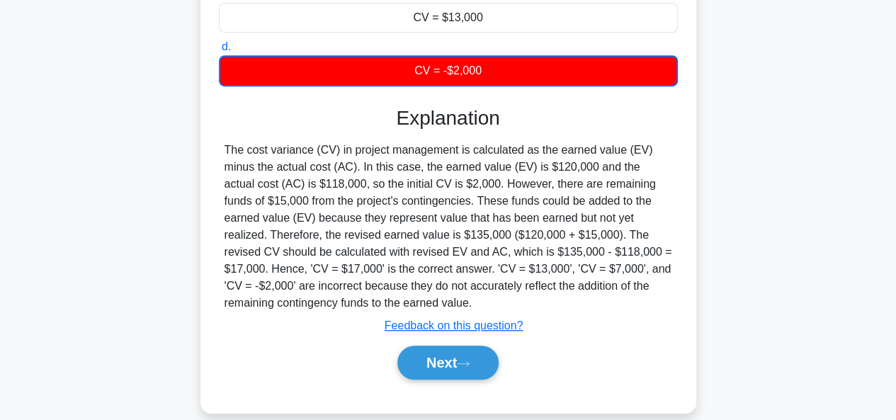
scroll to position [345, 0]
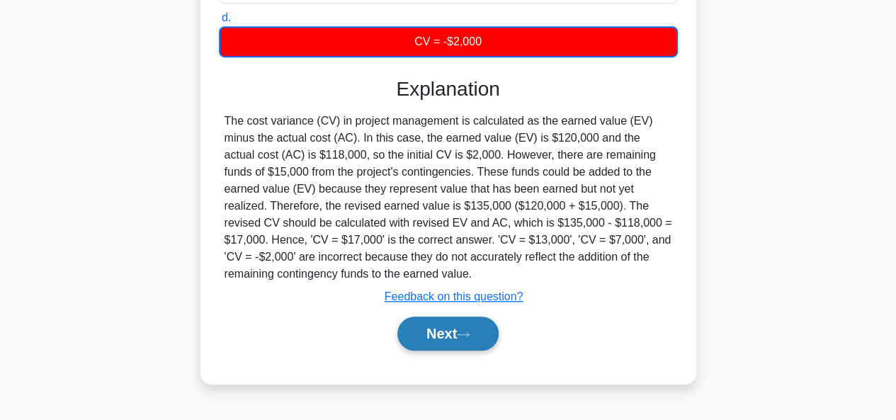
click at [459, 322] on button "Next" at bounding box center [447, 334] width 101 height 34
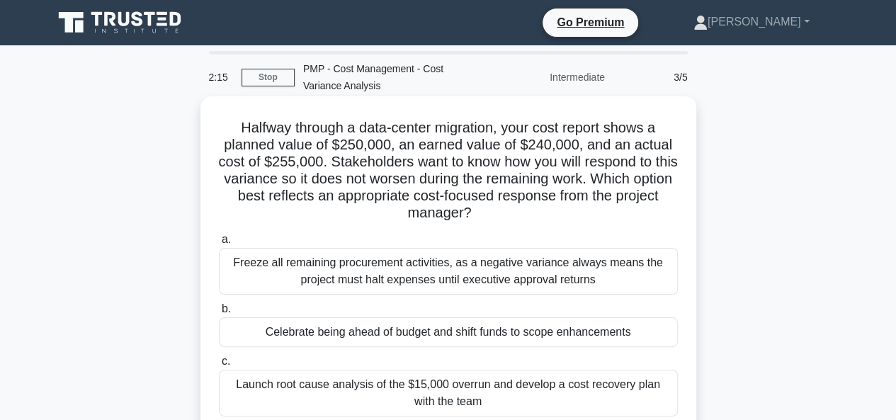
scroll to position [71, 0]
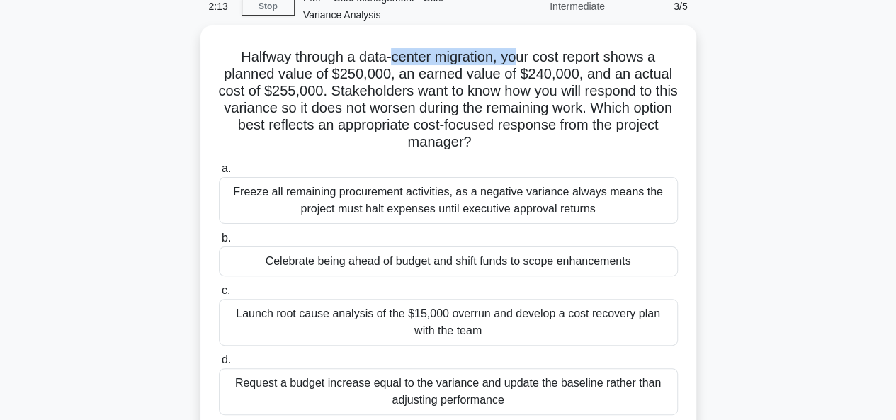
drag, startPoint x: 388, startPoint y: 55, endPoint x: 517, endPoint y: 57, distance: 129.0
click at [517, 57] on h5 "Halfway through a data-center migration, your cost report shows a planned value…" at bounding box center [449, 99] width 462 height 103
click at [538, 123] on h5 "Halfway through a data-center migration, your cost report shows a planned value…" at bounding box center [449, 99] width 462 height 103
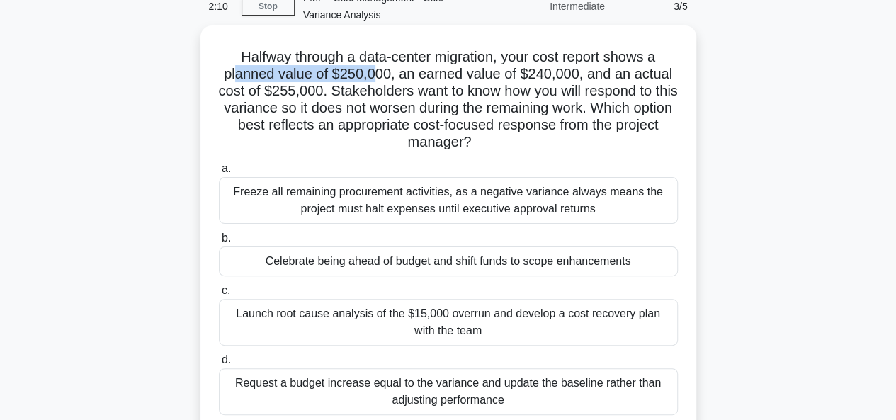
drag, startPoint x: 232, startPoint y: 75, endPoint x: 378, endPoint y: 77, distance: 146.0
click at [378, 77] on h5 "Halfway through a data-center migration, your cost report shows a planned value…" at bounding box center [449, 99] width 462 height 103
click at [389, 111] on h5 "Halfway through a data-center migration, your cost report shows a planned value…" at bounding box center [449, 99] width 462 height 103
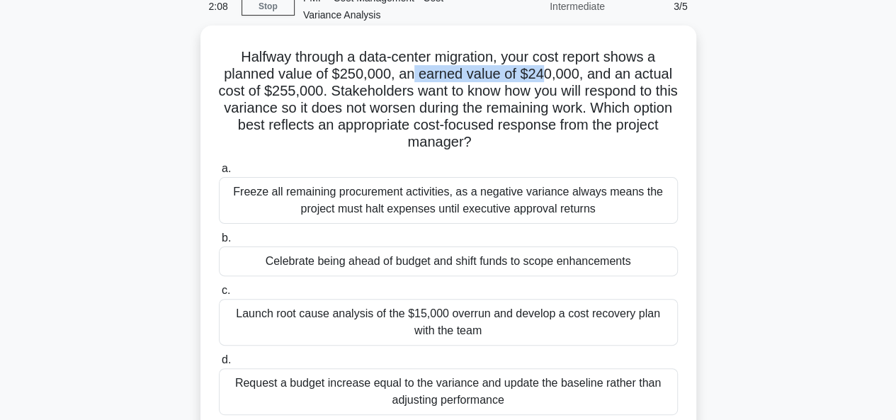
drag, startPoint x: 416, startPoint y: 72, endPoint x: 549, endPoint y: 72, distance: 133.2
click at [549, 72] on h5 "Halfway through a data-center migration, your cost report shows a planned value…" at bounding box center [449, 99] width 462 height 103
click at [548, 106] on h5 "Halfway through a data-center migration, your cost report shows a planned value…" at bounding box center [449, 99] width 462 height 103
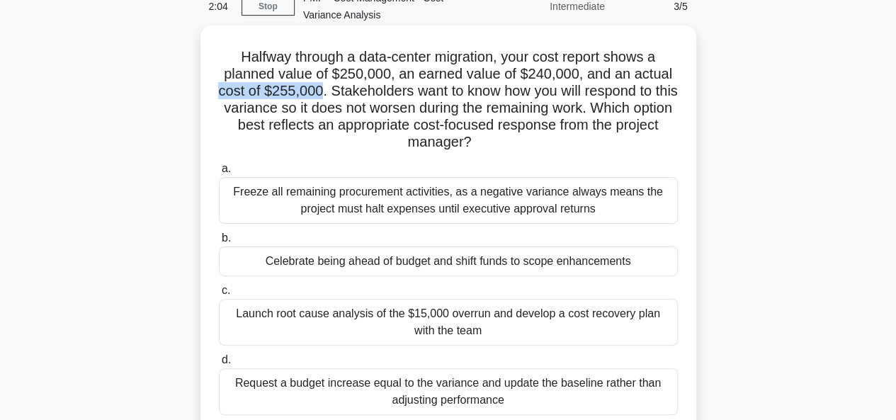
drag, startPoint x: 227, startPoint y: 90, endPoint x: 329, endPoint y: 91, distance: 101.3
click at [329, 91] on h5 "Halfway through a data-center migration, your cost report shows a planned value…" at bounding box center [449, 99] width 462 height 103
click at [357, 134] on h5 "Halfway through a data-center migration, your cost report shows a planned value…" at bounding box center [449, 99] width 462 height 103
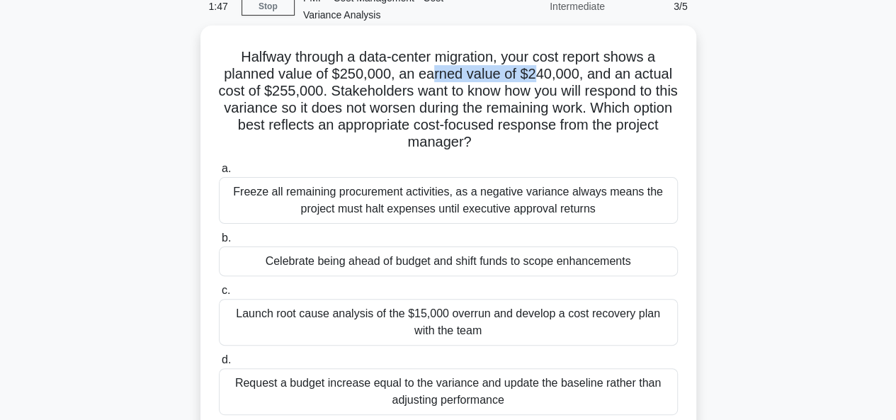
drag, startPoint x: 434, startPoint y: 77, endPoint x: 540, endPoint y: 77, distance: 106.3
click at [540, 77] on h5 "Halfway through a data-center migration, your cost report shows a planned value…" at bounding box center [449, 99] width 462 height 103
click at [525, 131] on h5 "Halfway through a data-center migration, your cost report shows a planned value…" at bounding box center [449, 99] width 462 height 103
drag, startPoint x: 230, startPoint y: 86, endPoint x: 320, endPoint y: 86, distance: 89.3
click at [320, 86] on h5 "Halfway through a data-center migration, your cost report shows a planned value…" at bounding box center [449, 99] width 462 height 103
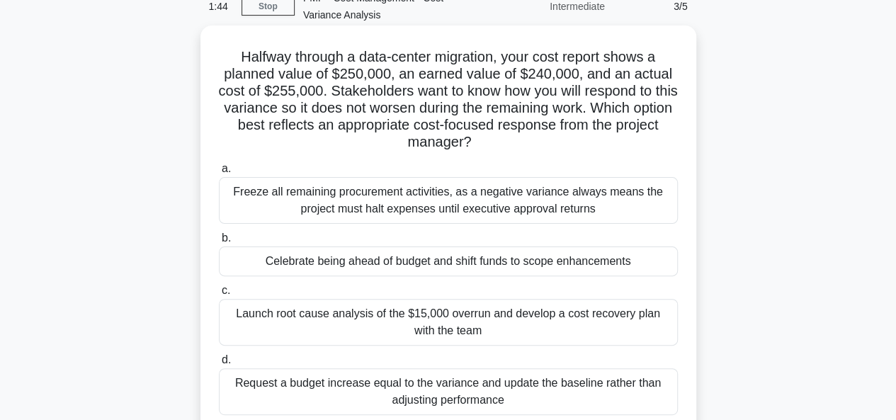
click at [330, 108] on h5 "Halfway through a data-center migration, your cost report shows a planned value…" at bounding box center [449, 99] width 462 height 103
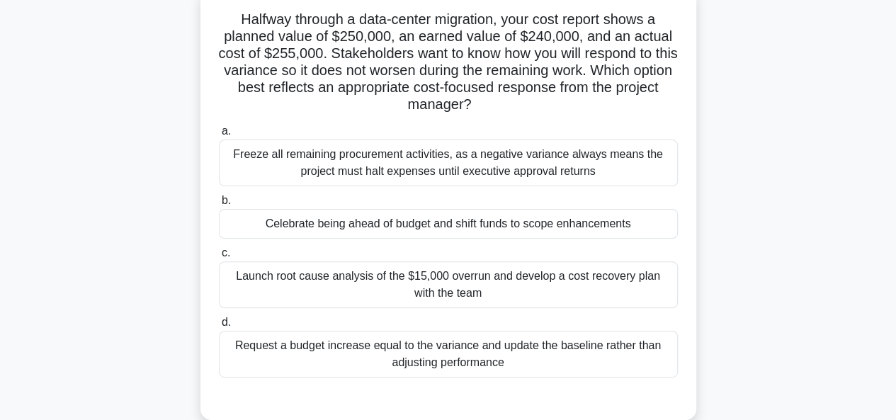
scroll to position [142, 0]
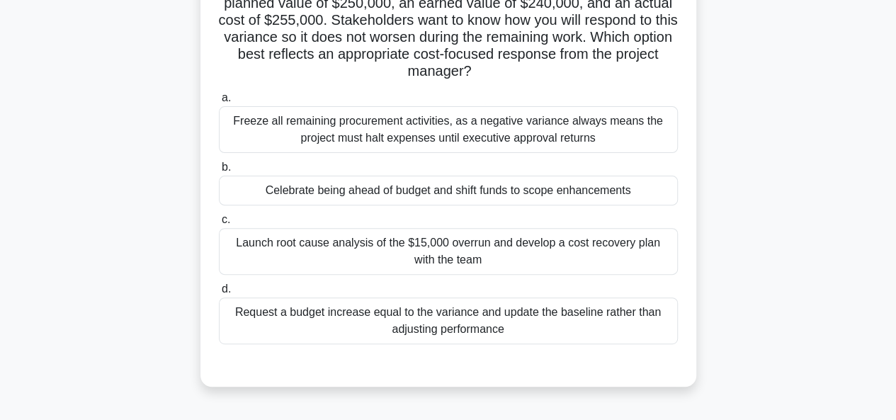
click at [285, 260] on div "Launch root cause analysis of the $15,000 overrun and develop a cost recovery p…" at bounding box center [448, 251] width 459 height 47
click at [219, 225] on input "c. Launch root cause analysis of the $15,000 overrun and develop a cost recover…" at bounding box center [219, 219] width 0 height 9
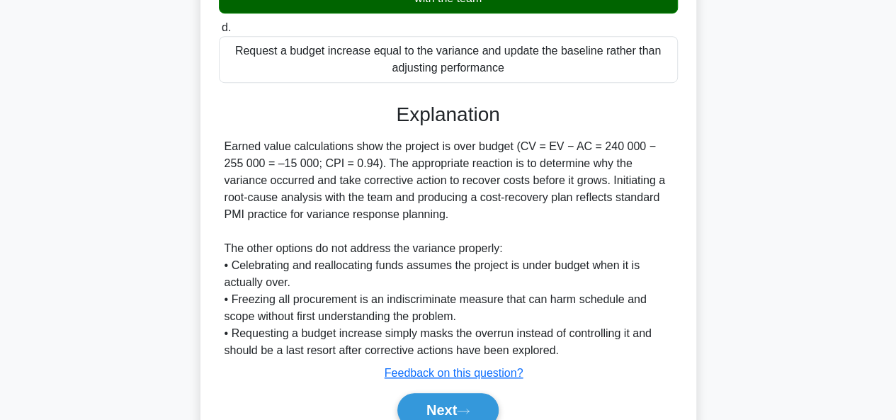
scroll to position [425, 0]
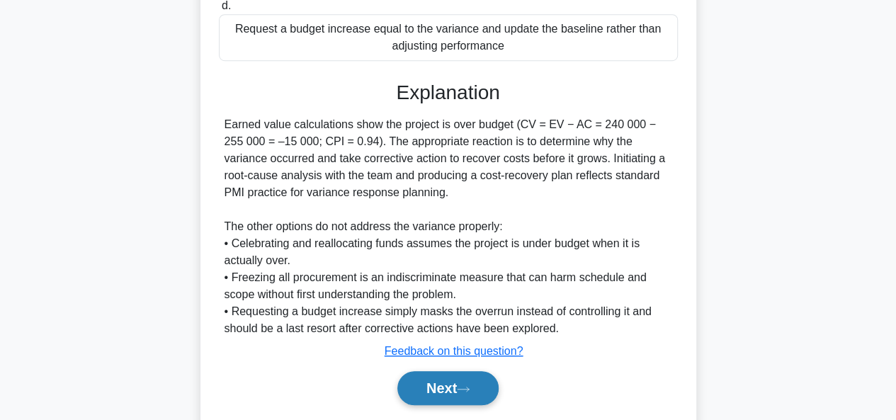
click at [455, 380] on button "Next" at bounding box center [447, 388] width 101 height 34
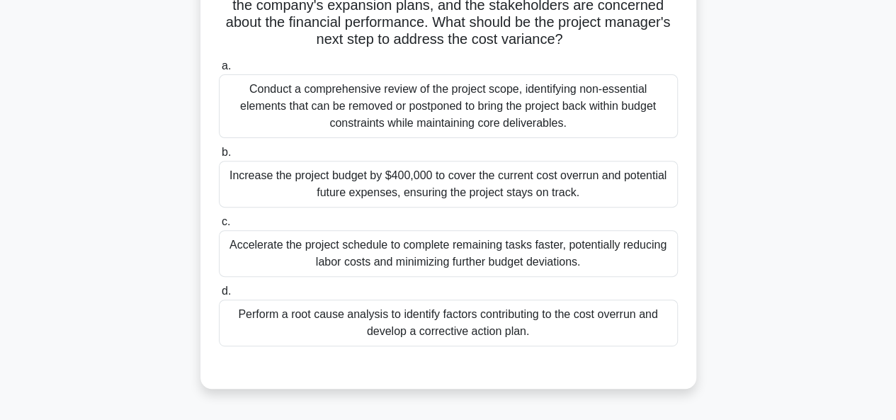
scroll to position [213, 0]
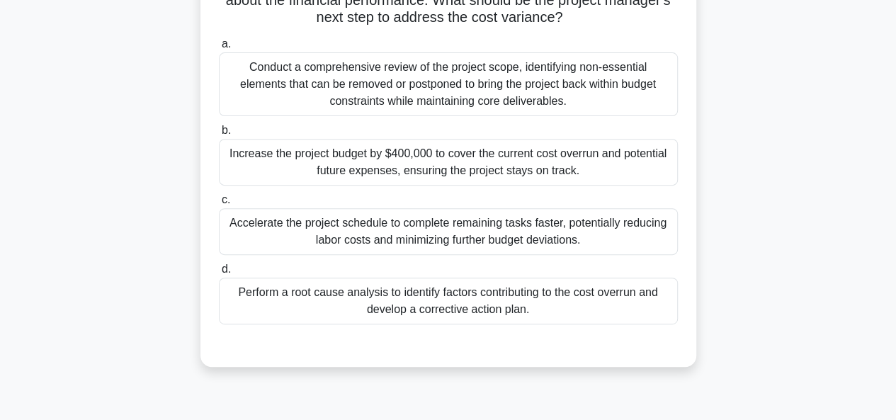
click at [401, 300] on div "Perform a root cause analysis to identify factors contributing to the cost over…" at bounding box center [448, 301] width 459 height 47
click at [219, 274] on input "d. Perform a root cause analysis to identify factors contributing to the cost o…" at bounding box center [219, 269] width 0 height 9
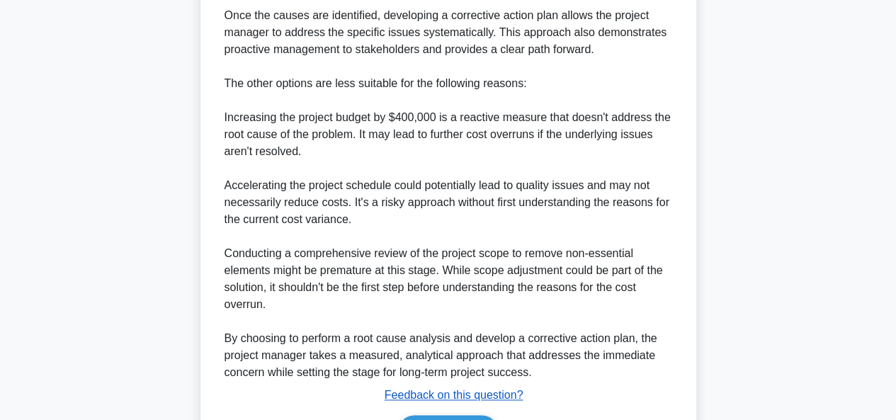
scroll to position [859, 0]
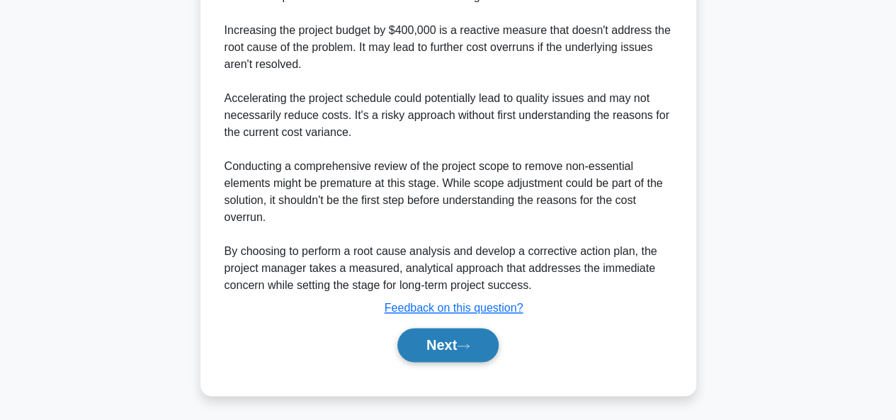
click at [486, 341] on button "Next" at bounding box center [447, 345] width 101 height 34
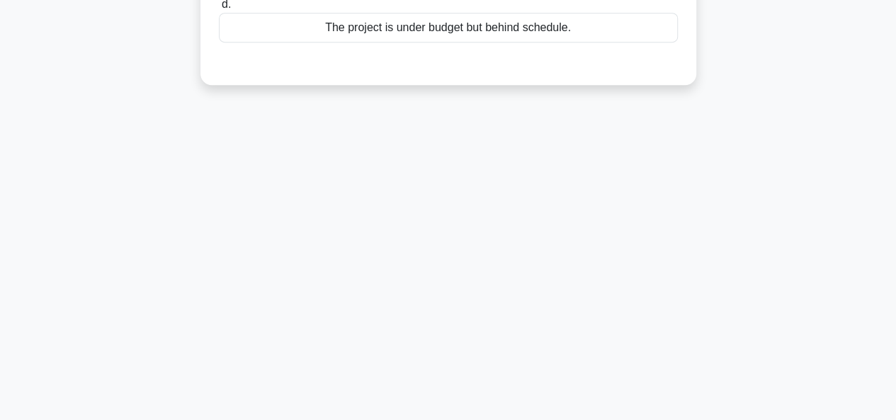
scroll to position [62, 0]
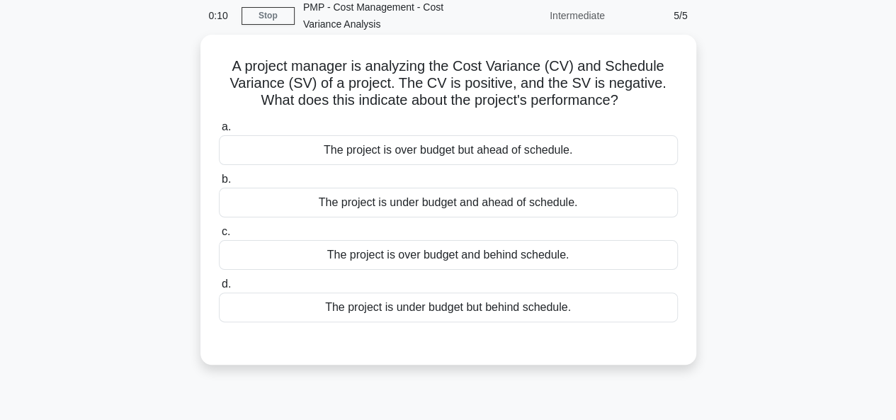
click at [356, 310] on div "The project is under budget but behind schedule." at bounding box center [448, 308] width 459 height 30
click at [219, 289] on input "d. The project is under budget but behind schedule." at bounding box center [219, 284] width 0 height 9
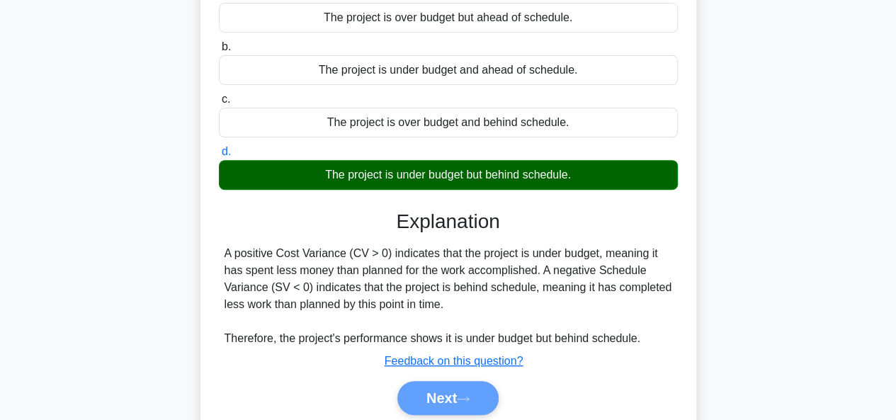
scroll to position [274, 0]
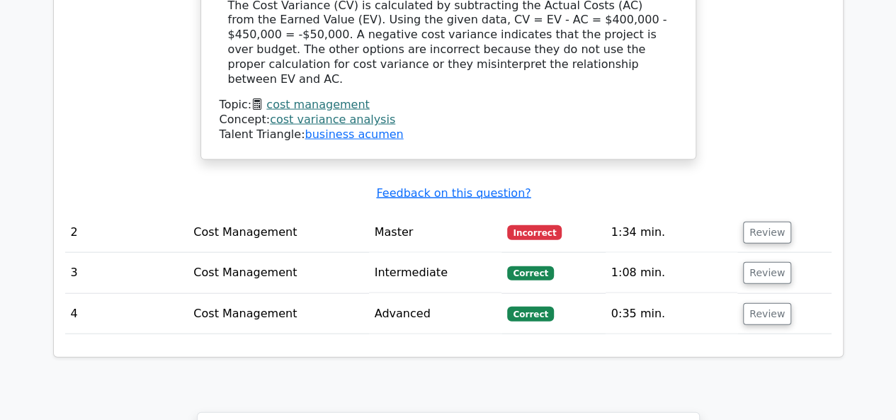
scroll to position [1488, 0]
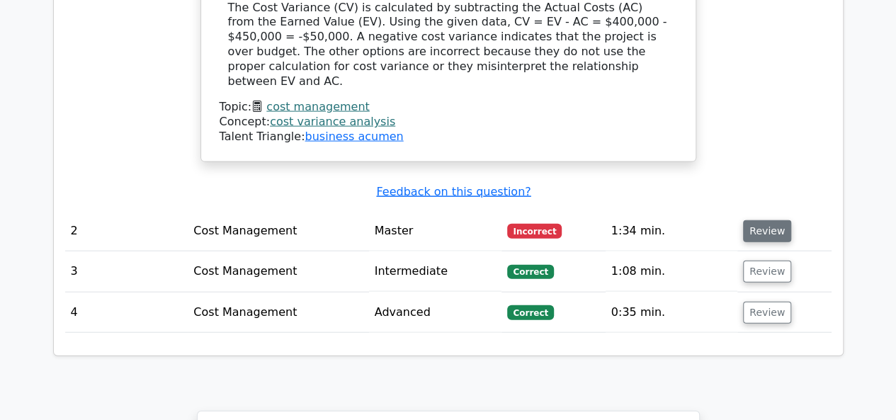
click at [770, 220] on button "Review" at bounding box center [767, 231] width 48 height 22
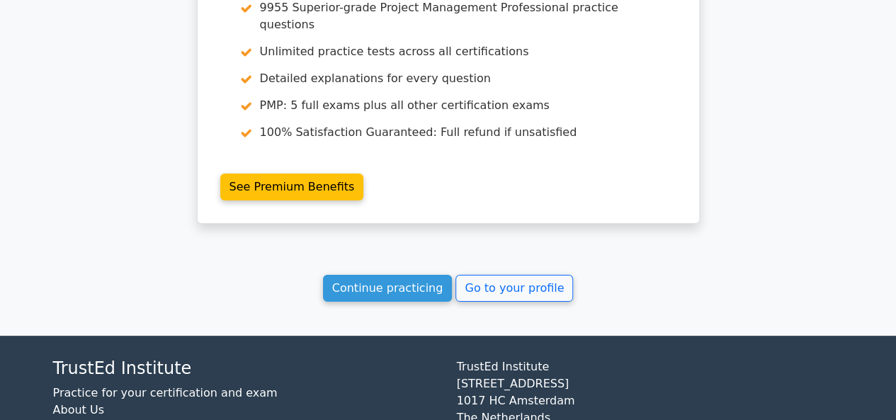
scroll to position [2702, 0]
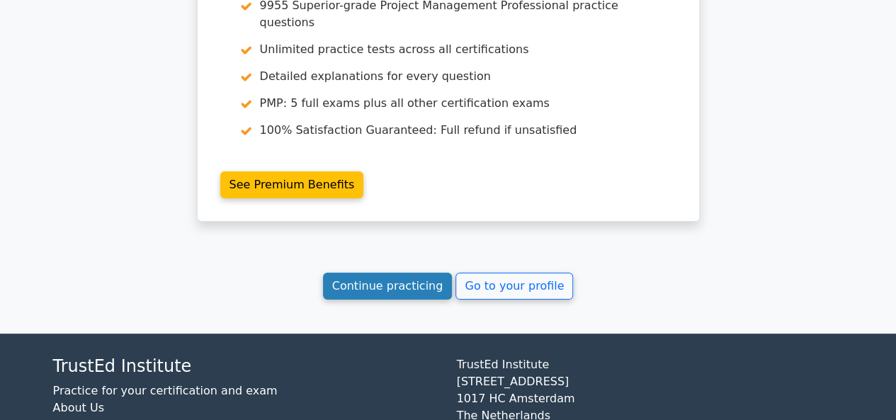
click at [404, 273] on link "Continue practicing" at bounding box center [388, 286] width 130 height 27
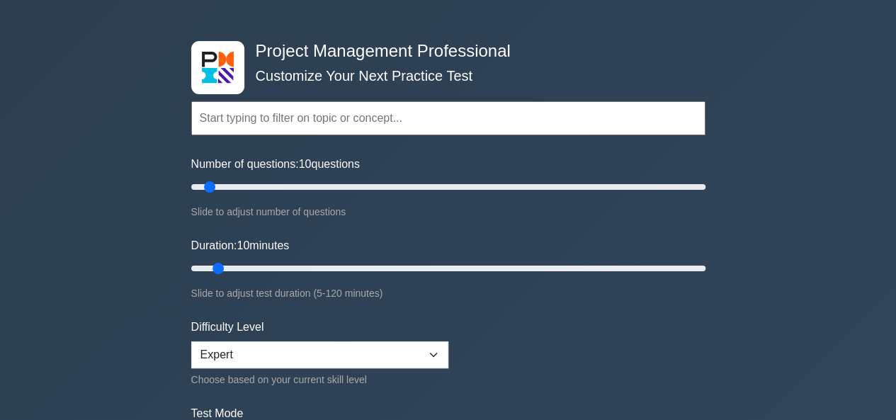
scroll to position [71, 0]
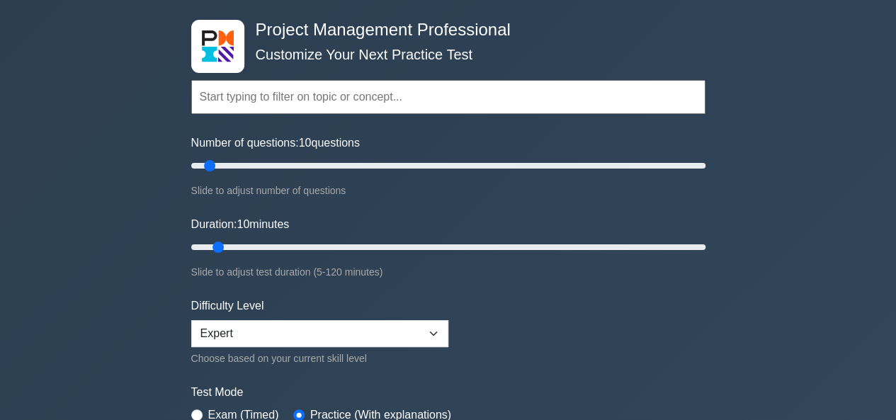
click at [344, 106] on input "text" at bounding box center [448, 97] width 514 height 34
click at [343, 96] on input "text" at bounding box center [448, 97] width 514 height 34
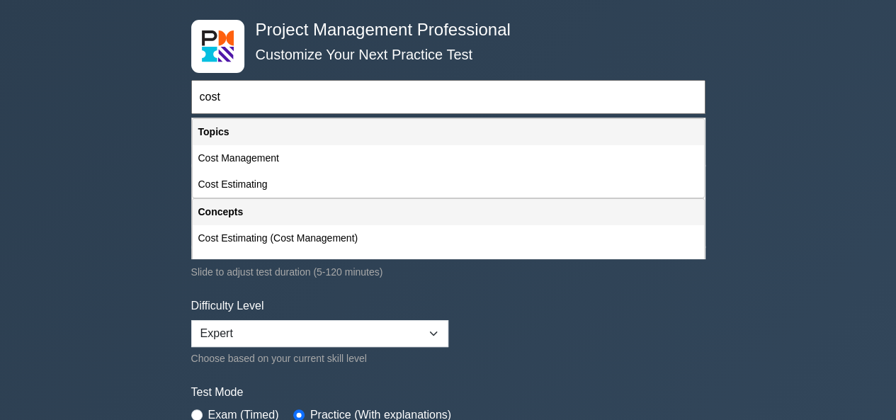
type input "cost"
